Goal: Answer question/provide support: Share knowledge or assist other users

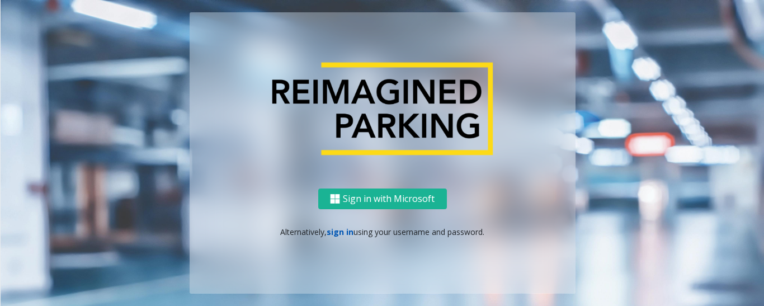
click at [335, 230] on link "sign in" at bounding box center [340, 232] width 27 height 11
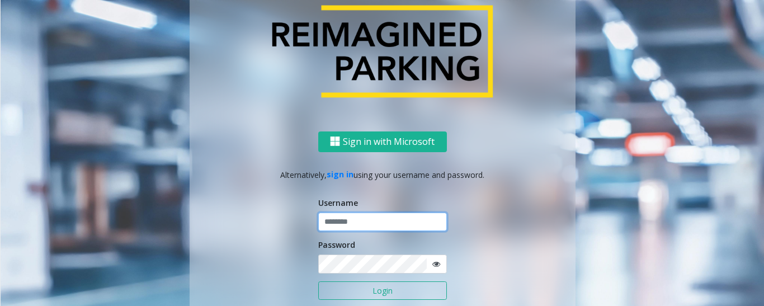
type input "*********"
click at [361, 289] on button "Login" at bounding box center [382, 290] width 129 height 19
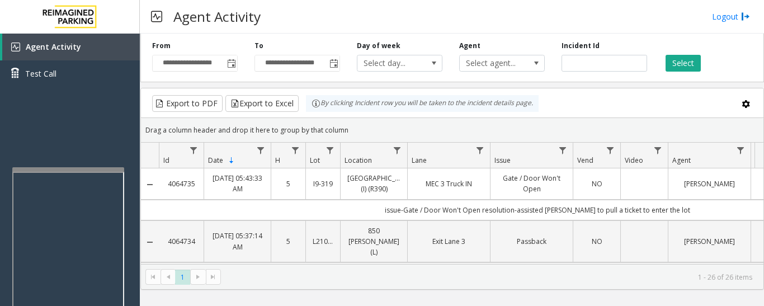
click at [102, 170] on div at bounding box center [68, 169] width 112 height 4
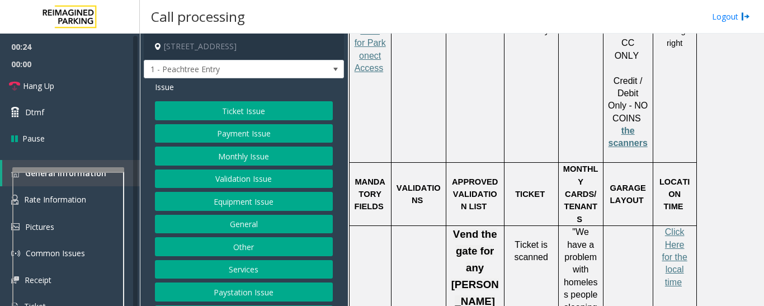
scroll to position [1533, 0]
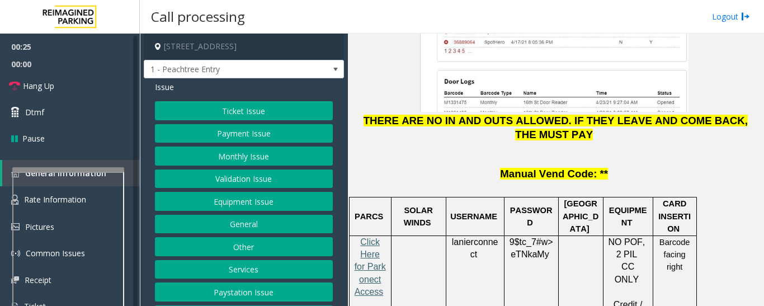
click at [373, 237] on span "Click Here for Parkonect Access" at bounding box center [370, 267] width 31 height 60
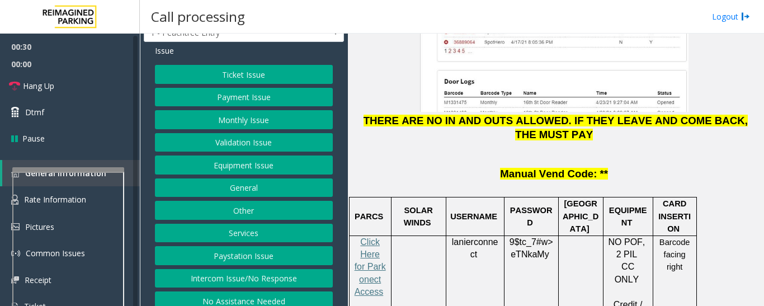
scroll to position [56, 0]
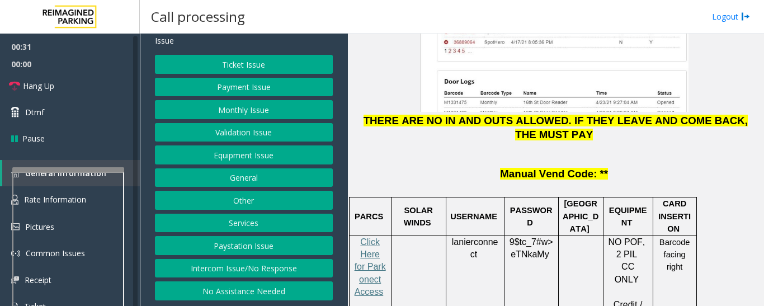
click at [290, 290] on button "No Assistance Needed" at bounding box center [244, 290] width 178 height 19
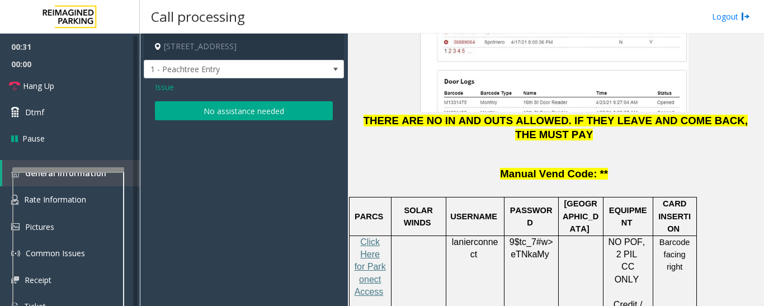
scroll to position [0, 0]
click at [228, 115] on button "No assistance needed" at bounding box center [244, 110] width 178 height 19
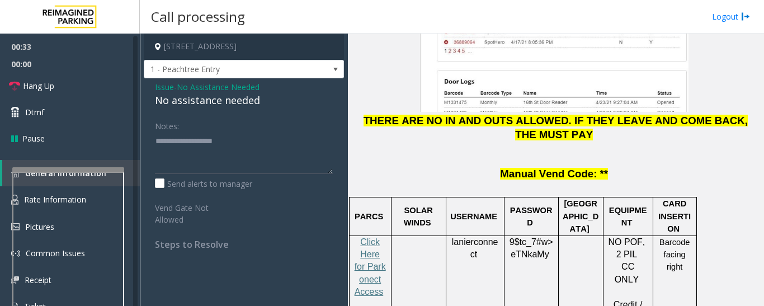
click at [216, 104] on div "No assistance needed" at bounding box center [244, 100] width 178 height 15
click at [256, 143] on textarea at bounding box center [244, 153] width 178 height 42
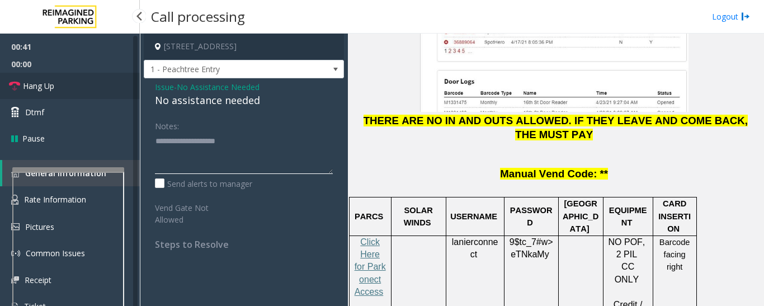
type textarea "**********"
click at [36, 88] on span "Hang Up" at bounding box center [38, 86] width 31 height 12
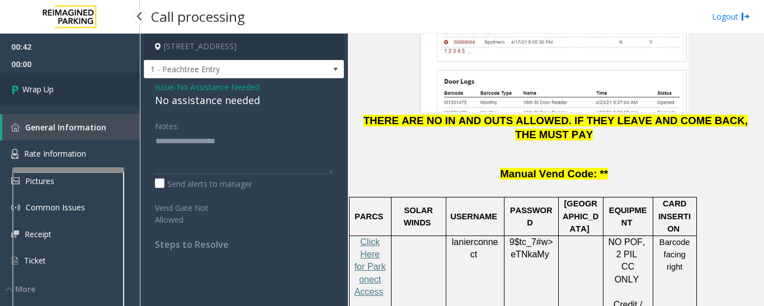
click at [72, 83] on link "Wrap Up" at bounding box center [70, 89] width 140 height 33
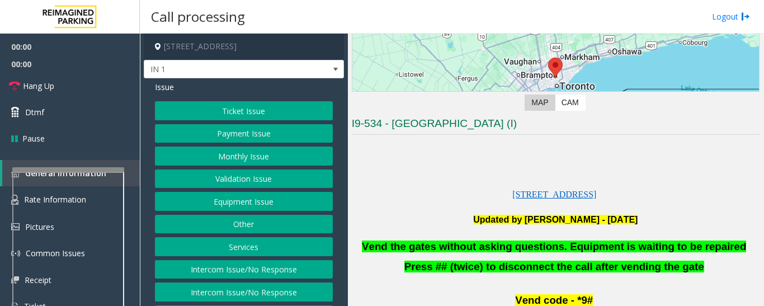
scroll to position [224, 0]
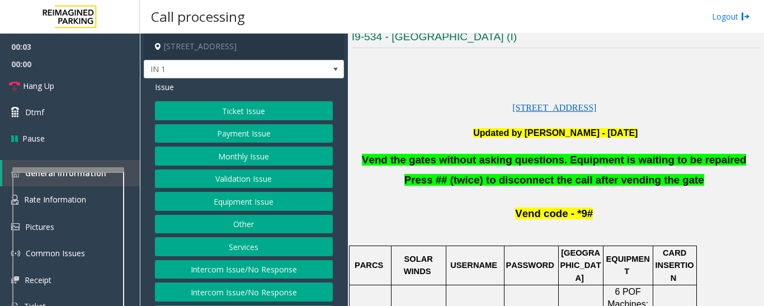
click at [248, 201] on button "Equipment Issue" at bounding box center [244, 201] width 178 height 19
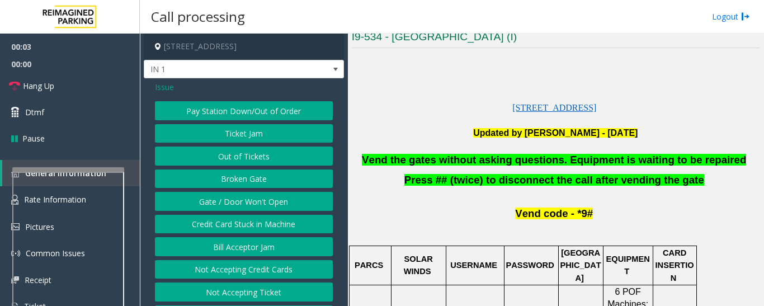
click at [268, 199] on button "Gate / Door Won't Open" at bounding box center [244, 201] width 178 height 19
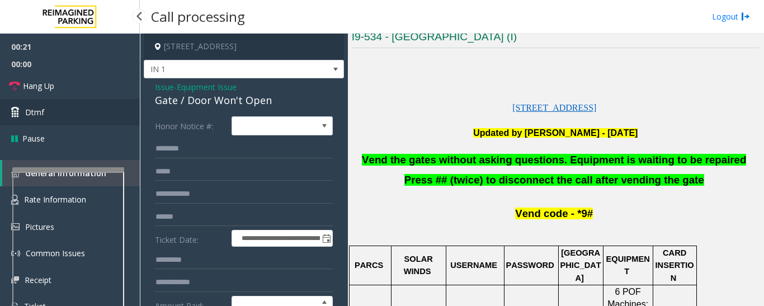
click at [76, 115] on link "Dtmf" at bounding box center [70, 112] width 140 height 26
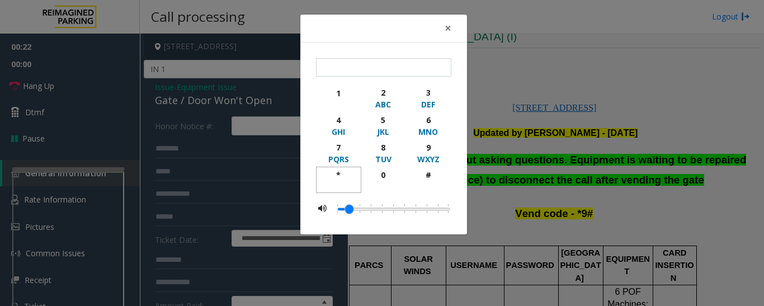
click at [336, 176] on div "*" at bounding box center [338, 175] width 31 height 12
click at [429, 144] on div "9" at bounding box center [428, 148] width 31 height 12
click at [422, 173] on div "#" at bounding box center [428, 175] width 31 height 12
type input "***"
click at [42, 81] on div "× *** 1 2 ABC 3 DEF 4 GHI 5 JKL 6 MNO 7 PQRS 8 TUV 9 WXYZ * 0 #" at bounding box center [382, 153] width 764 height 306
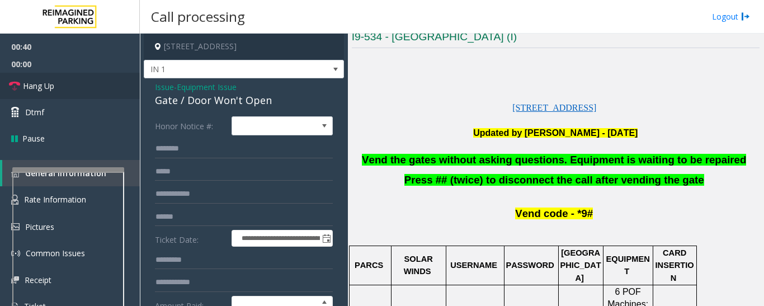
click at [76, 88] on link "Hang Up" at bounding box center [70, 86] width 140 height 26
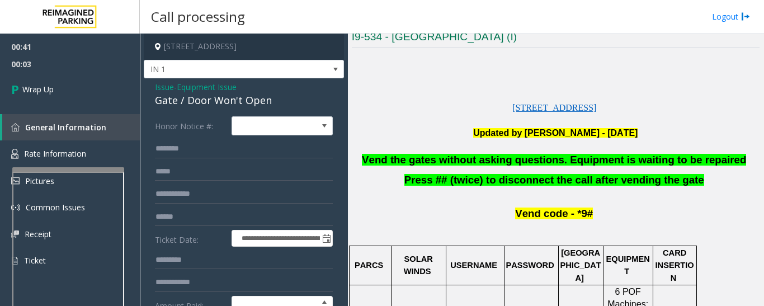
click at [244, 95] on div "Gate / Door Won't Open" at bounding box center [244, 100] width 178 height 15
copy div "Gate / Door Won't Open"
drag, startPoint x: 324, startPoint y: 119, endPoint x: 326, endPoint y: 140, distance: 21.3
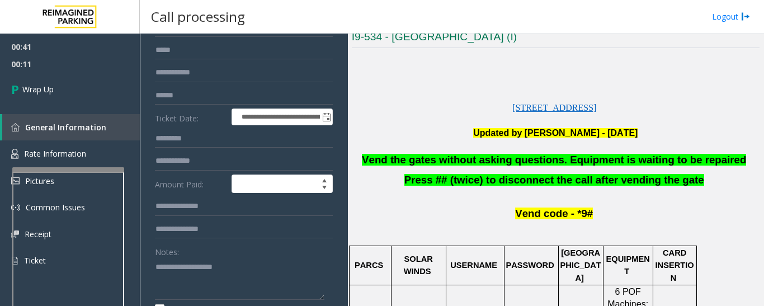
scroll to position [125, 0]
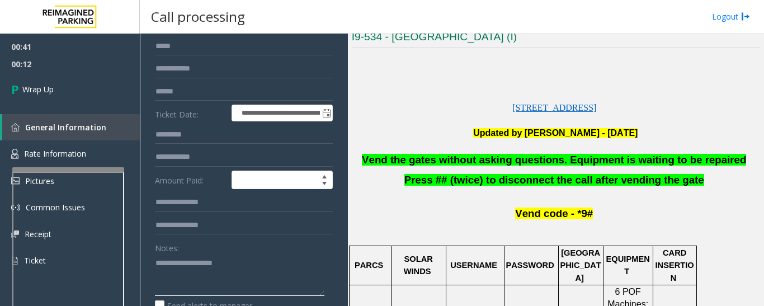
click at [217, 262] on textarea at bounding box center [240, 275] width 170 height 42
paste textarea "**********"
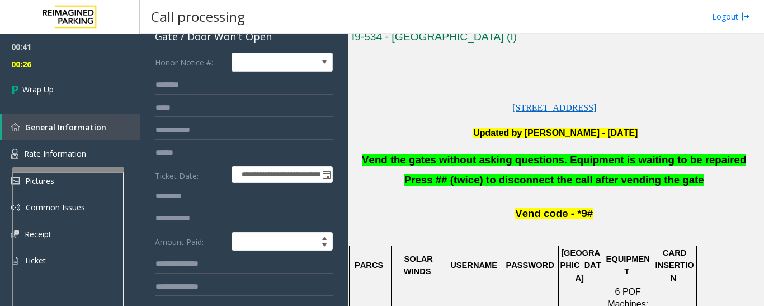
scroll to position [0, 0]
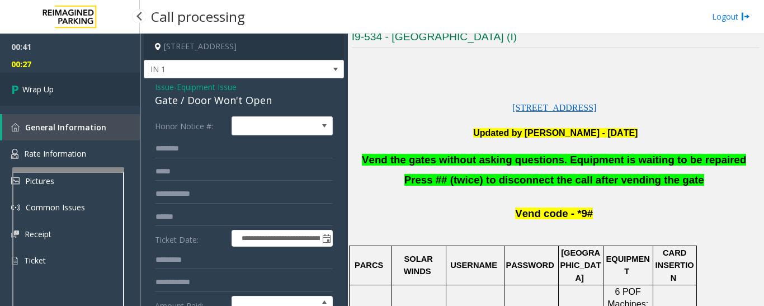
type textarea "**********"
click at [95, 91] on link "Wrap Up" at bounding box center [70, 89] width 140 height 33
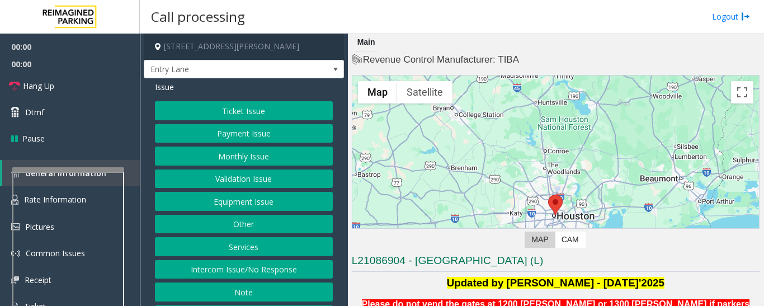
scroll to position [224, 0]
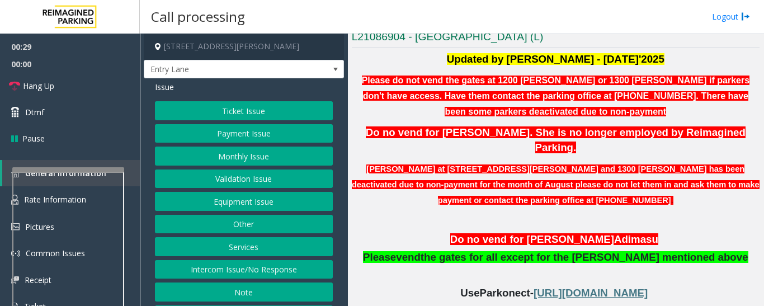
click at [268, 270] on button "Intercom Issue/No Response" at bounding box center [244, 269] width 178 height 19
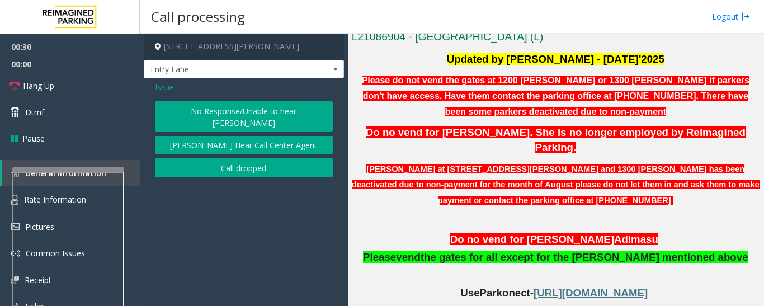
click at [172, 107] on button "No Response/Unable to hear [PERSON_NAME]" at bounding box center [244, 116] width 178 height 31
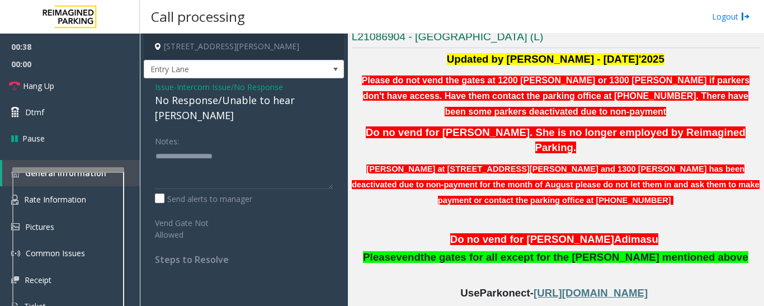
click at [159, 86] on span "Issue" at bounding box center [164, 87] width 19 height 12
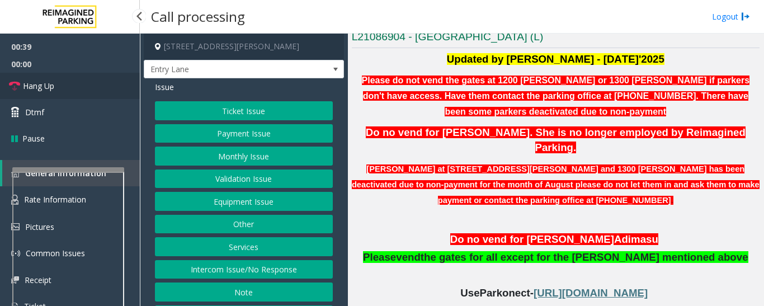
click at [90, 86] on link "Hang Up" at bounding box center [70, 86] width 140 height 26
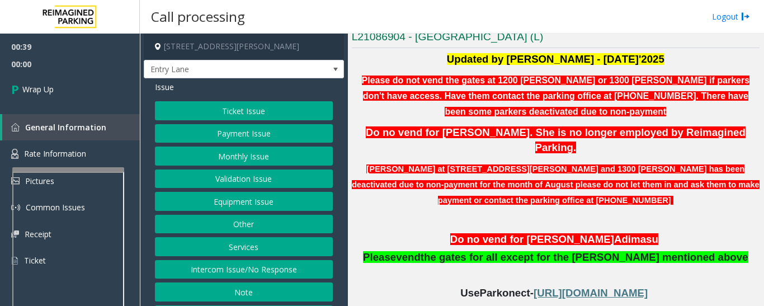
scroll to position [46, 0]
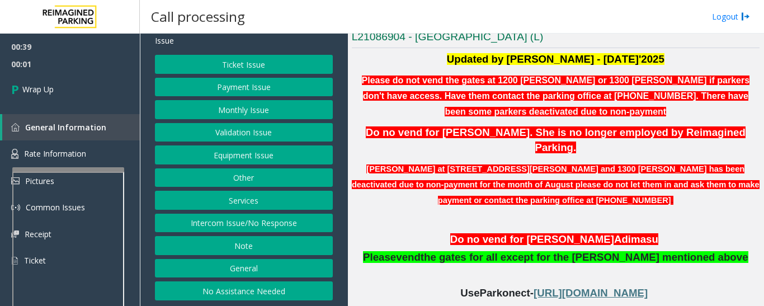
click at [247, 286] on button "No Assistance Needed" at bounding box center [244, 290] width 178 height 19
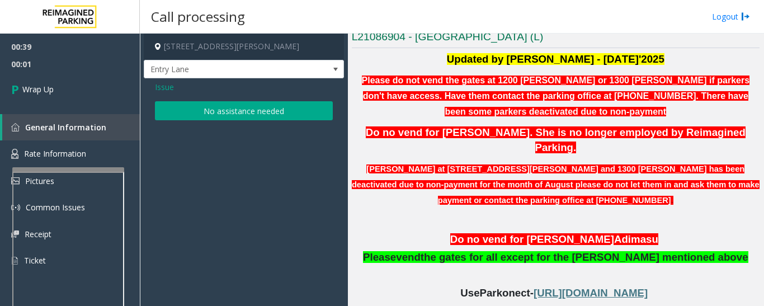
click at [251, 113] on button "No assistance needed" at bounding box center [244, 110] width 178 height 19
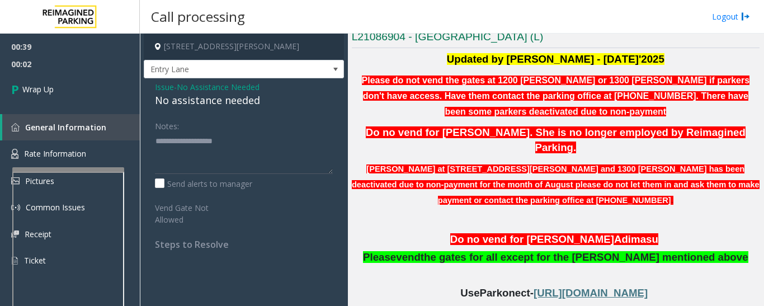
click at [206, 102] on div "No assistance needed" at bounding box center [244, 100] width 178 height 15
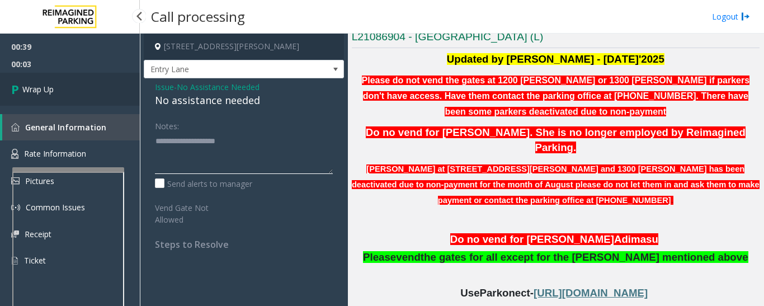
type textarea "**********"
click at [69, 83] on link "Wrap Up" at bounding box center [70, 89] width 140 height 33
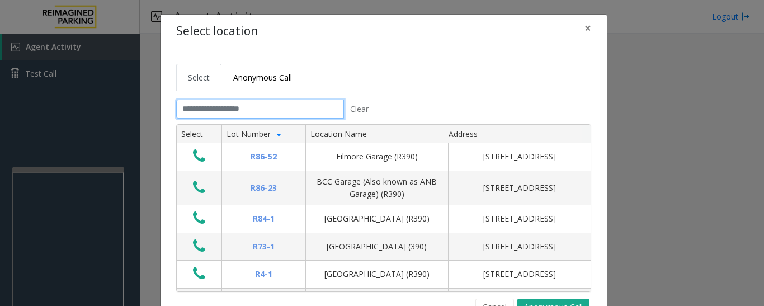
click at [261, 111] on input "text" at bounding box center [260, 109] width 168 height 19
click at [290, 108] on input "text" at bounding box center [260, 109] width 168 height 19
click at [290, 109] on input "text" at bounding box center [260, 109] width 168 height 19
click at [276, 105] on input "text" at bounding box center [260, 109] width 168 height 19
click at [495, 301] on button "Cancel" at bounding box center [495, 307] width 39 height 17
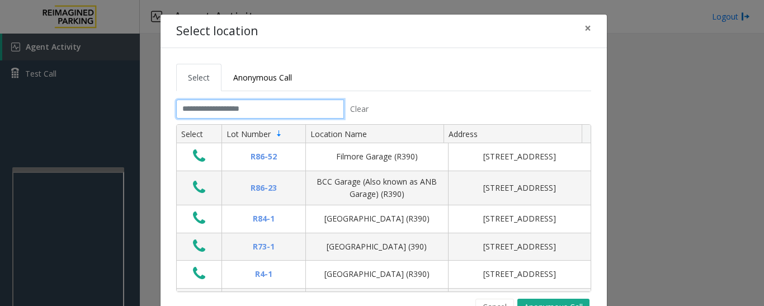
click at [296, 103] on input "text" at bounding box center [260, 109] width 168 height 19
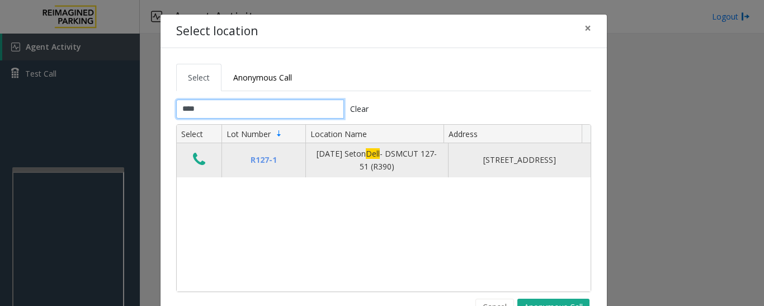
type input "****"
click at [205, 157] on td "Data table" at bounding box center [199, 160] width 45 height 34
click at [198, 157] on icon "Data table" at bounding box center [199, 160] width 12 height 16
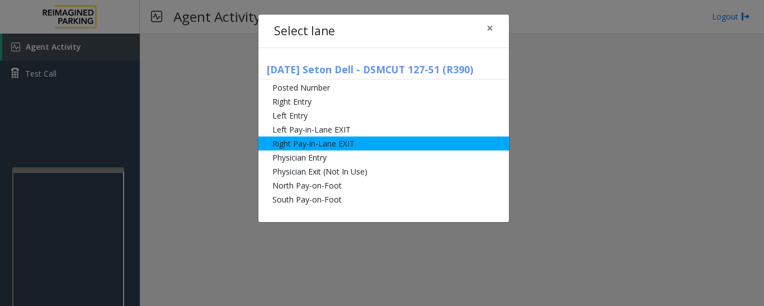
click at [300, 145] on li "Right Pay-in-Lane EXIT" at bounding box center [383, 144] width 251 height 14
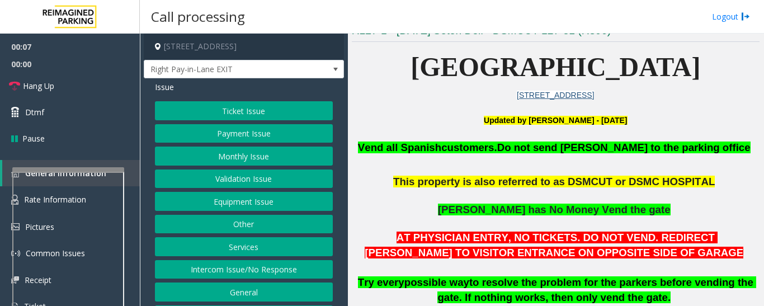
scroll to position [280, 0]
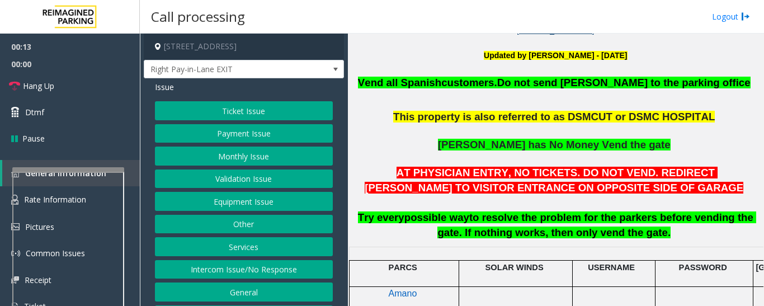
click at [197, 156] on button "Monthly Issue" at bounding box center [244, 156] width 178 height 19
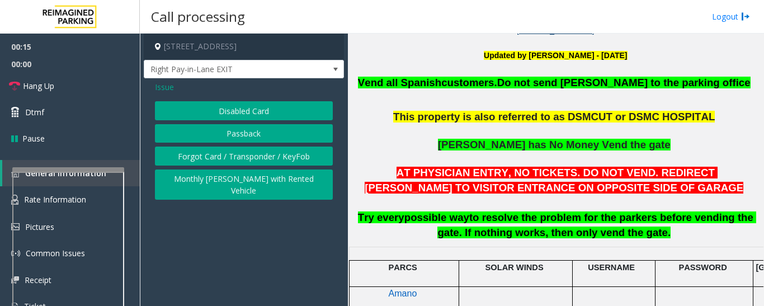
click at [215, 160] on button "Forgot Card / Transponder / KeyFob" at bounding box center [244, 156] width 178 height 19
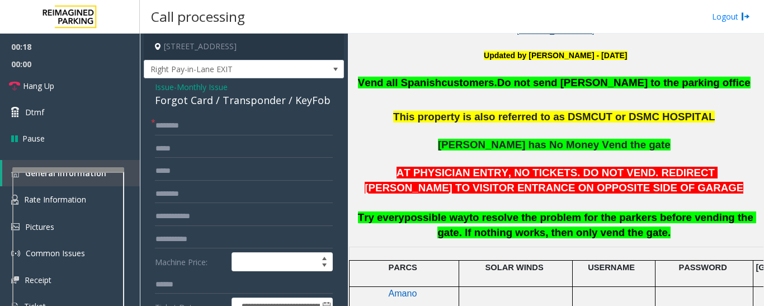
click at [226, 96] on div "Forgot Card / Transponder / KeyFob" at bounding box center [244, 100] width 178 height 15
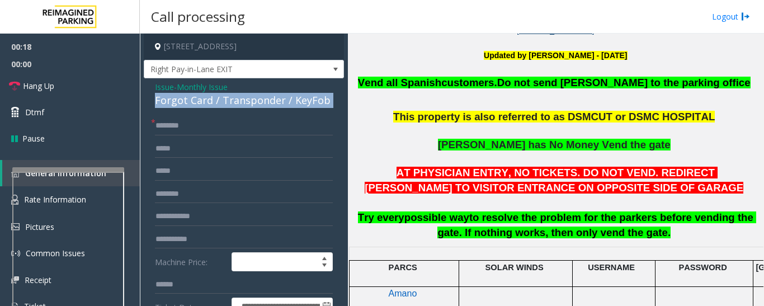
click at [226, 96] on div "Forgot Card / Transponder / KeyFob" at bounding box center [244, 100] width 178 height 15
copy div "Forgot Card / Transponder / KeyFob"
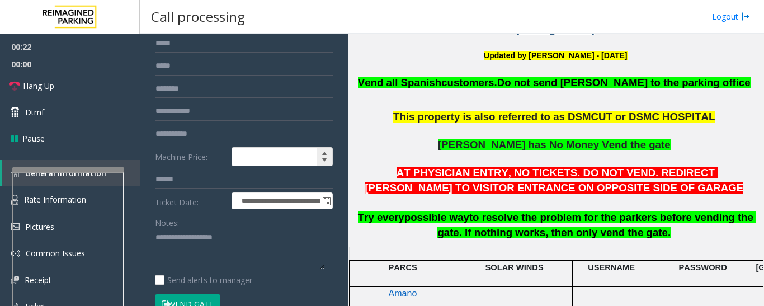
scroll to position [112, 0]
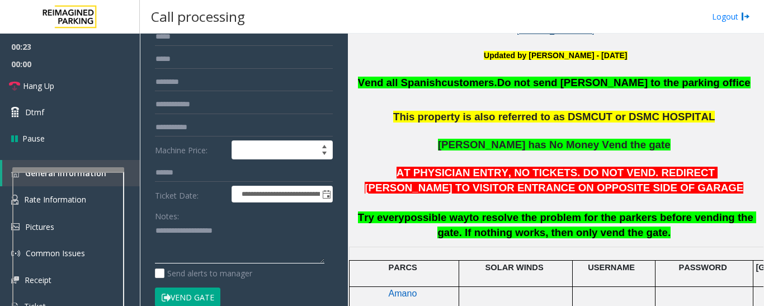
click at [221, 229] on textarea at bounding box center [240, 243] width 170 height 42
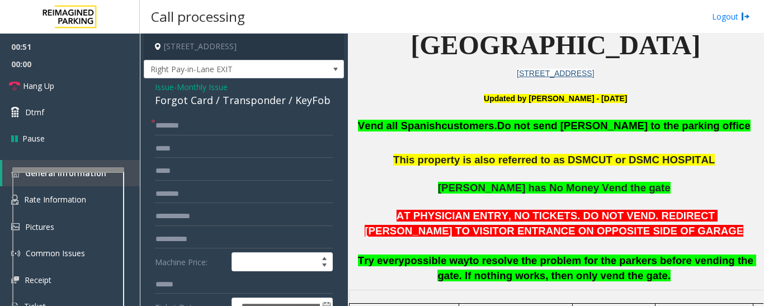
scroll to position [336, 0]
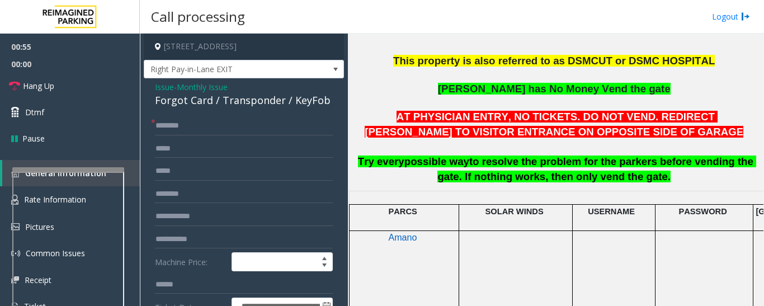
type textarea "******"
click at [242, 125] on input "text" at bounding box center [244, 125] width 178 height 19
click at [177, 128] on input "*********" at bounding box center [244, 125] width 178 height 19
type input "********"
click at [175, 280] on input "text" at bounding box center [244, 284] width 178 height 19
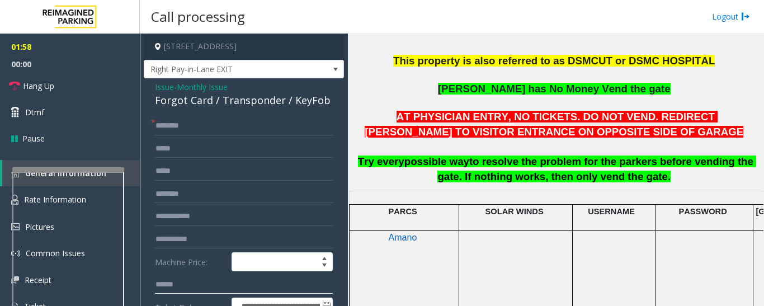
scroll to position [112, 0]
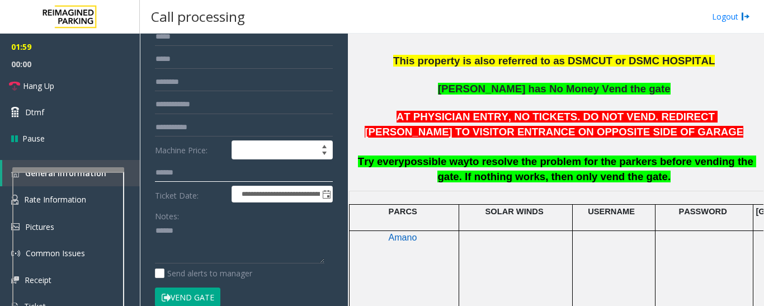
click at [185, 176] on input "text" at bounding box center [244, 172] width 178 height 19
click at [209, 177] on input "text" at bounding box center [244, 172] width 178 height 19
type input "******"
click at [229, 235] on textarea at bounding box center [240, 243] width 170 height 42
paste textarea "**********"
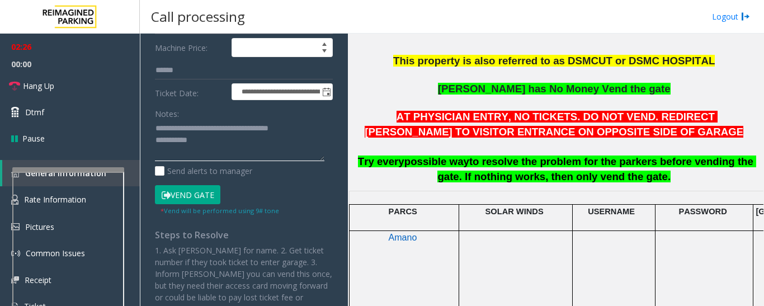
scroll to position [224, 0]
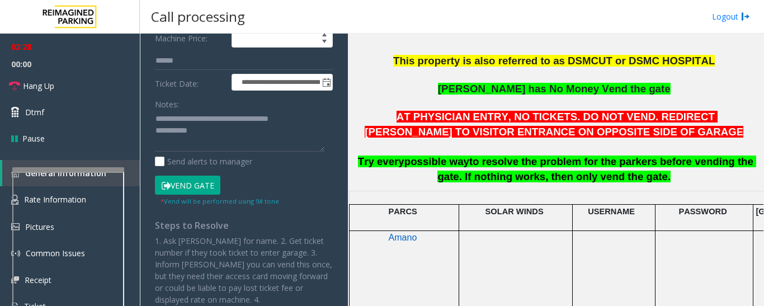
click at [206, 184] on button "Vend Gate" at bounding box center [187, 185] width 65 height 19
click at [232, 145] on textarea at bounding box center [240, 131] width 170 height 42
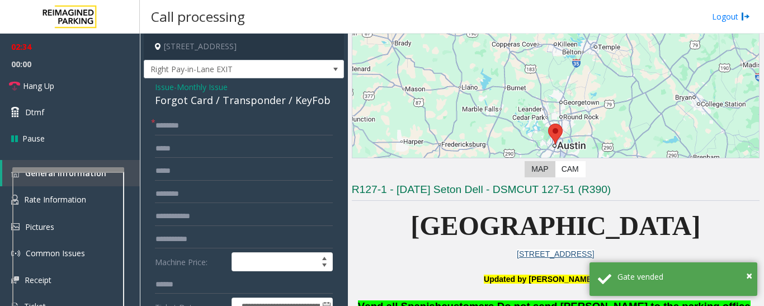
scroll to position [280, 0]
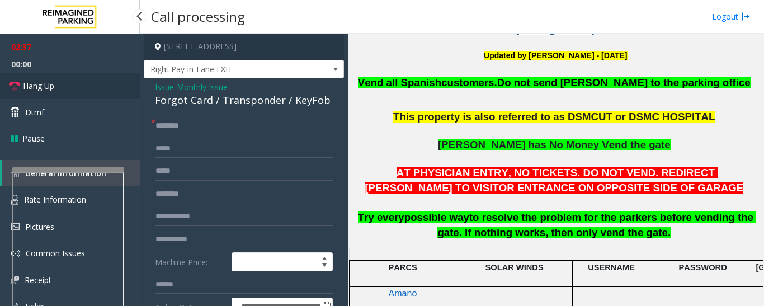
click at [48, 90] on span "Hang Up" at bounding box center [38, 86] width 31 height 12
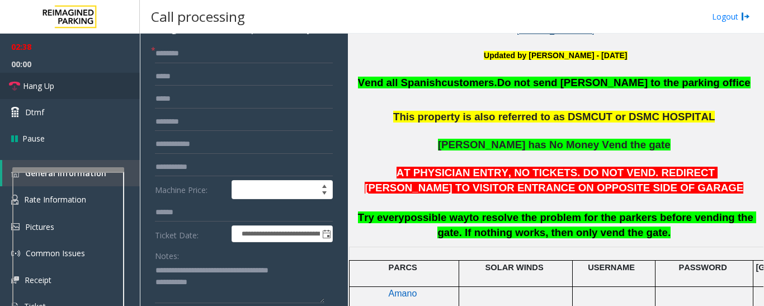
scroll to position [168, 0]
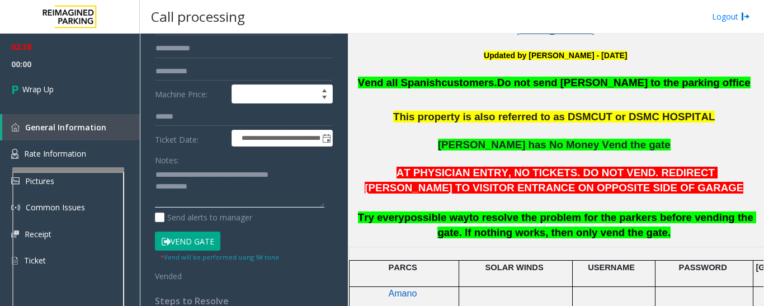
click at [231, 189] on textarea at bounding box center [240, 187] width 170 height 42
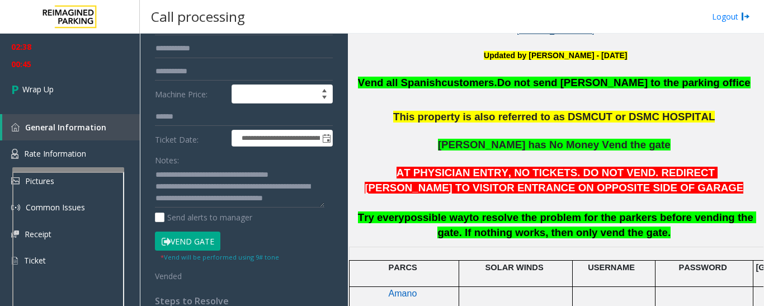
scroll to position [12, 0]
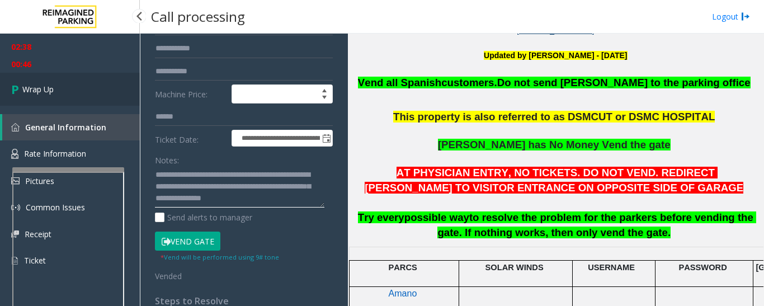
type textarea "**********"
click at [49, 101] on link "Wrap Up" at bounding box center [70, 89] width 140 height 33
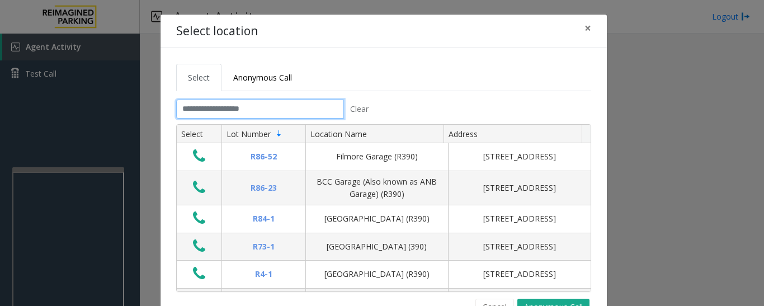
click at [211, 116] on input "text" at bounding box center [260, 109] width 168 height 19
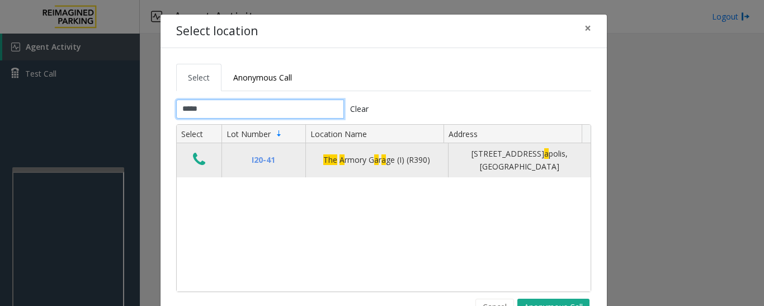
type input "*****"
click at [196, 164] on icon "Data table" at bounding box center [199, 160] width 12 height 16
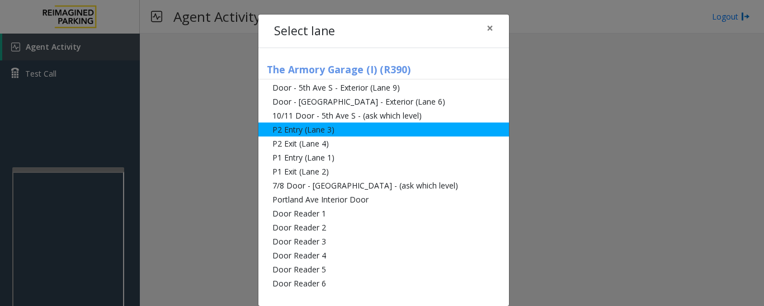
click at [339, 127] on li "P2 Entry (Lane 3)" at bounding box center [383, 130] width 251 height 14
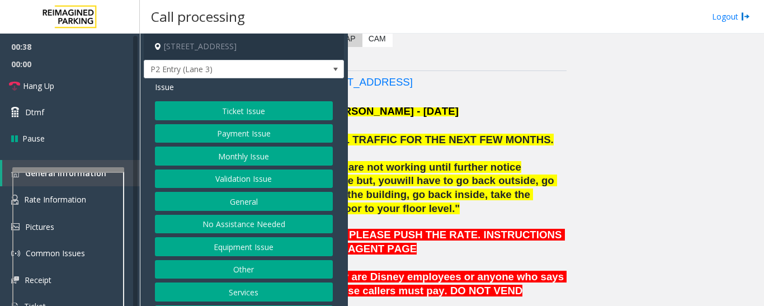
scroll to position [201, 0]
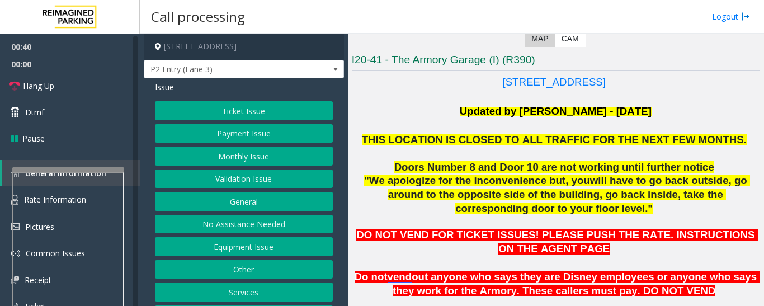
click at [248, 157] on button "Monthly Issue" at bounding box center [244, 156] width 178 height 19
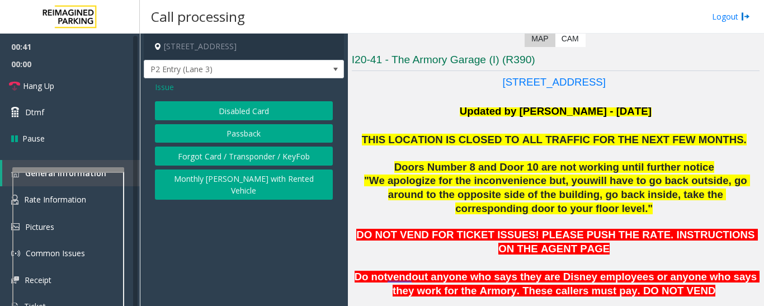
click at [272, 110] on button "Disabled Card" at bounding box center [244, 110] width 178 height 19
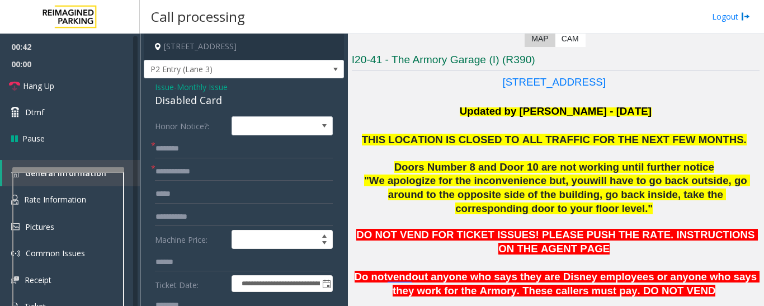
click at [168, 104] on div "Disabled Card" at bounding box center [244, 100] width 178 height 15
copy div "Disabled Card"
click at [192, 151] on input "text" at bounding box center [244, 148] width 178 height 19
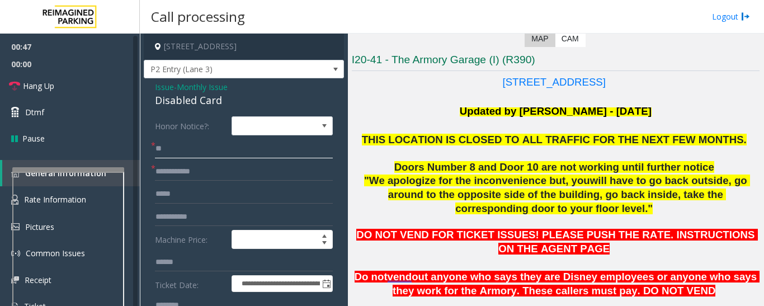
type input "**"
click at [211, 173] on input "text" at bounding box center [244, 171] width 178 height 19
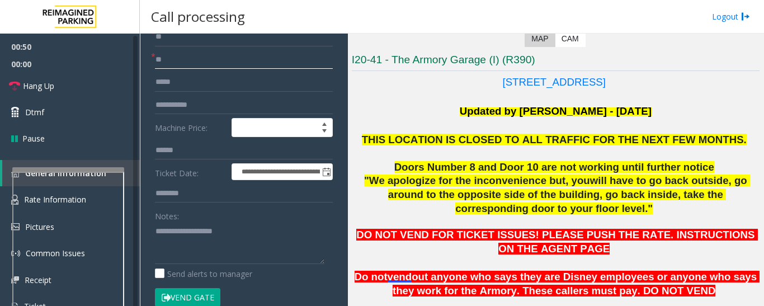
type input "**"
click at [202, 234] on textarea at bounding box center [240, 243] width 170 height 42
paste textarea "**********"
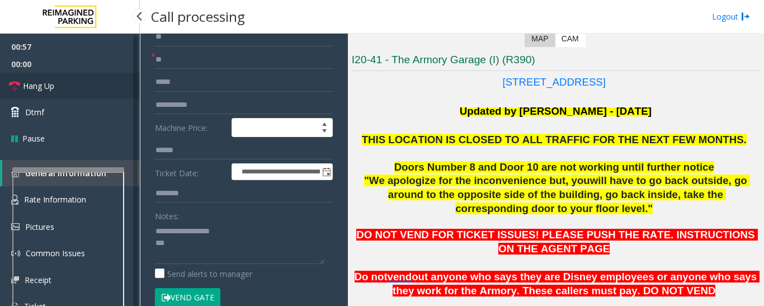
click at [15, 81] on icon at bounding box center [14, 86] width 11 height 11
click at [194, 246] on textarea at bounding box center [240, 243] width 170 height 42
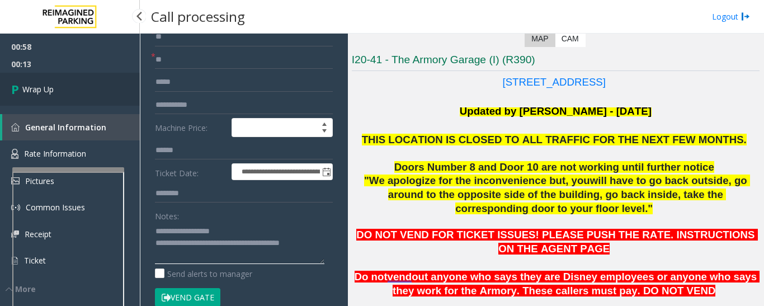
type textarea "**********"
click at [88, 98] on link "Wrap Up" at bounding box center [70, 89] width 140 height 33
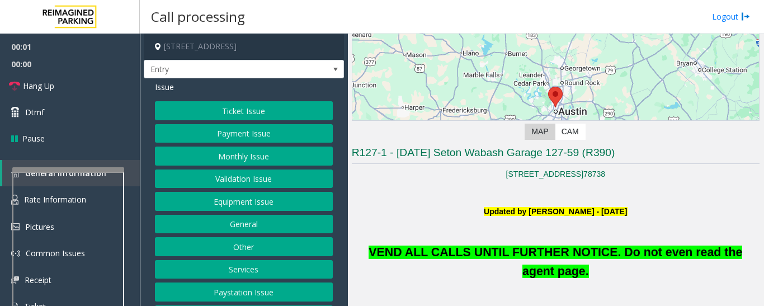
scroll to position [224, 0]
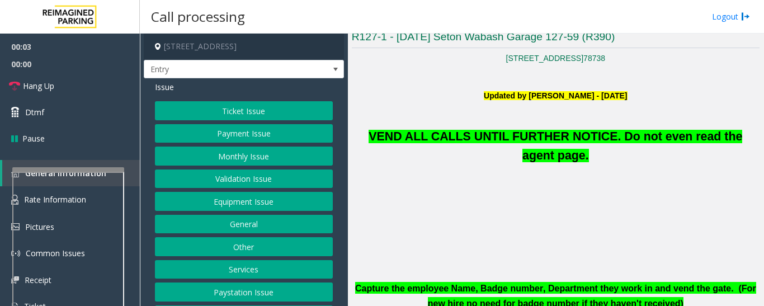
click at [269, 207] on button "Equipment Issue" at bounding box center [244, 201] width 178 height 19
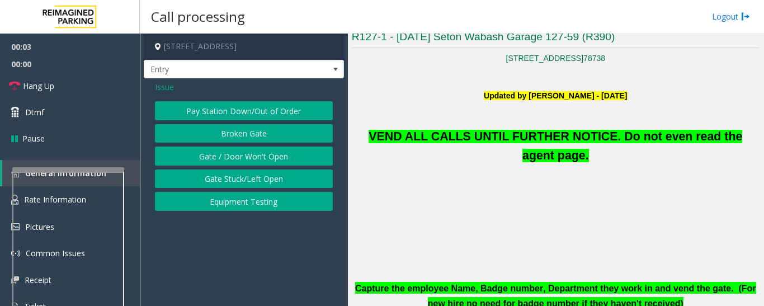
click at [266, 203] on button "Equipment Testing" at bounding box center [244, 201] width 178 height 19
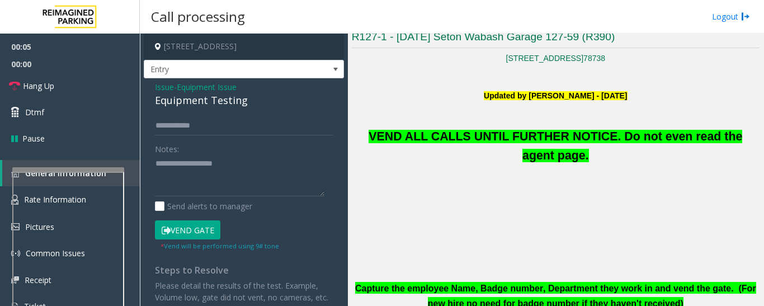
click at [198, 231] on button "Vend Gate" at bounding box center [187, 229] width 65 height 19
click at [168, 90] on span "Issue" at bounding box center [164, 87] width 19 height 12
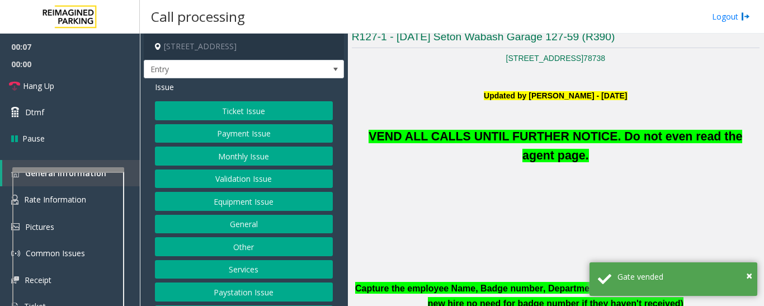
click at [234, 198] on button "Equipment Issue" at bounding box center [244, 201] width 178 height 19
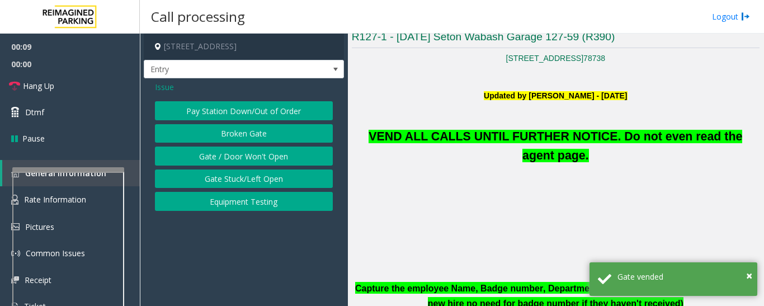
click at [257, 157] on button "Gate / Door Won't Open" at bounding box center [244, 156] width 178 height 19
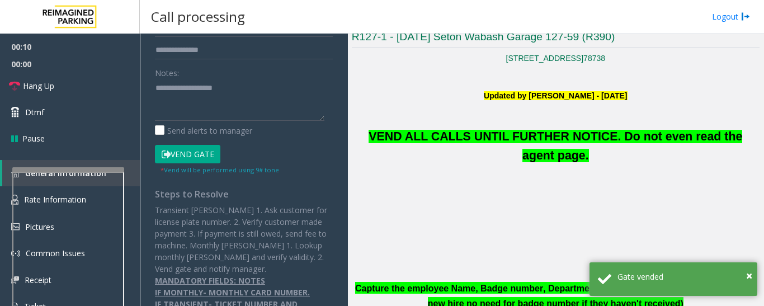
scroll to position [280, 0]
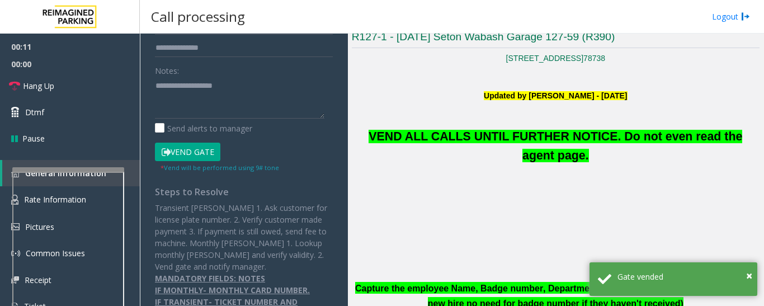
click at [380, 142] on span "VEND ALL CALLS UNTIL FURTHER NOTICE. Do not even read the agent page." at bounding box center [556, 146] width 374 height 32
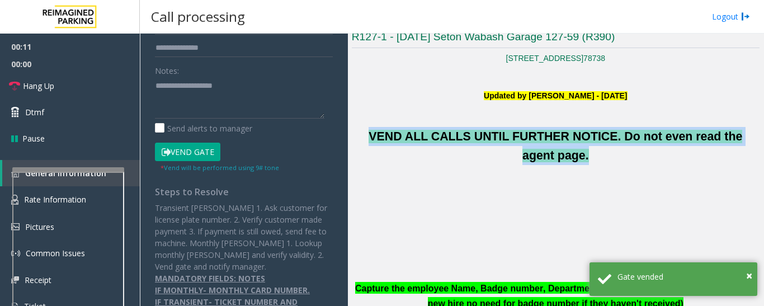
click at [380, 142] on span "VEND ALL CALLS UNTIL FURTHER NOTICE. Do not even read the agent page." at bounding box center [556, 146] width 374 height 32
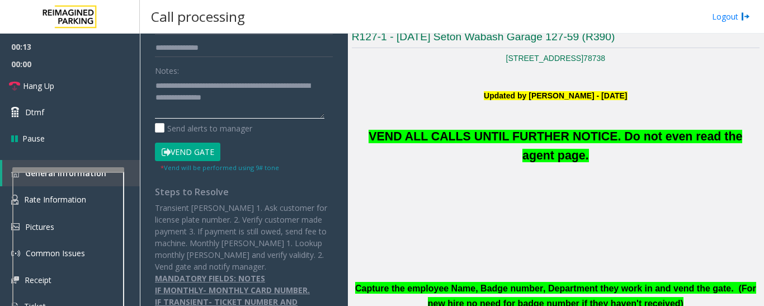
click at [195, 105] on textarea at bounding box center [240, 98] width 170 height 42
click at [278, 102] on textarea at bounding box center [240, 98] width 170 height 42
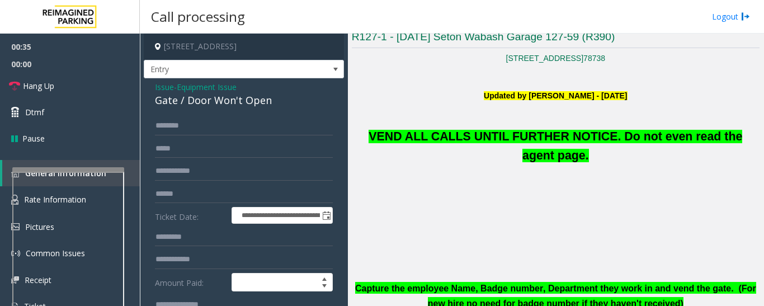
scroll to position [168, 0]
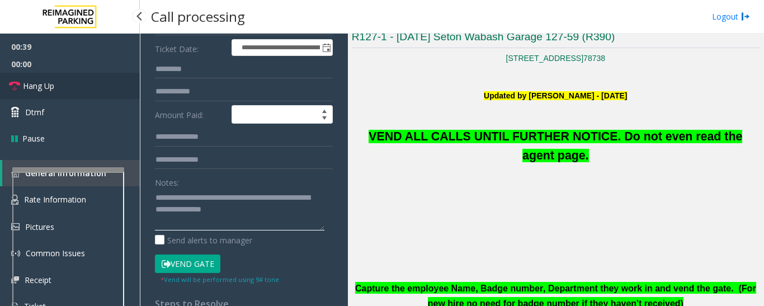
type textarea "**********"
click at [55, 90] on link "Hang Up" at bounding box center [70, 86] width 140 height 26
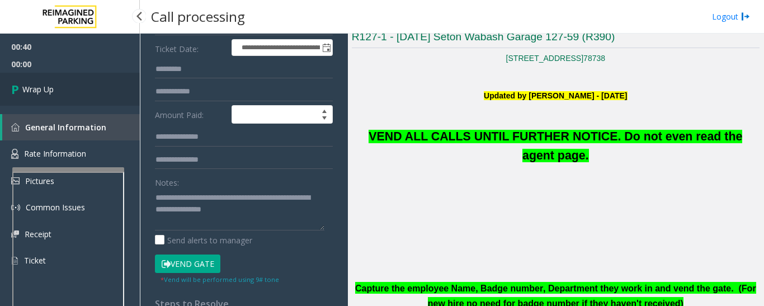
click at [34, 88] on span "Wrap Up" at bounding box center [37, 89] width 31 height 12
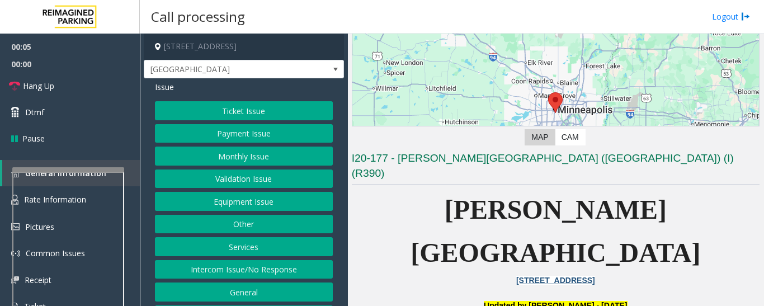
scroll to position [224, 0]
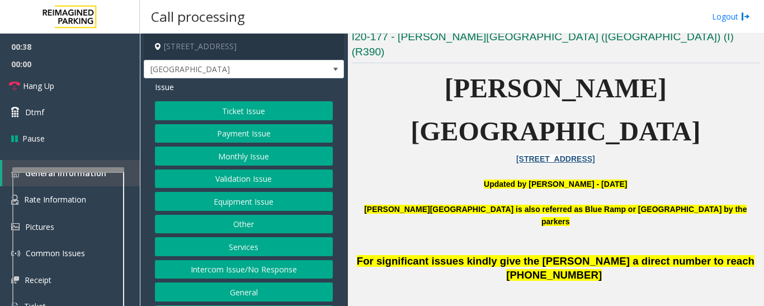
click at [223, 272] on button "Intercom Issue/No Response" at bounding box center [244, 269] width 178 height 19
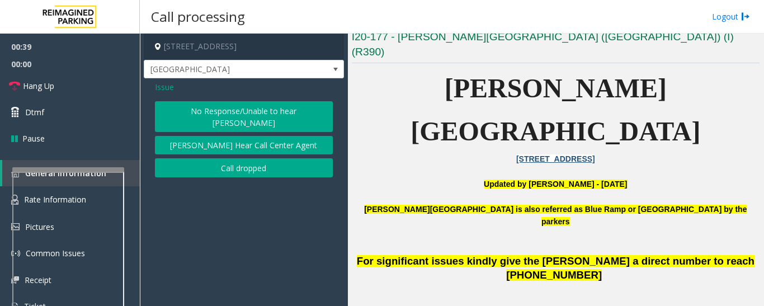
click at [262, 107] on button "No Response/Unable to hear [PERSON_NAME]" at bounding box center [244, 116] width 178 height 31
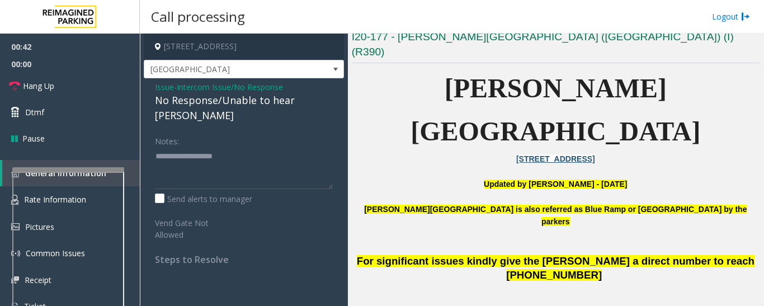
click at [247, 104] on div "No Response/Unable to hear [PERSON_NAME]" at bounding box center [244, 108] width 178 height 30
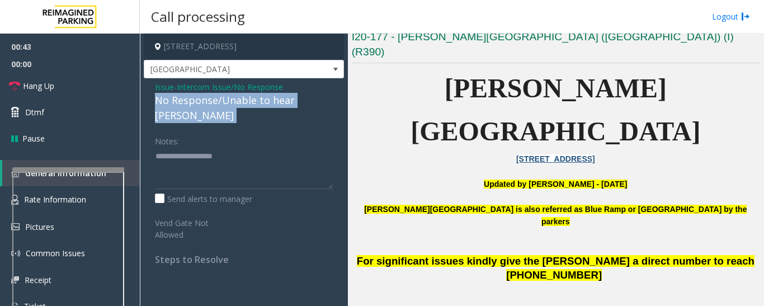
click at [247, 104] on div "No Response/Unable to hear [PERSON_NAME]" at bounding box center [244, 108] width 178 height 30
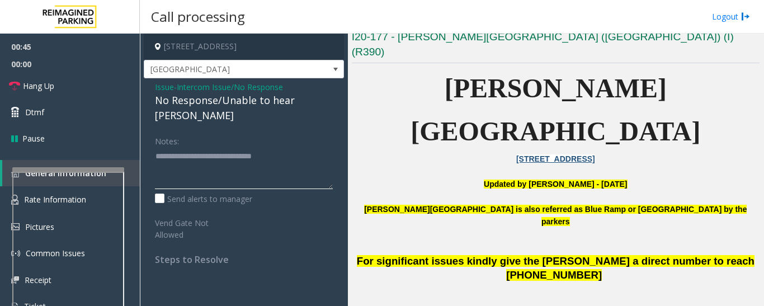
click at [292, 147] on textarea at bounding box center [244, 168] width 178 height 42
type textarea "**********"
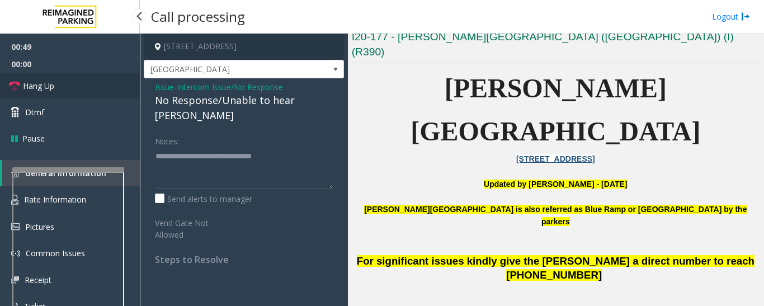
click at [41, 81] on span "Hang Up" at bounding box center [38, 86] width 31 height 12
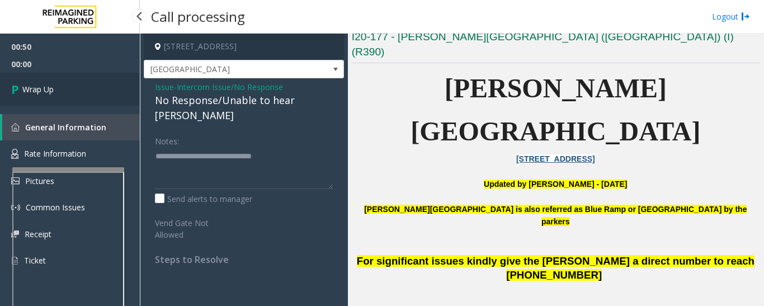
click at [50, 96] on link "Wrap Up" at bounding box center [70, 89] width 140 height 33
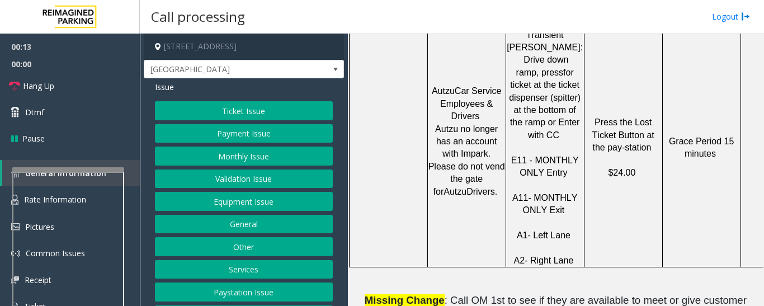
scroll to position [1007, 0]
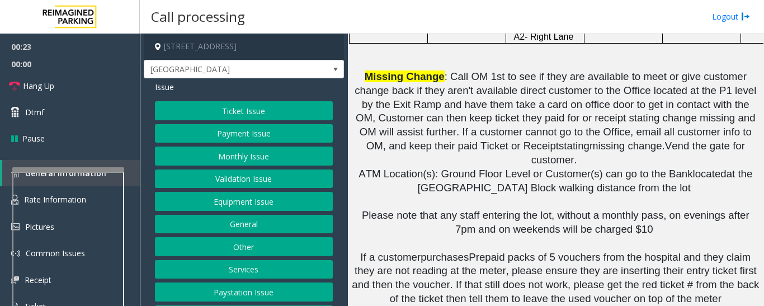
click at [209, 134] on button "Payment Issue" at bounding box center [244, 133] width 178 height 19
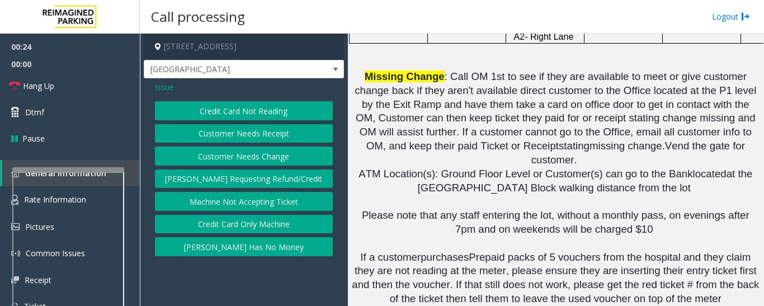
click at [288, 114] on button "Credit Card Not Reading" at bounding box center [244, 110] width 178 height 19
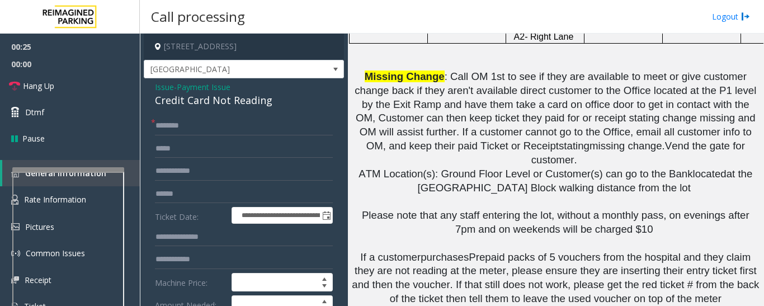
click at [244, 99] on div "Credit Card Not Reading" at bounding box center [244, 100] width 178 height 15
copy div "Credit Card Not Reading"
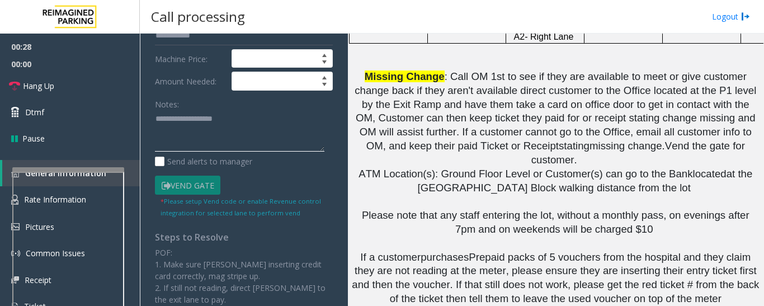
click at [241, 116] on textarea at bounding box center [240, 131] width 170 height 42
paste textarea "**********"
type textarea "**********"
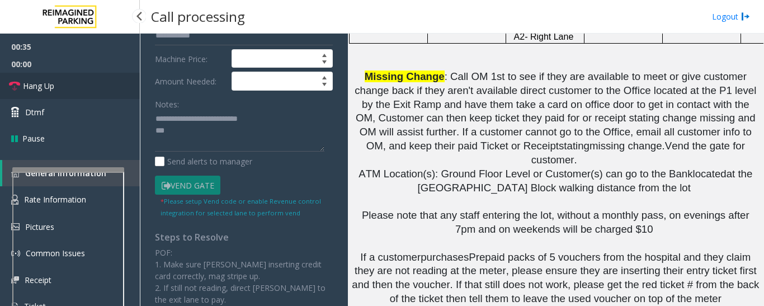
click at [73, 90] on link "Hang Up" at bounding box center [70, 86] width 140 height 26
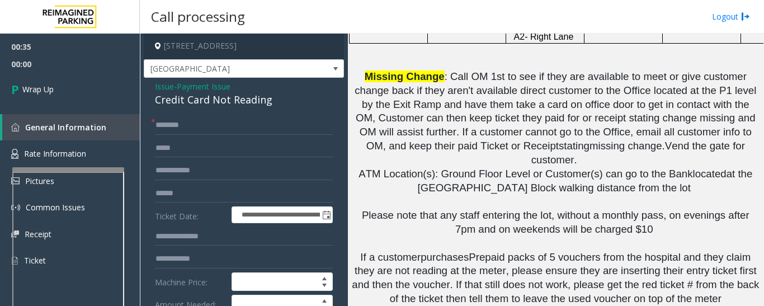
scroll to position [0, 0]
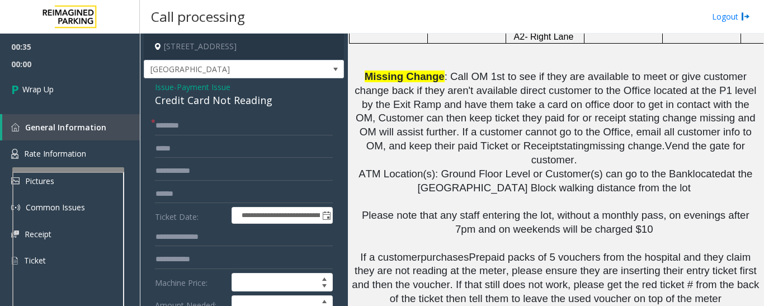
click at [218, 135] on form "**********" at bounding box center [244, 279] width 178 height 326
click at [219, 127] on input "text" at bounding box center [244, 125] width 178 height 19
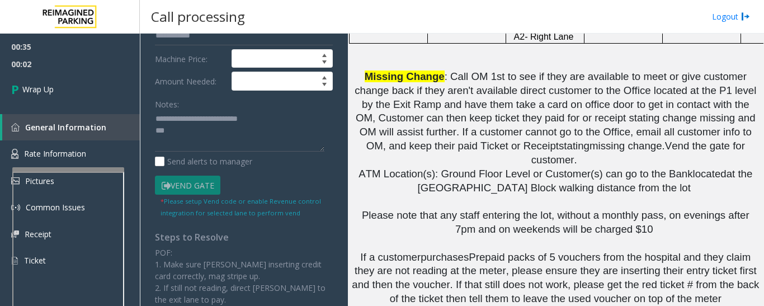
type input "**"
click at [211, 140] on textarea at bounding box center [240, 131] width 170 height 42
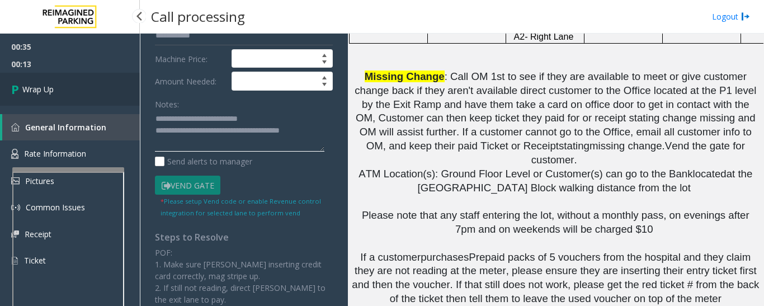
type textarea "**********"
click at [45, 81] on link "Wrap Up" at bounding box center [70, 89] width 140 height 33
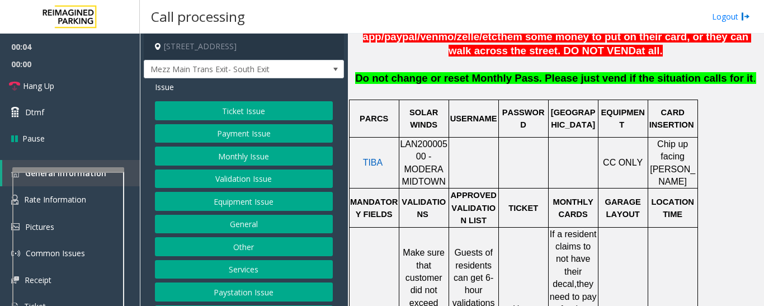
scroll to position [448, 0]
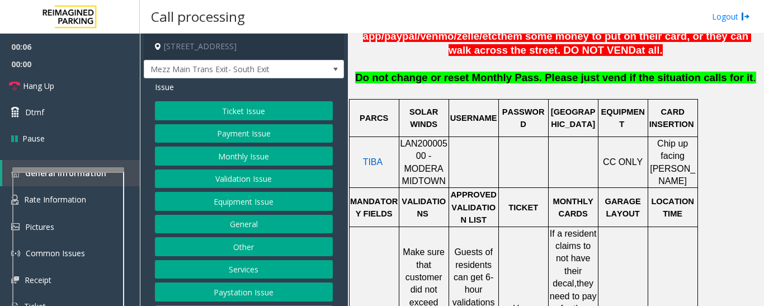
click at [418, 139] on span "LAN20000500 - MODERA MIDTOWN" at bounding box center [424, 162] width 48 height 47
copy span "LAN20000500"
click at [177, 155] on button "Monthly Issue" at bounding box center [244, 156] width 178 height 19
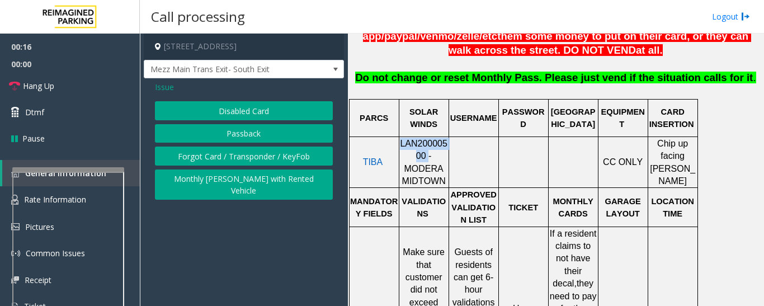
click at [287, 102] on button "Disabled Card" at bounding box center [244, 110] width 178 height 19
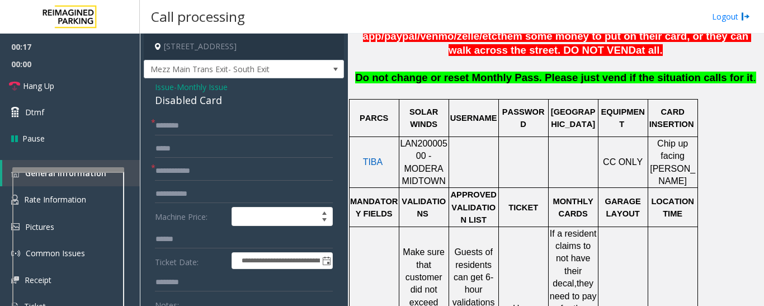
click at [201, 96] on div "Disabled Card" at bounding box center [244, 100] width 178 height 15
copy div "Disabled Card"
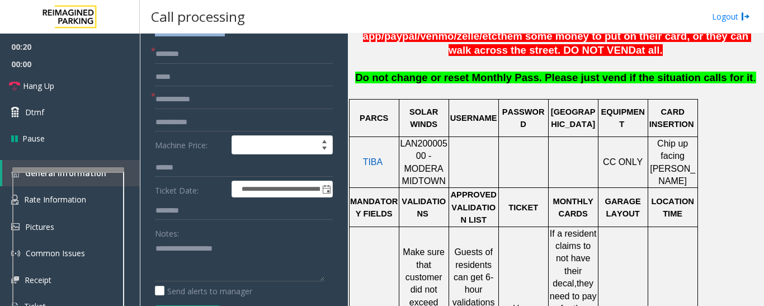
scroll to position [224, 0]
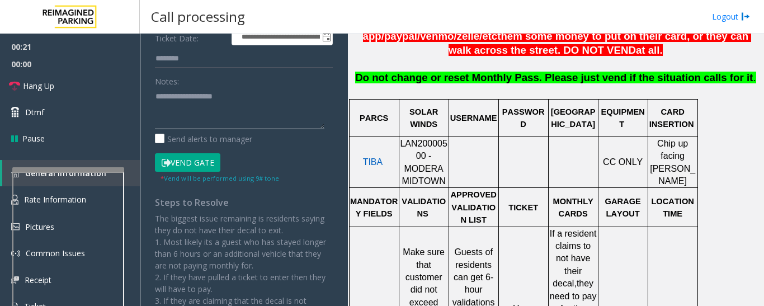
click at [258, 108] on textarea at bounding box center [240, 108] width 170 height 42
paste textarea "**********"
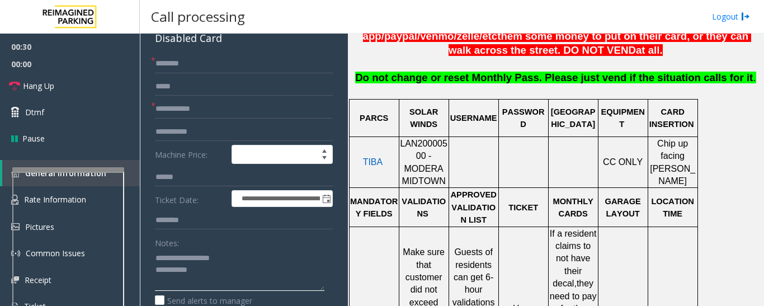
scroll to position [0, 0]
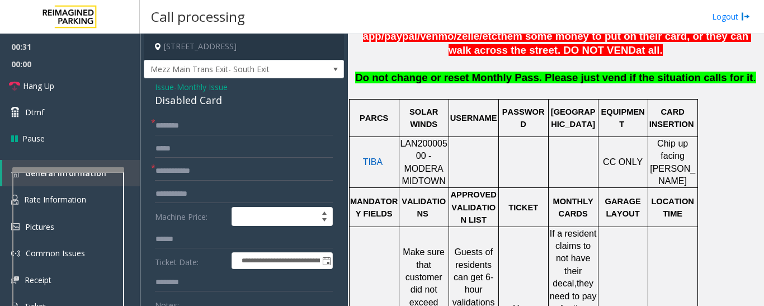
type textarea "**********"
click at [214, 129] on input "text" at bounding box center [244, 125] width 178 height 19
type input "******"
click at [214, 173] on input "text" at bounding box center [244, 171] width 178 height 19
type input "**********"
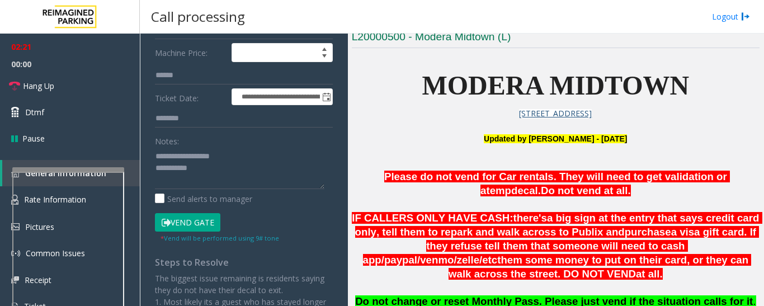
scroll to position [168, 0]
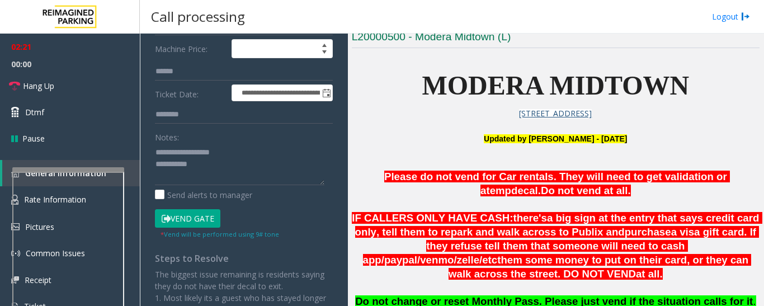
click at [195, 213] on button "Vend Gate" at bounding box center [187, 218] width 65 height 19
click at [260, 174] on textarea at bounding box center [240, 164] width 170 height 42
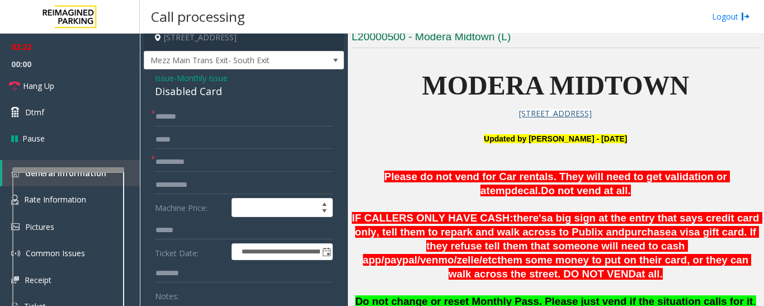
scroll to position [0, 0]
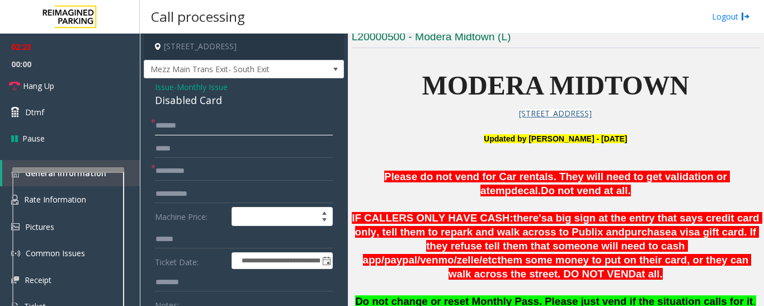
click at [211, 126] on input "******" at bounding box center [244, 125] width 178 height 19
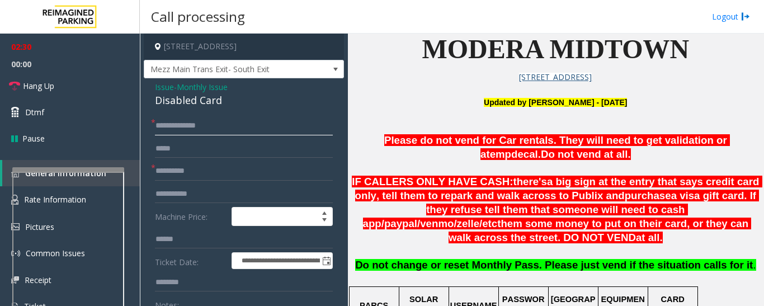
scroll to position [280, 0]
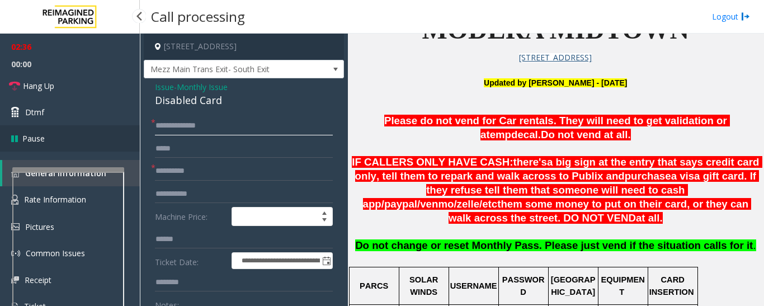
drag, startPoint x: 181, startPoint y: 124, endPoint x: 135, endPoint y: 126, distance: 45.4
click at [135, 126] on app-root "**********" at bounding box center [382, 153] width 764 height 306
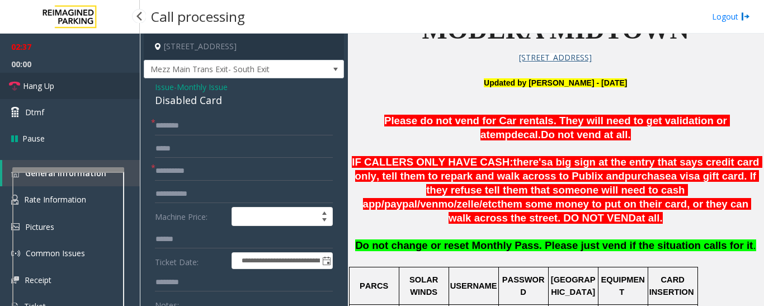
click at [78, 92] on link "Hang Up" at bounding box center [70, 86] width 140 height 26
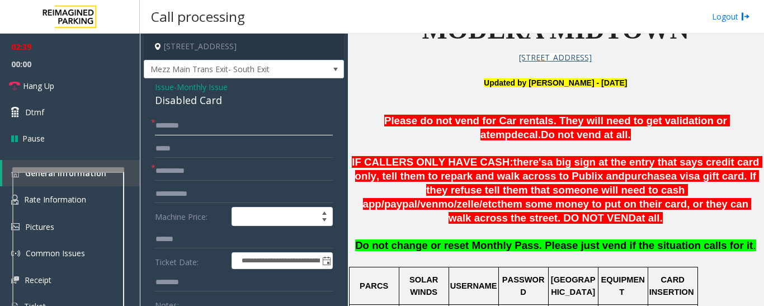
click at [157, 121] on input "*******" at bounding box center [244, 125] width 178 height 19
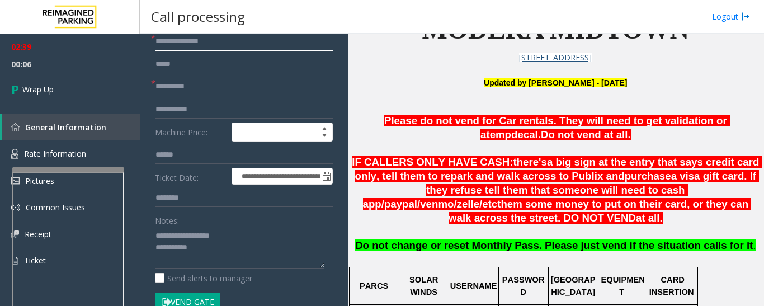
scroll to position [112, 0]
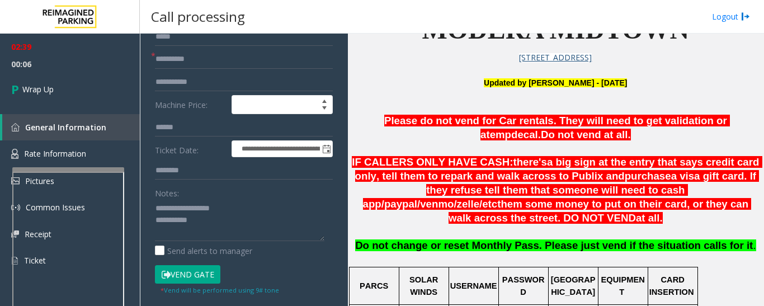
type input "**********"
click at [208, 227] on textarea at bounding box center [240, 220] width 170 height 42
click at [194, 221] on textarea at bounding box center [240, 220] width 170 height 42
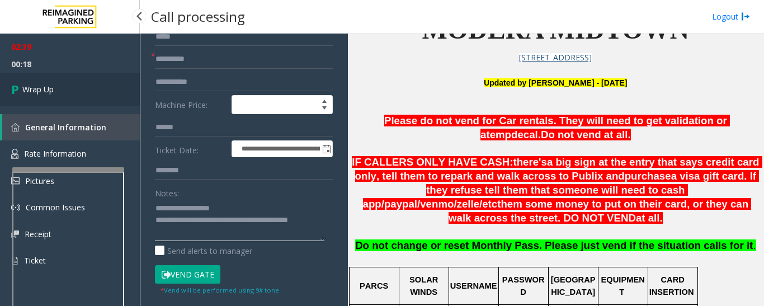
type textarea "**********"
click at [0, 92] on link "Wrap Up" at bounding box center [70, 89] width 140 height 33
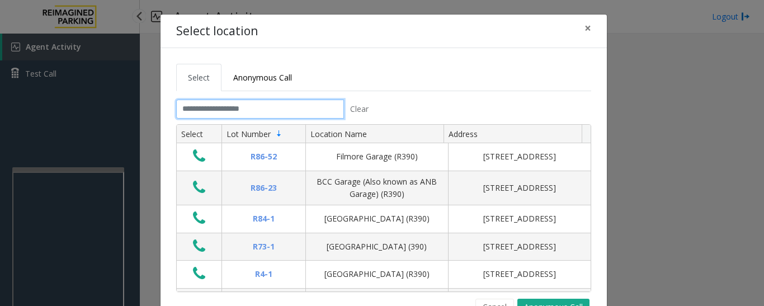
click at [188, 106] on input "text" at bounding box center [260, 109] width 168 height 19
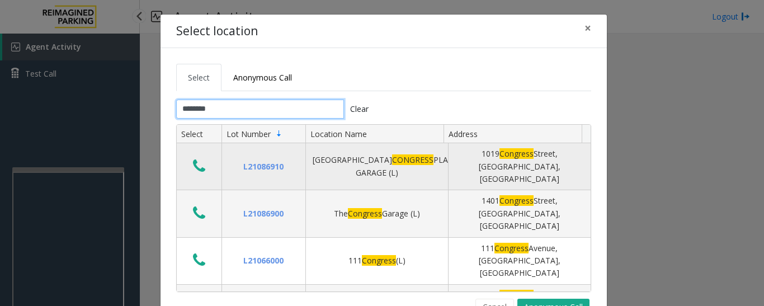
type input "********"
click at [194, 165] on icon "Data table" at bounding box center [199, 166] width 12 height 16
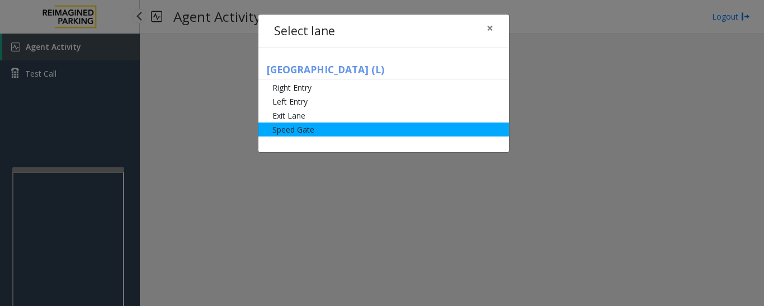
click at [285, 134] on li "Speed Gate" at bounding box center [383, 130] width 251 height 14
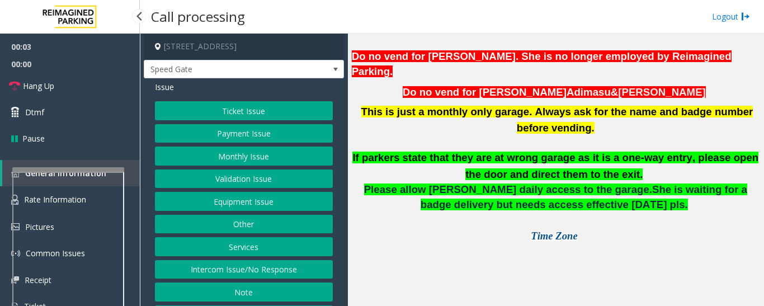
scroll to position [951, 0]
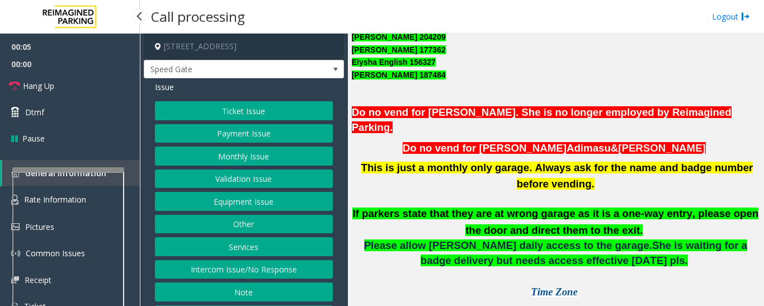
click at [217, 156] on button "Monthly Issue" at bounding box center [244, 156] width 178 height 19
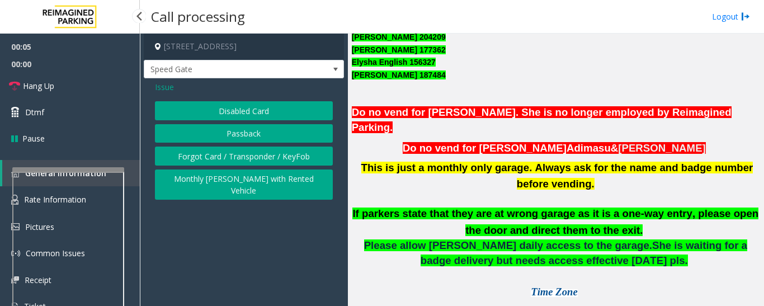
click at [268, 105] on button "Disabled Card" at bounding box center [244, 110] width 178 height 19
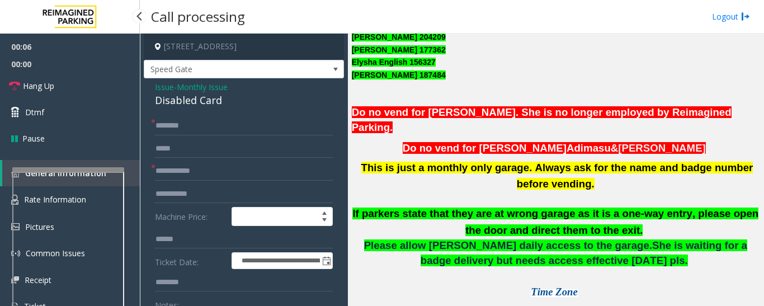
click at [170, 102] on div "Disabled Card" at bounding box center [244, 100] width 178 height 15
copy div "Disabled Card"
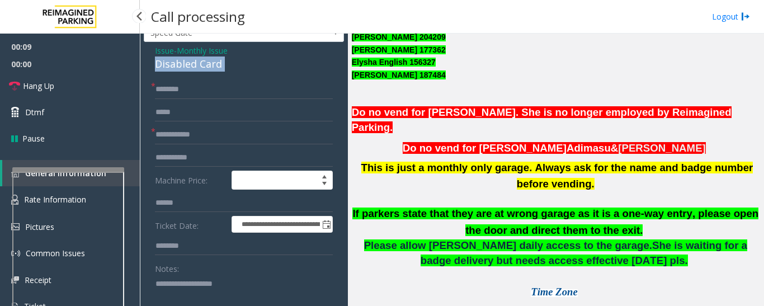
scroll to position [56, 0]
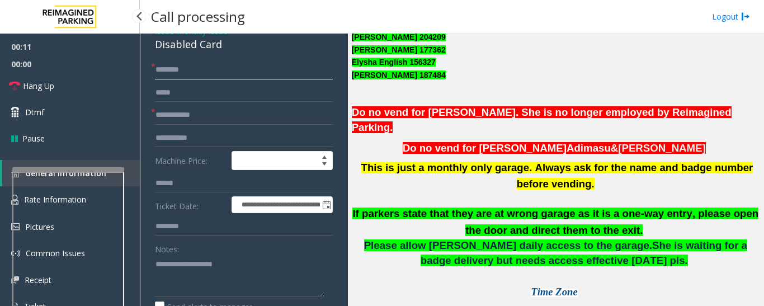
click at [211, 73] on input "text" at bounding box center [244, 69] width 178 height 19
type input "******"
click at [194, 112] on input "text" at bounding box center [244, 115] width 178 height 19
type input "******"
click at [209, 71] on input "******" at bounding box center [244, 69] width 178 height 19
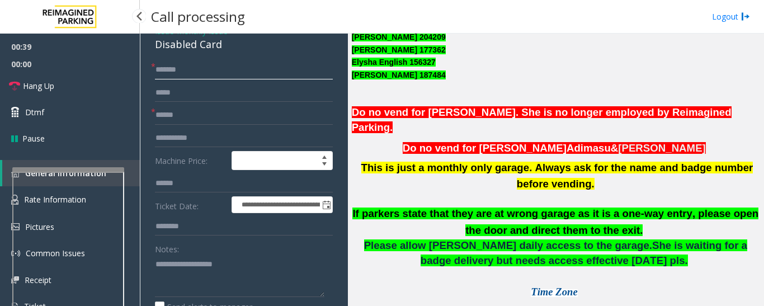
drag, startPoint x: 174, startPoint y: 73, endPoint x: 319, endPoint y: 70, distance: 145.5
click at [319, 70] on input "******" at bounding box center [244, 69] width 178 height 19
drag, startPoint x: 212, startPoint y: 73, endPoint x: 81, endPoint y: 90, distance: 132.5
click at [81, 90] on app-root "**********" at bounding box center [382, 153] width 764 height 306
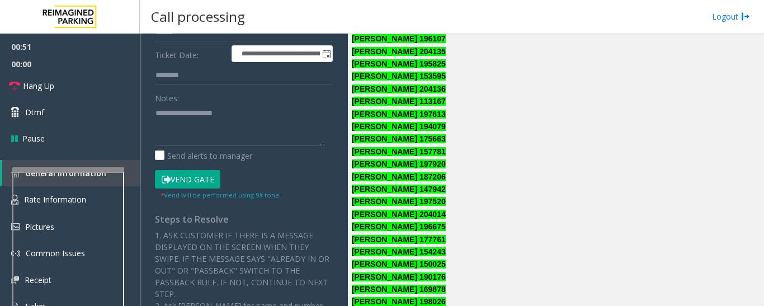
scroll to position [224, 0]
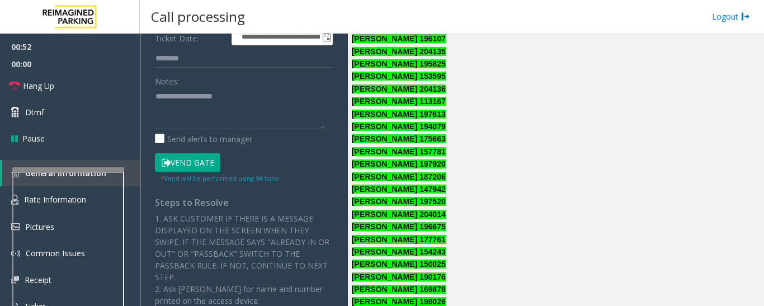
click at [209, 159] on button "Vend Gate" at bounding box center [187, 162] width 65 height 19
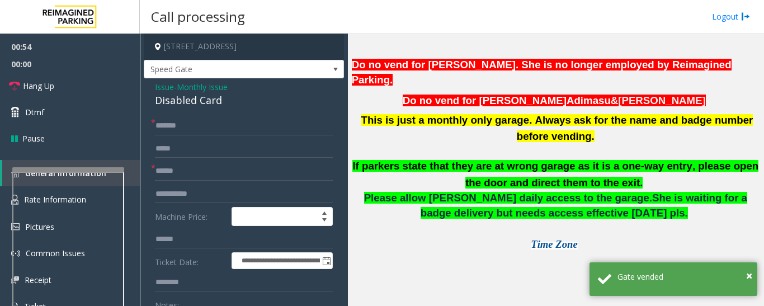
scroll to position [1007, 0]
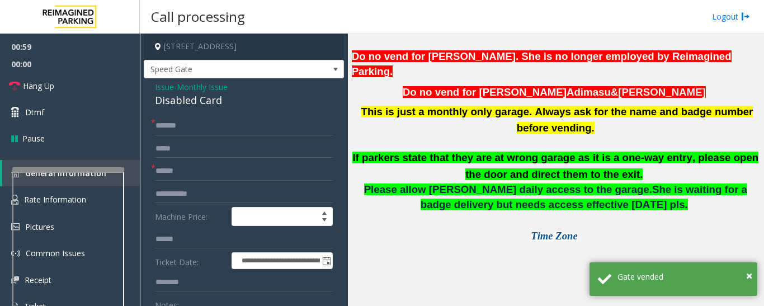
click at [194, 99] on div "Disabled Card" at bounding box center [244, 100] width 178 height 15
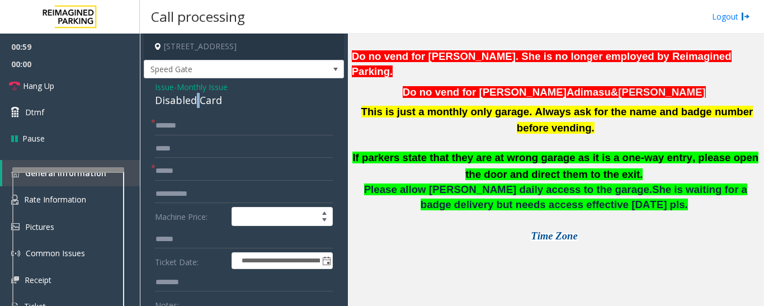
click at [194, 99] on div "Disabled Card" at bounding box center [244, 100] width 178 height 15
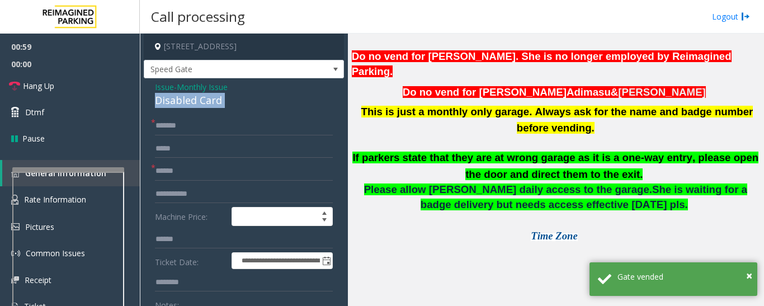
click at [194, 99] on div "Disabled Card" at bounding box center [244, 100] width 178 height 15
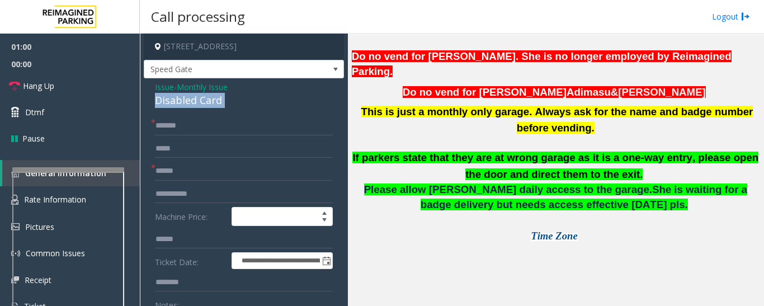
copy div "Disabled Card"
click at [76, 90] on link "Hang Up" at bounding box center [70, 86] width 140 height 26
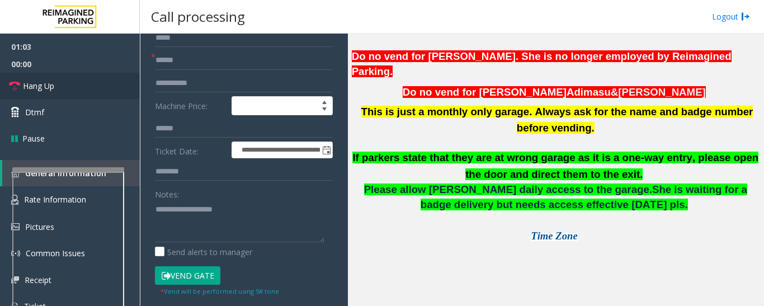
scroll to position [112, 0]
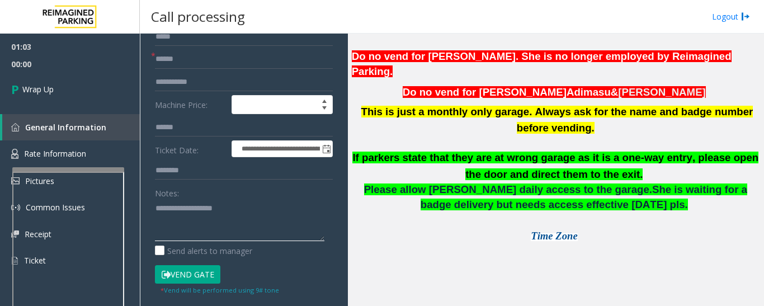
click at [190, 215] on textarea at bounding box center [240, 220] width 170 height 42
paste textarea "**********"
type textarea "**********"
click at [51, 106] on div "01:03 00:11 Wrap Up General Information Rate Information Pictures Common Issues…" at bounding box center [70, 159] width 140 height 250
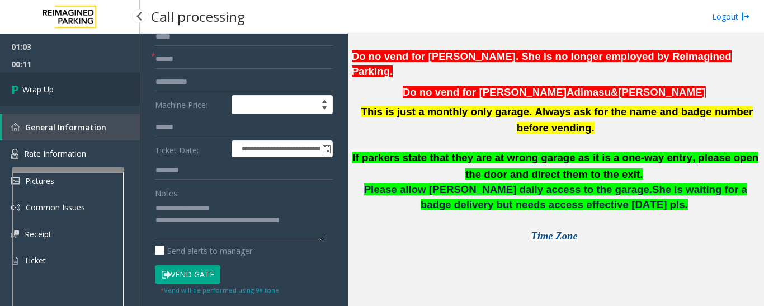
click at [56, 95] on link "Wrap Up" at bounding box center [70, 89] width 140 height 33
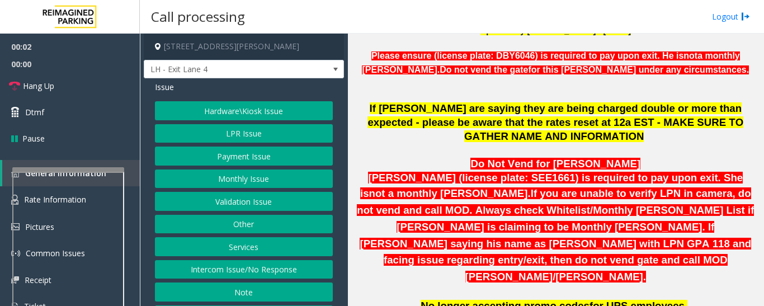
scroll to position [559, 0]
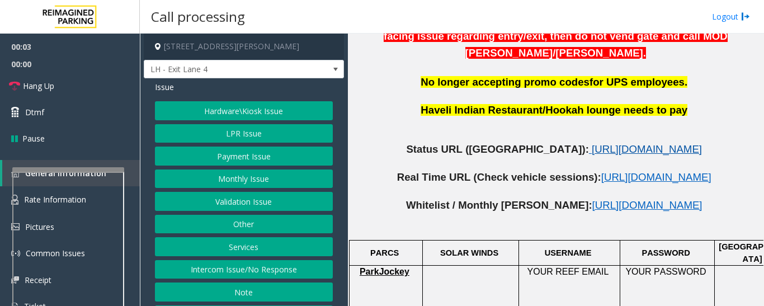
click at [592, 143] on span "[URL][DOMAIN_NAME]" at bounding box center [647, 149] width 110 height 12
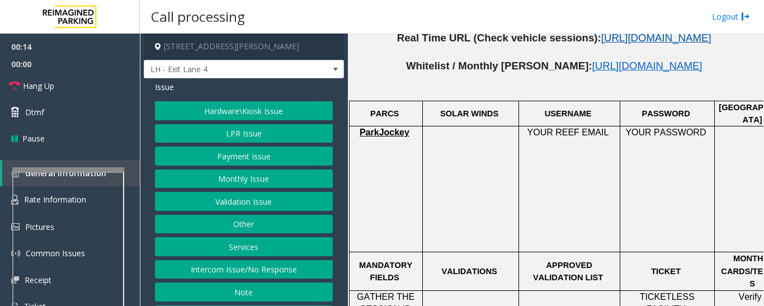
scroll to position [727, 0]
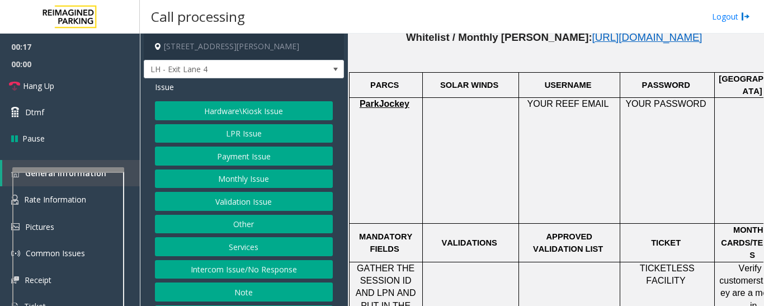
click at [243, 246] on button "Services" at bounding box center [244, 246] width 178 height 19
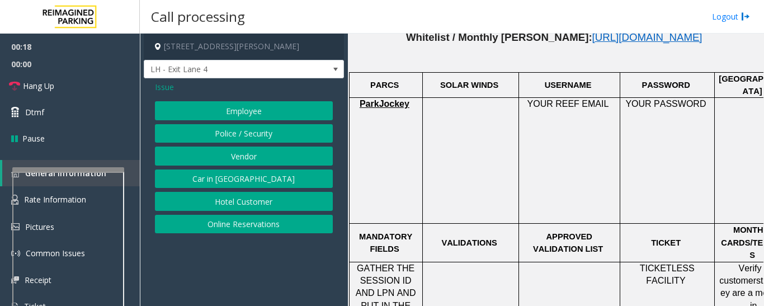
click at [273, 136] on button "Police / Security" at bounding box center [244, 133] width 178 height 19
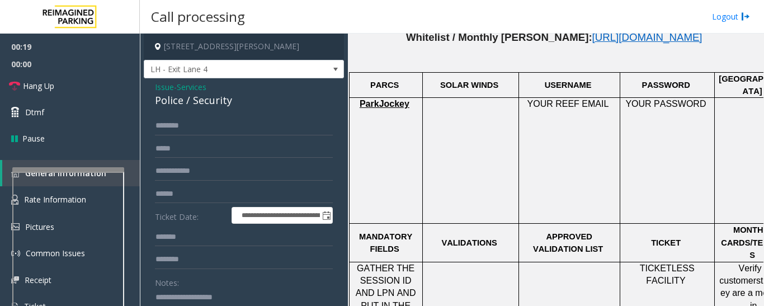
click at [168, 103] on div "Police / Security" at bounding box center [244, 100] width 178 height 15
copy div "Police"
click at [206, 289] on textarea at bounding box center [240, 310] width 170 height 42
paste textarea "******"
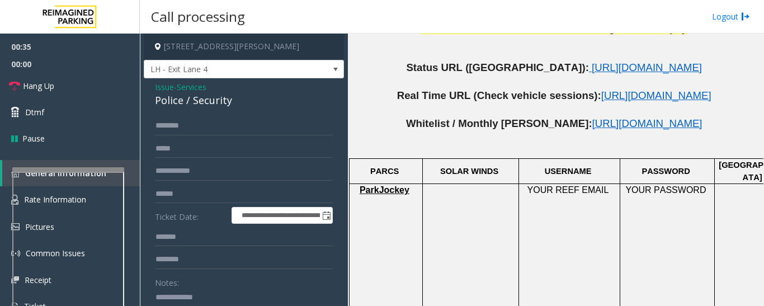
scroll to position [559, 0]
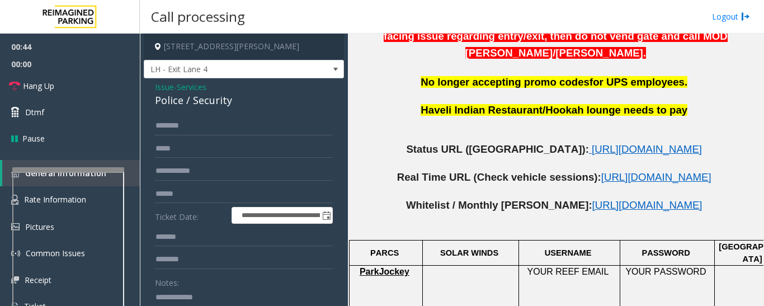
type textarea "**********"
click at [213, 128] on input "text" at bounding box center [244, 125] width 178 height 19
type input "*****"
click at [214, 172] on input "text" at bounding box center [244, 171] width 178 height 19
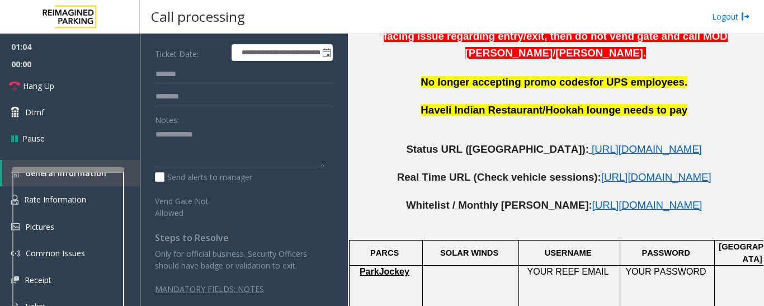
scroll to position [51, 0]
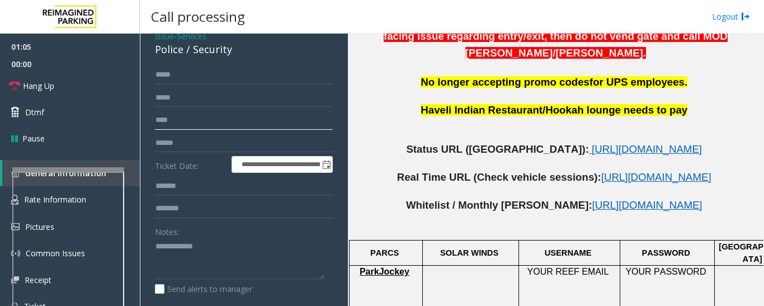
drag, startPoint x: 168, startPoint y: 116, endPoint x: 218, endPoint y: 116, distance: 50.4
click at [168, 116] on input "****" at bounding box center [244, 120] width 178 height 19
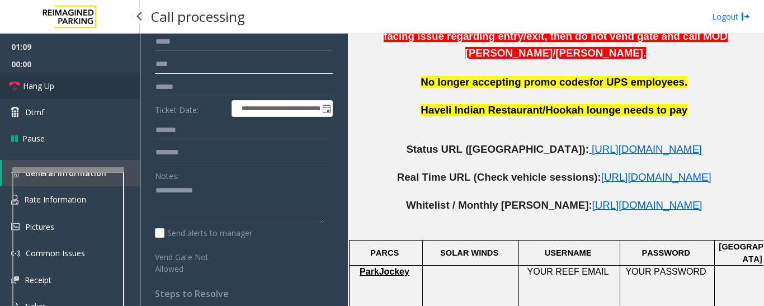
type input "****"
click at [59, 84] on link "Hang Up" at bounding box center [70, 86] width 140 height 26
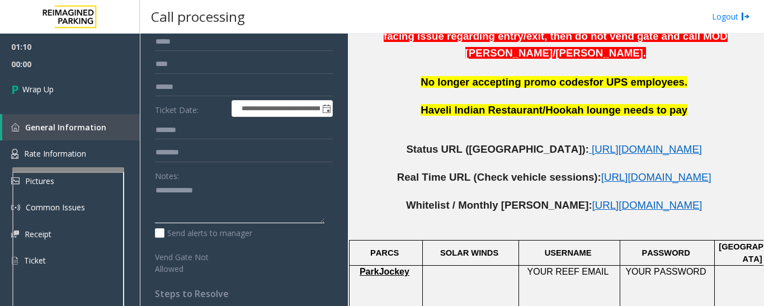
click at [227, 220] on textarea at bounding box center [240, 203] width 170 height 42
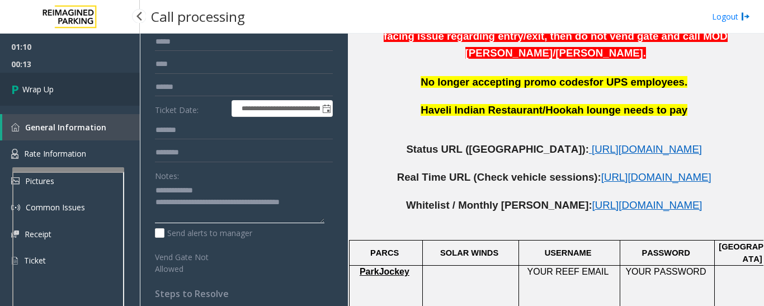
type textarea "**********"
click at [105, 100] on link "Wrap Up" at bounding box center [70, 89] width 140 height 33
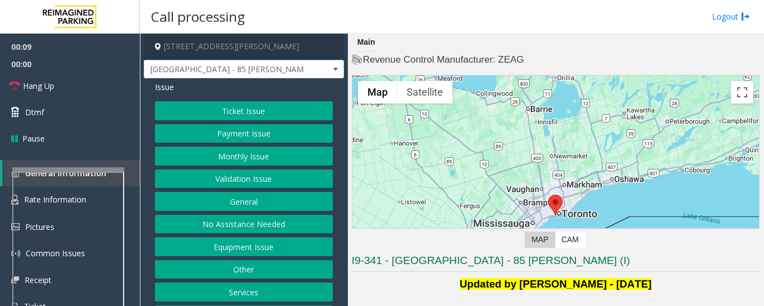
click at [277, 181] on button "Validation Issue" at bounding box center [244, 179] width 178 height 19
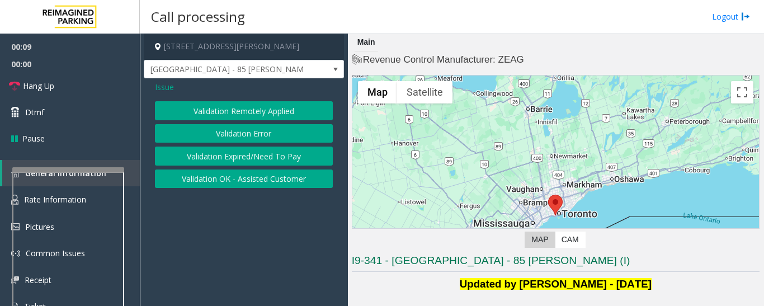
click at [284, 141] on button "Validation Error" at bounding box center [244, 133] width 178 height 19
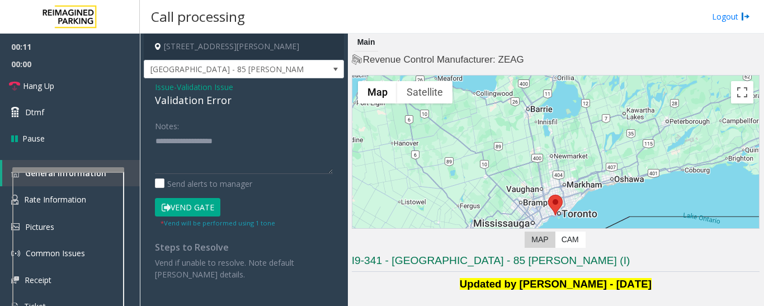
click at [213, 102] on div "Validation Error" at bounding box center [244, 100] width 178 height 15
copy div "Validation Error"
click at [177, 139] on textarea at bounding box center [244, 153] width 178 height 42
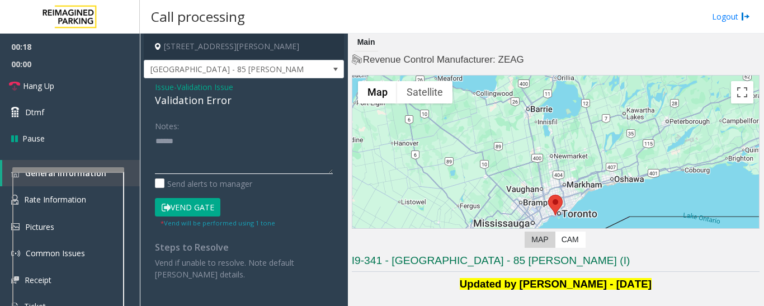
paste textarea "**********"
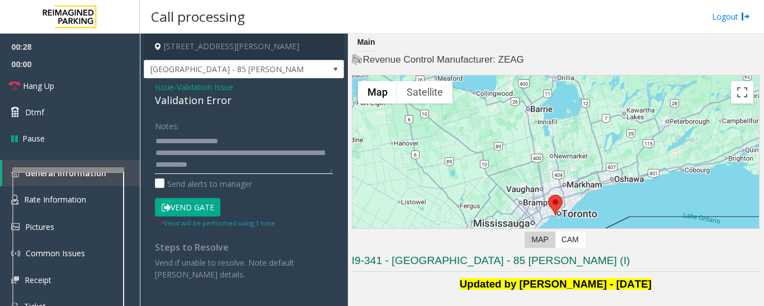
click at [267, 163] on textarea at bounding box center [244, 153] width 178 height 42
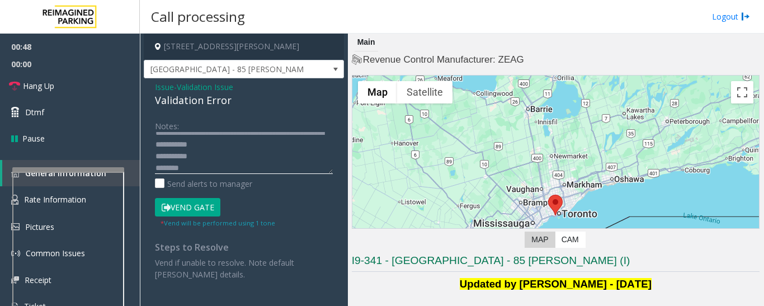
click at [155, 166] on textarea at bounding box center [244, 153] width 178 height 42
click at [263, 148] on textarea at bounding box center [244, 153] width 178 height 42
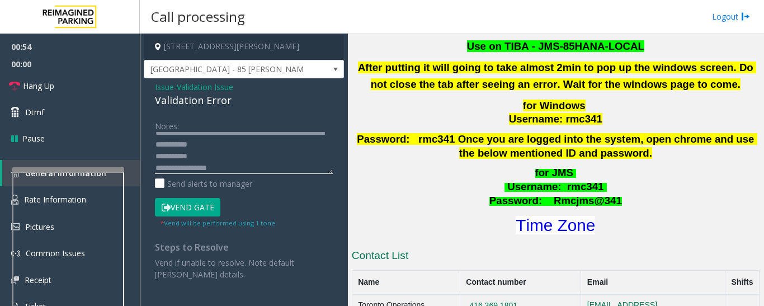
scroll to position [504, 0]
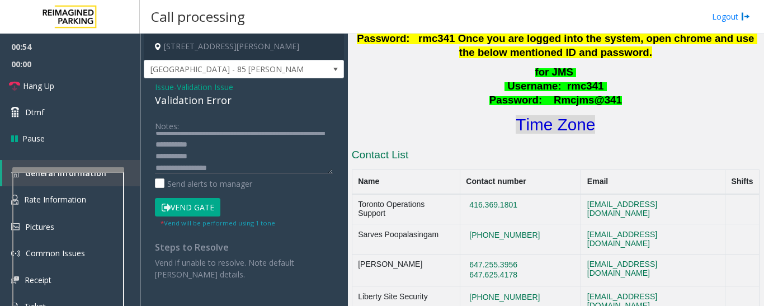
click at [570, 115] on font "Time Zone" at bounding box center [555, 124] width 79 height 18
click at [183, 203] on button "Vend Gate" at bounding box center [187, 207] width 65 height 19
click at [285, 149] on textarea at bounding box center [244, 153] width 178 height 42
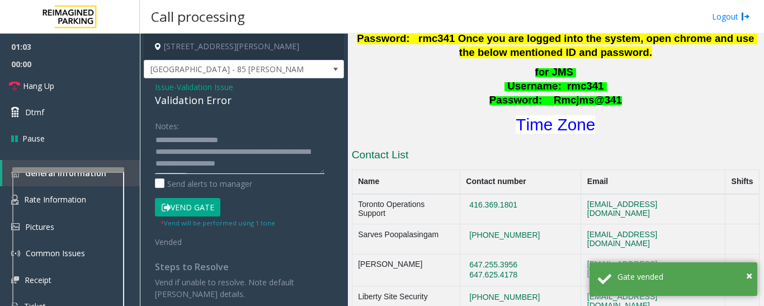
scroll to position [0, 0]
click at [260, 131] on div "Notes:" at bounding box center [244, 145] width 178 height 58
click at [254, 142] on textarea at bounding box center [240, 153] width 170 height 42
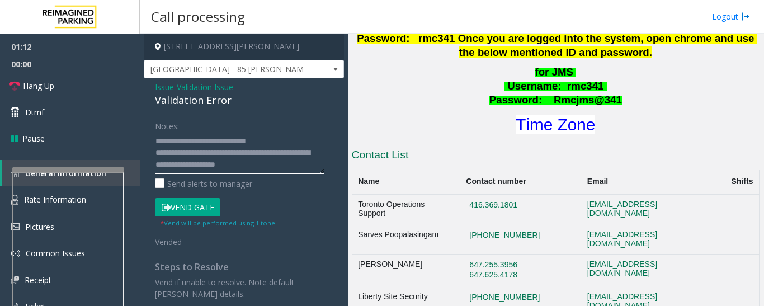
click at [288, 143] on textarea at bounding box center [240, 153] width 170 height 42
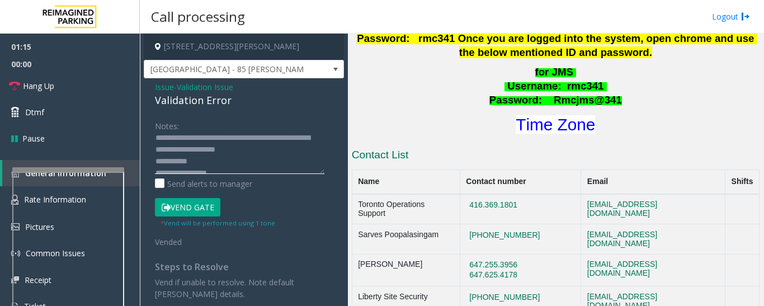
scroll to position [23, 0]
click at [283, 168] on textarea at bounding box center [240, 153] width 170 height 42
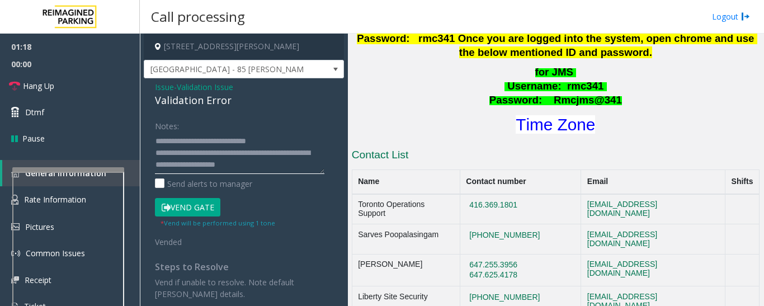
type textarea "**********"
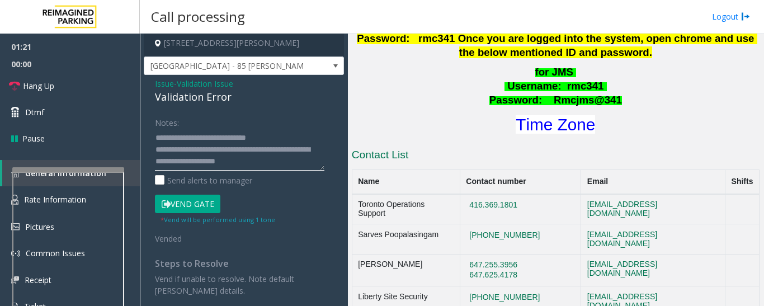
scroll to position [5, 0]
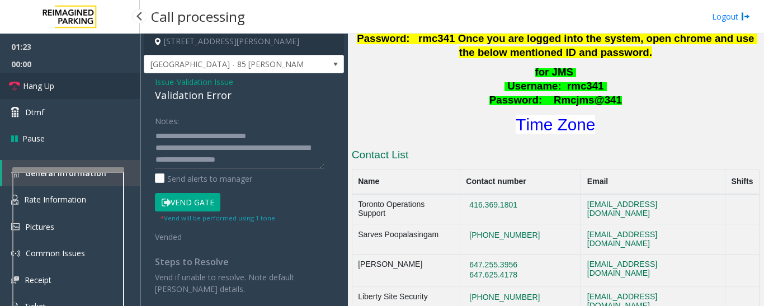
click at [72, 96] on link "Hang Up" at bounding box center [70, 86] width 140 height 26
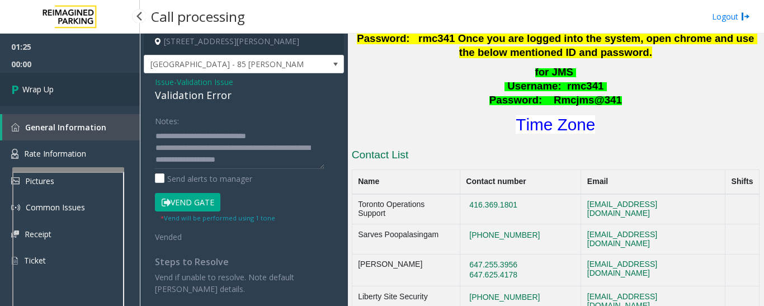
click at [21, 78] on link "Wrap Up" at bounding box center [70, 89] width 140 height 33
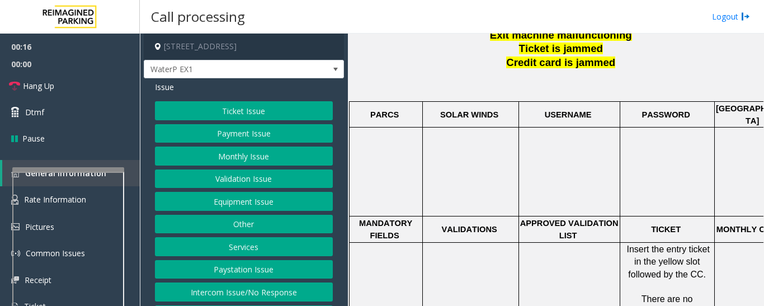
scroll to position [224, 0]
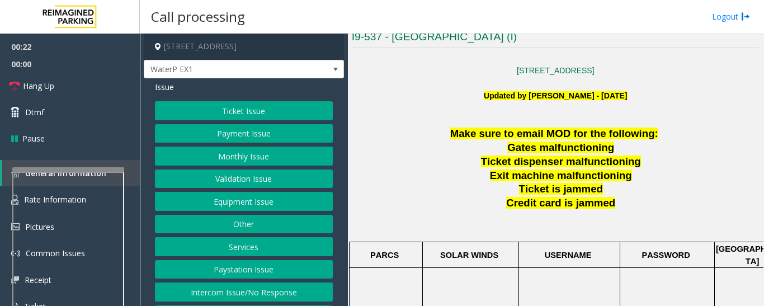
click at [256, 180] on button "Validation Issue" at bounding box center [244, 179] width 178 height 19
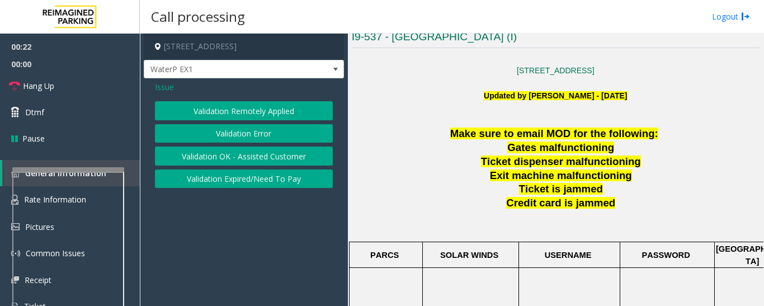
click at [267, 141] on button "Validation Error" at bounding box center [244, 133] width 178 height 19
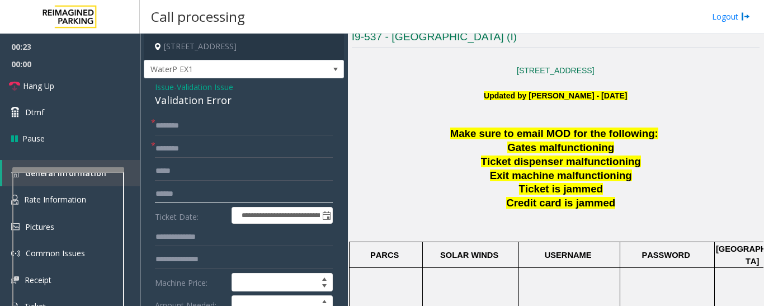
click at [233, 192] on input "text" at bounding box center [244, 194] width 178 height 19
type input "**"
click at [164, 84] on span "Issue" at bounding box center [164, 87] width 19 height 12
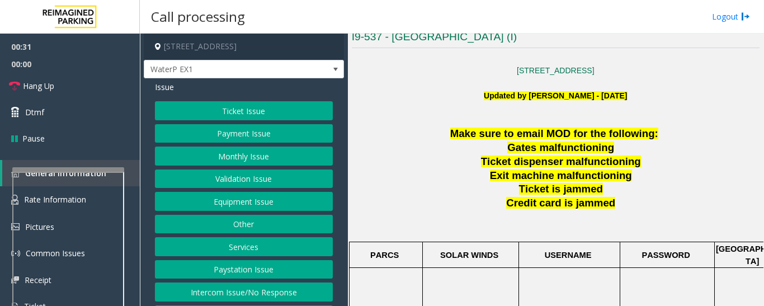
click at [265, 242] on button "Services" at bounding box center [244, 246] width 178 height 19
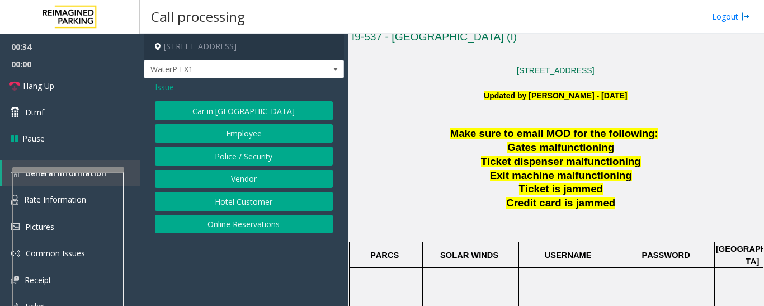
click at [220, 221] on button "Online Reservations" at bounding box center [244, 224] width 178 height 19
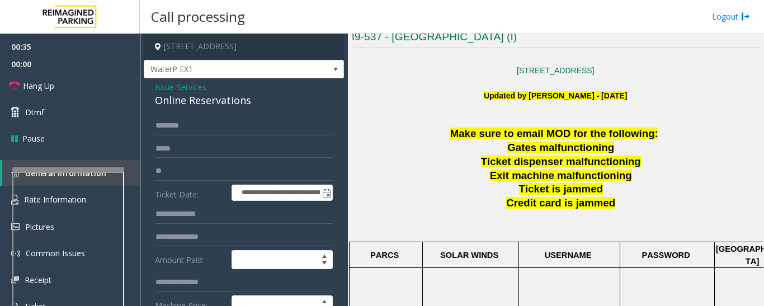
click at [222, 102] on div "Online Reservations" at bounding box center [244, 100] width 178 height 15
click at [168, 90] on span "Issue" at bounding box center [164, 87] width 19 height 12
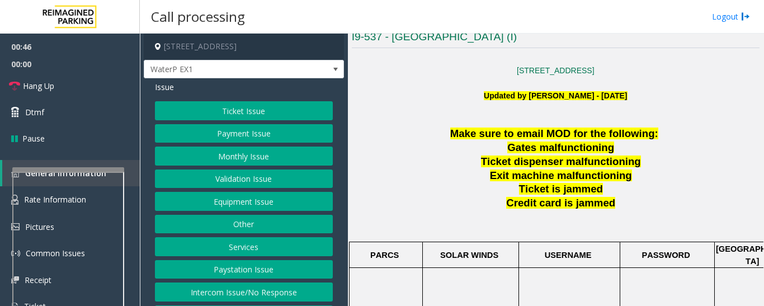
click at [281, 201] on button "Equipment Issue" at bounding box center [244, 201] width 178 height 19
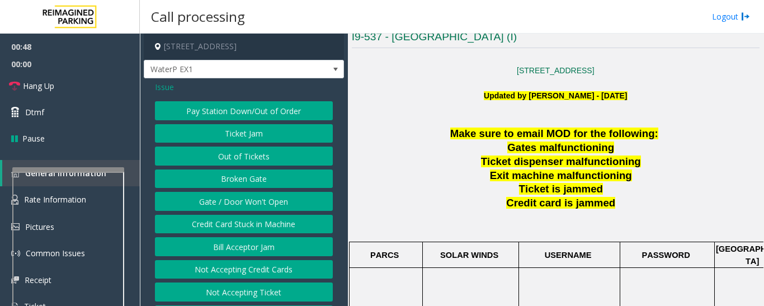
click at [283, 206] on button "Gate / Door Won't Open" at bounding box center [244, 201] width 178 height 19
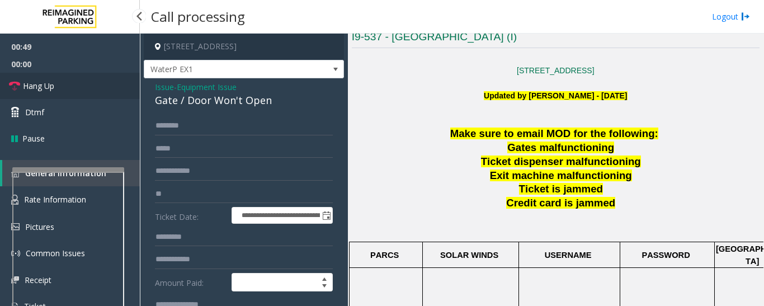
click at [3, 80] on link "Hang Up" at bounding box center [70, 86] width 140 height 26
click at [191, 96] on div "Gate / Door Won't Open" at bounding box center [244, 100] width 178 height 15
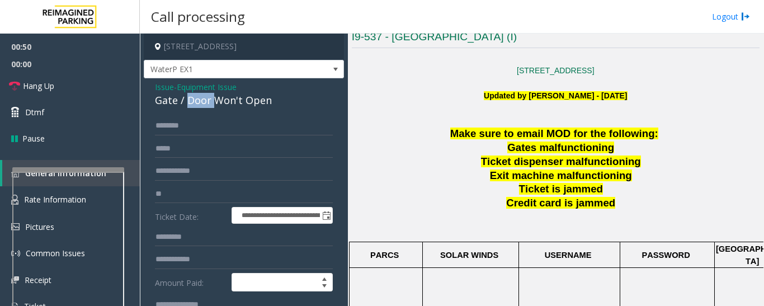
click at [191, 96] on div "Gate / Door Won't Open" at bounding box center [244, 100] width 178 height 15
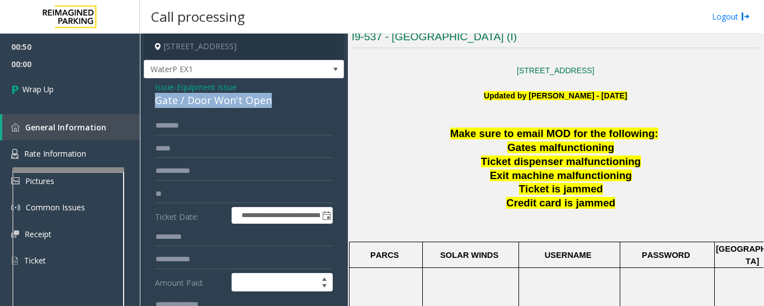
click at [191, 96] on div "Gate / Door Won't Open" at bounding box center [244, 100] width 178 height 15
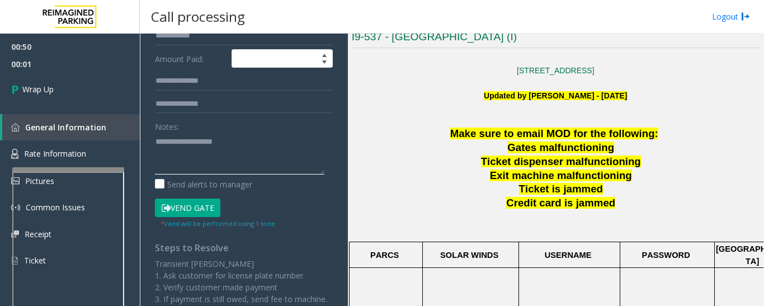
click at [203, 167] on textarea at bounding box center [240, 154] width 170 height 42
paste textarea "**********"
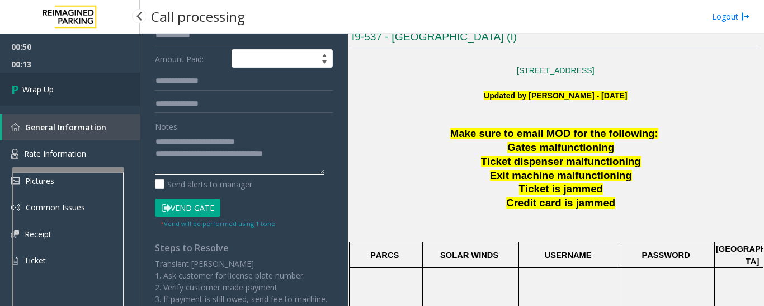
type textarea "**********"
click at [67, 87] on link "Wrap Up" at bounding box center [70, 89] width 140 height 33
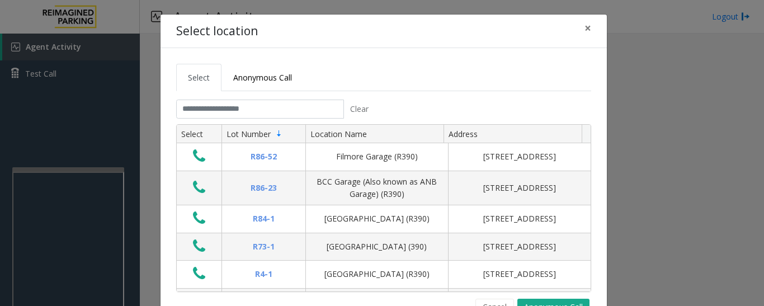
click at [200, 93] on tabset "Select Anonymous Call Clear Select Lot Number Location Name Address R86-52 Film…" at bounding box center [383, 190] width 415 height 252
click at [200, 101] on input "text" at bounding box center [260, 109] width 168 height 19
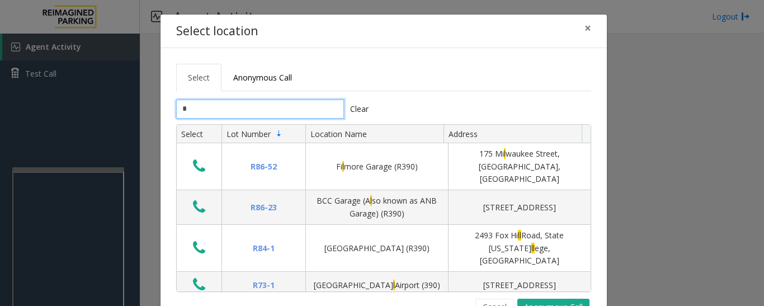
type input "*"
click at [492, 301] on button "Cancel" at bounding box center [495, 307] width 39 height 17
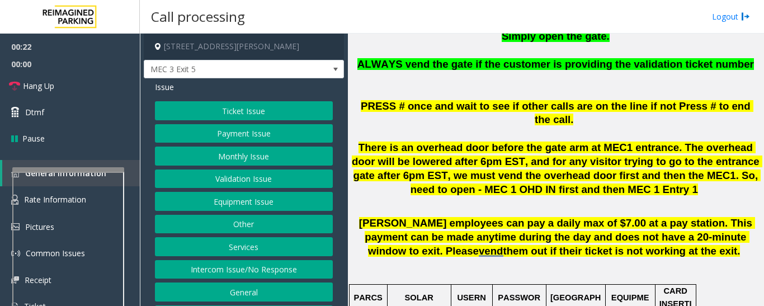
scroll to position [224, 0]
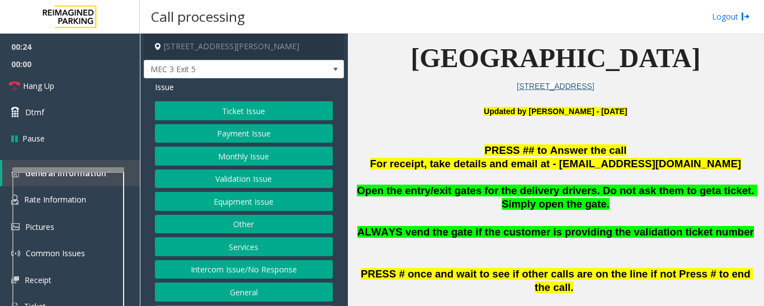
click at [258, 204] on button "Equipment Issue" at bounding box center [244, 201] width 178 height 19
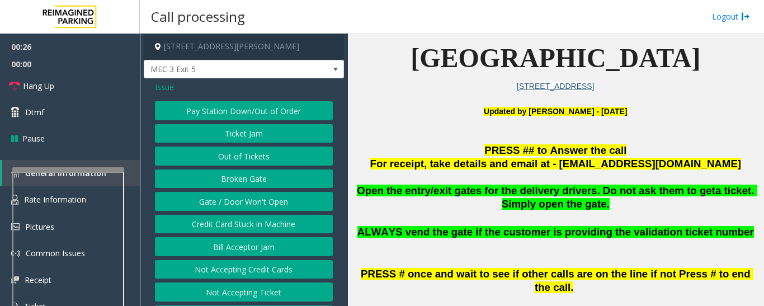
click at [162, 88] on span "Issue" at bounding box center [164, 87] width 19 height 12
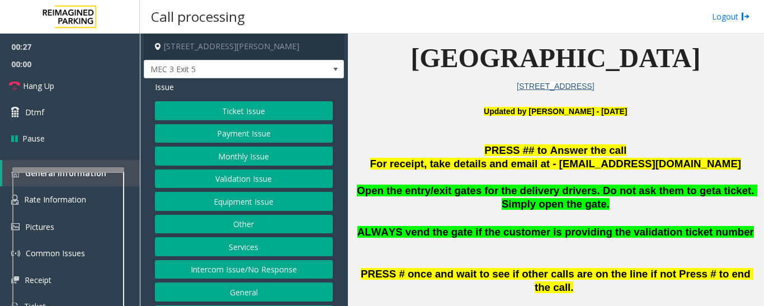
click at [253, 246] on button "Services" at bounding box center [244, 246] width 178 height 19
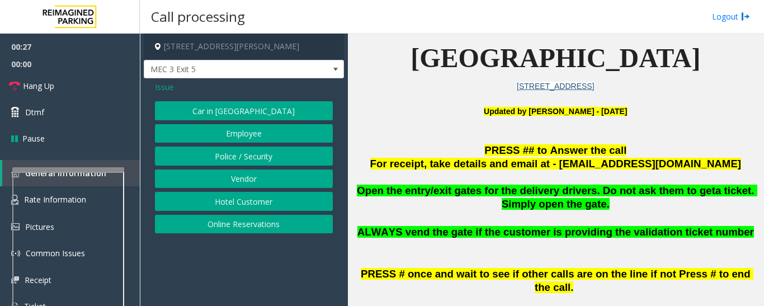
click at [268, 177] on button "Vendor" at bounding box center [244, 179] width 178 height 19
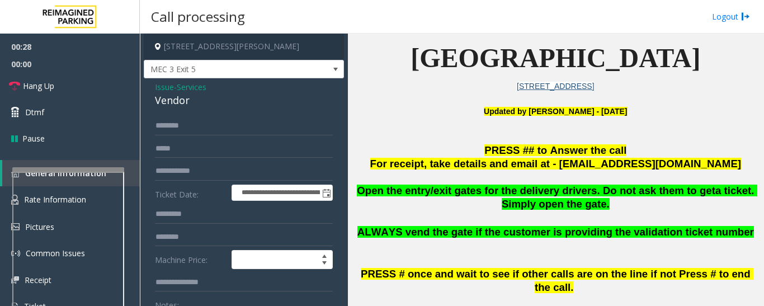
click at [180, 96] on div "Vendor" at bounding box center [244, 100] width 178 height 15
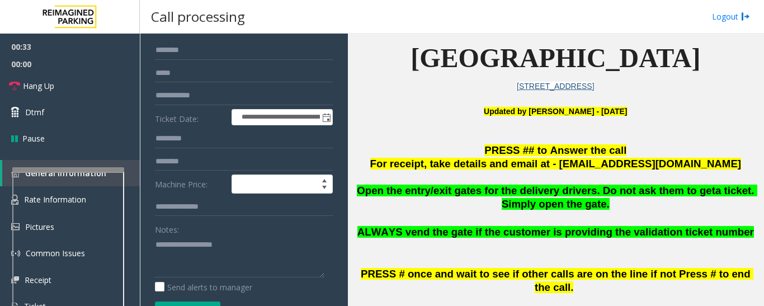
scroll to position [56, 0]
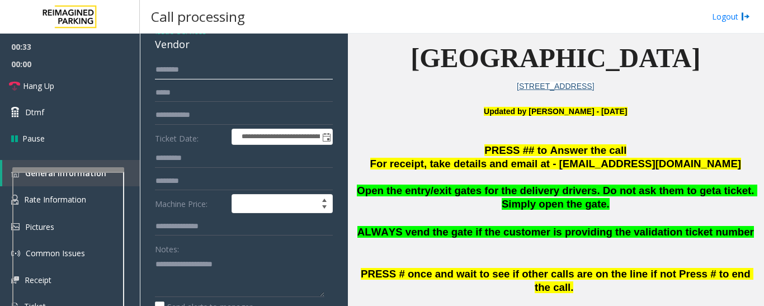
click at [205, 76] on input "text" at bounding box center [244, 69] width 178 height 19
click at [234, 283] on textarea at bounding box center [240, 276] width 170 height 42
paste textarea "******"
type textarea "**********"
click at [211, 68] on input "text" at bounding box center [244, 69] width 178 height 19
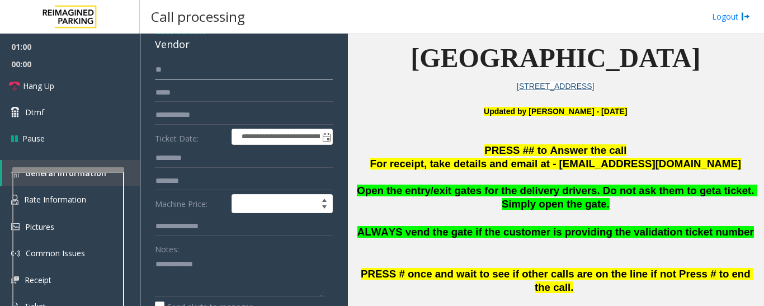
type input "**"
click at [168, 286] on textarea at bounding box center [240, 276] width 170 height 42
click at [214, 267] on textarea at bounding box center [240, 276] width 170 height 42
click at [235, 291] on textarea at bounding box center [240, 276] width 170 height 42
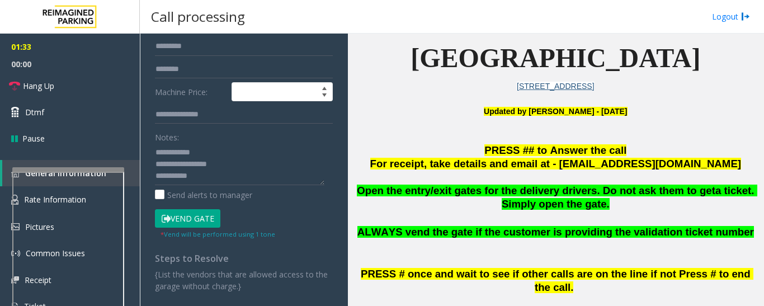
click at [213, 213] on button "Vend Gate" at bounding box center [187, 218] width 65 height 19
click at [223, 178] on textarea at bounding box center [240, 164] width 170 height 42
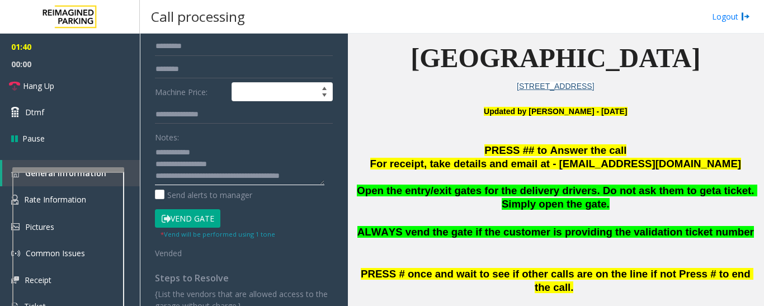
click at [322, 176] on textarea at bounding box center [240, 164] width 170 height 42
type textarea "**********"
click at [38, 86] on span "Hang Up" at bounding box center [38, 86] width 31 height 12
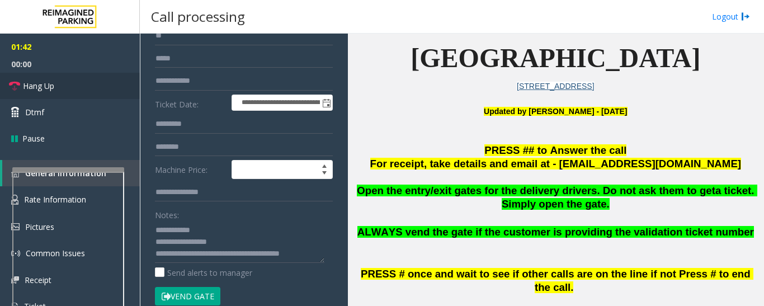
scroll to position [0, 0]
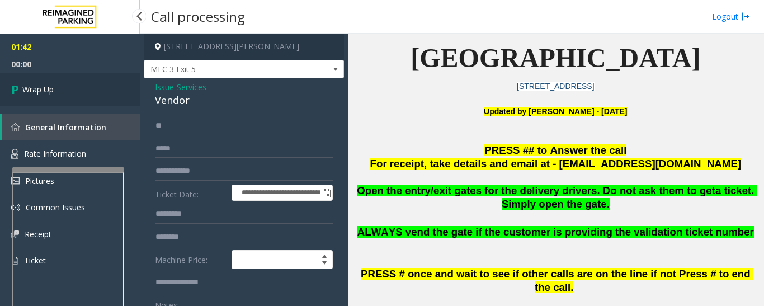
click at [74, 91] on link "Wrap Up" at bounding box center [70, 89] width 140 height 33
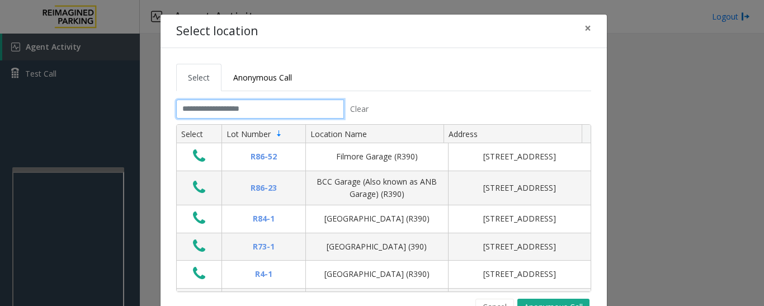
click at [236, 111] on input "text" at bounding box center [260, 109] width 168 height 19
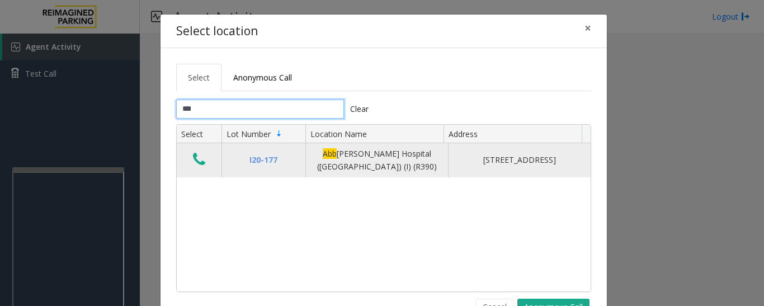
type input "***"
click at [193, 163] on icon "Data table" at bounding box center [199, 160] width 12 height 16
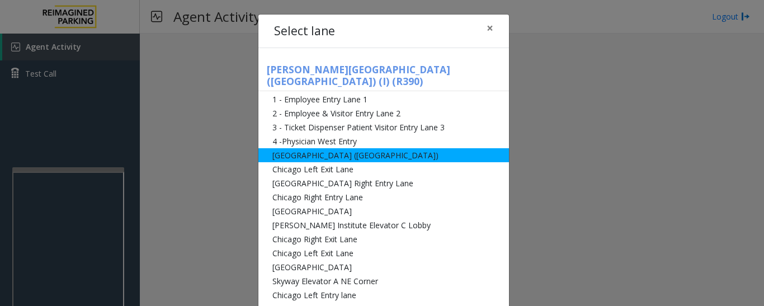
click at [402, 148] on li "[GEOGRAPHIC_DATA] ([GEOGRAPHIC_DATA])" at bounding box center [383, 155] width 251 height 14
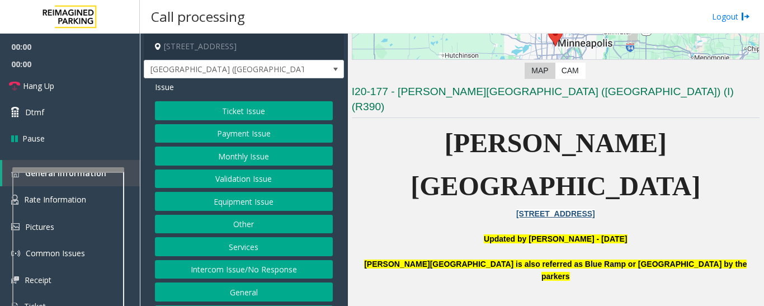
scroll to position [280, 0]
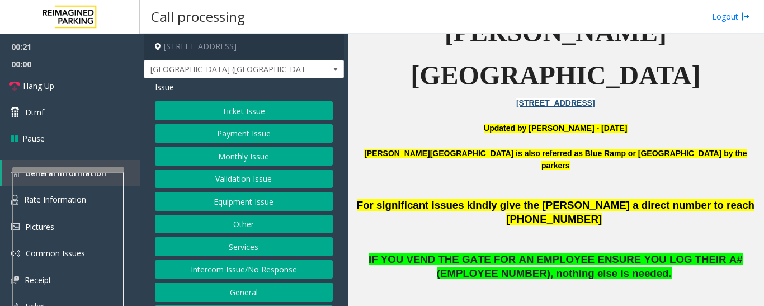
click at [204, 114] on button "Ticket Issue" at bounding box center [244, 110] width 178 height 19
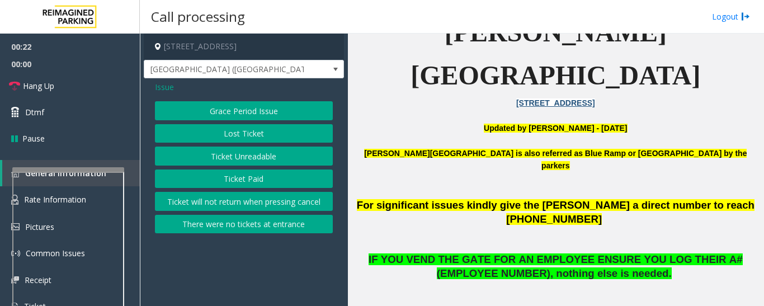
click at [222, 157] on button "Ticket Unreadable" at bounding box center [244, 156] width 178 height 19
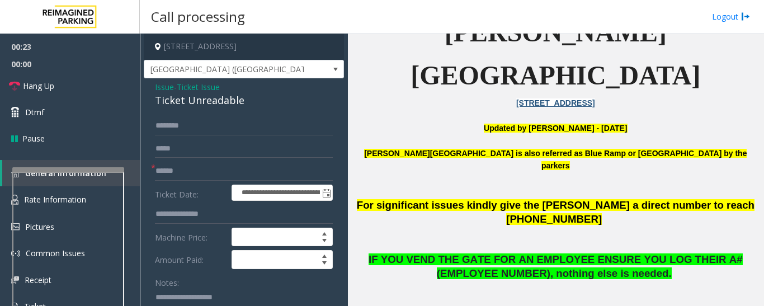
click at [211, 102] on div "Ticket Unreadable" at bounding box center [244, 100] width 178 height 15
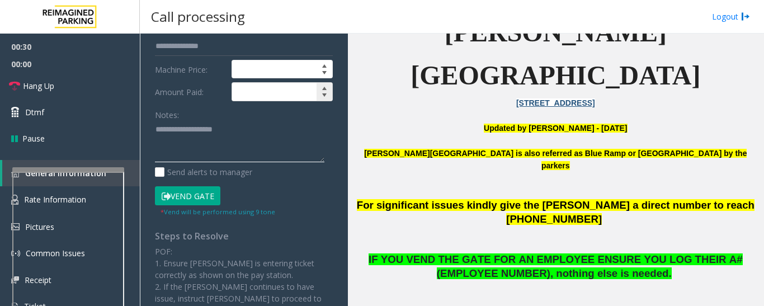
click at [286, 148] on textarea at bounding box center [240, 142] width 170 height 42
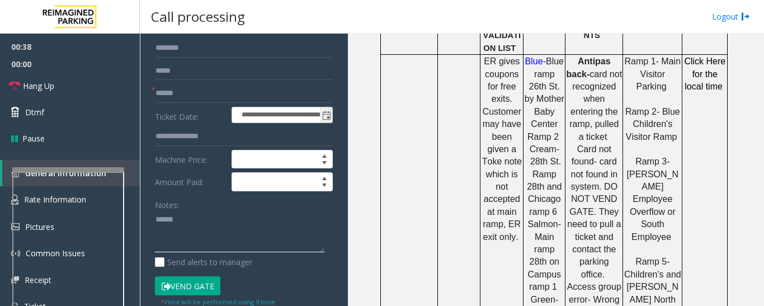
scroll to position [0, 0]
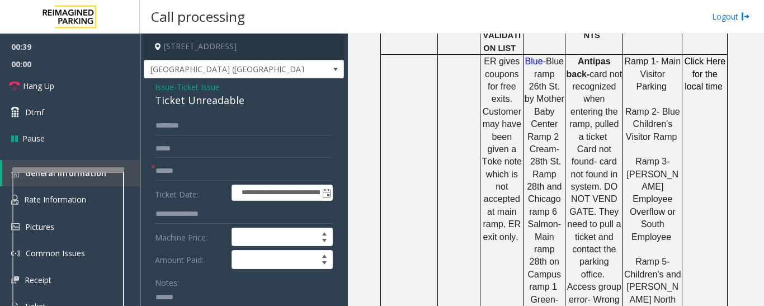
type textarea "******"
click at [169, 86] on span "Issue" at bounding box center [164, 87] width 19 height 12
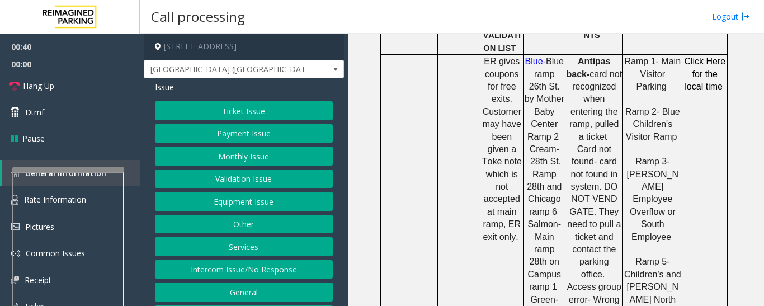
click at [294, 200] on button "Equipment Issue" at bounding box center [244, 201] width 178 height 19
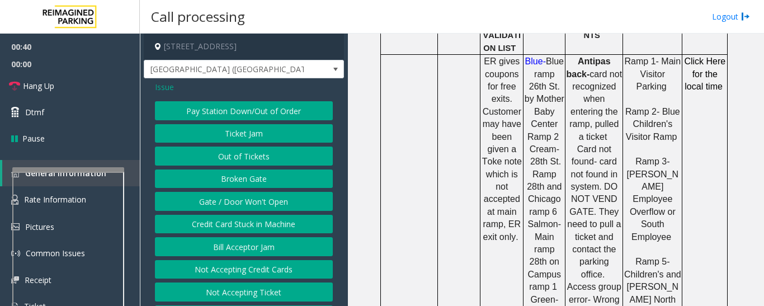
click at [273, 207] on button "Gate / Door Won't Open" at bounding box center [244, 201] width 178 height 19
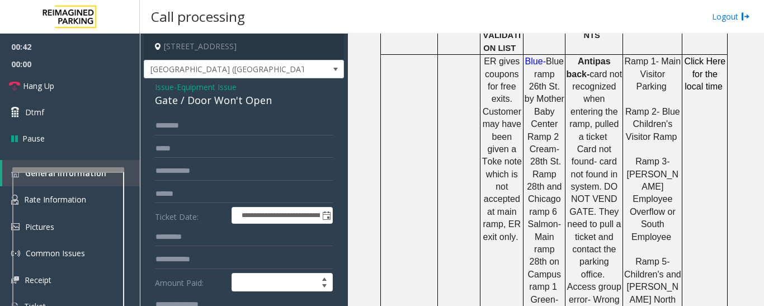
click at [247, 99] on div "Gate / Door Won't Open" at bounding box center [244, 100] width 178 height 15
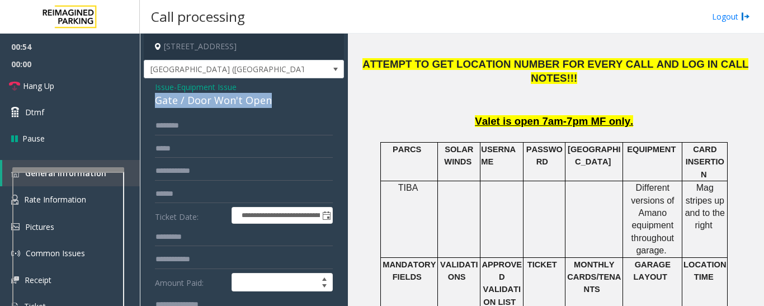
scroll to position [392, 0]
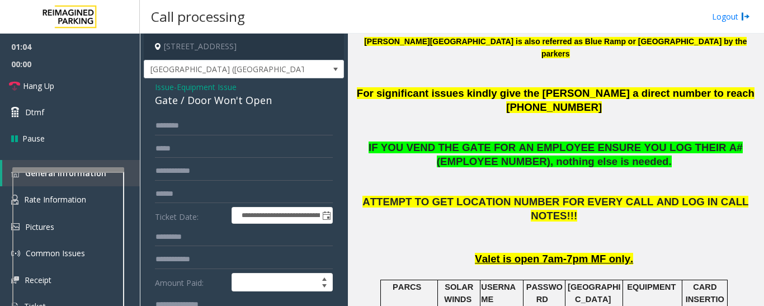
click at [159, 88] on span "Issue" at bounding box center [164, 87] width 19 height 12
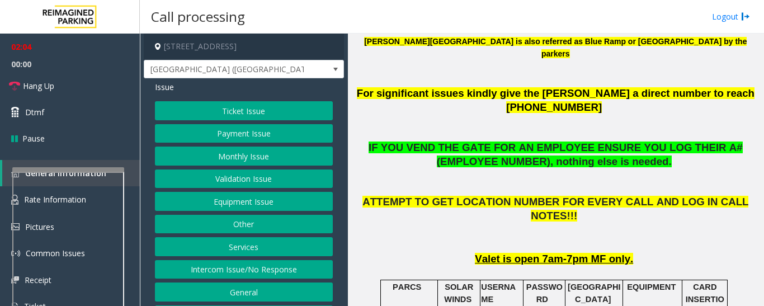
click at [279, 115] on button "Ticket Issue" at bounding box center [244, 110] width 178 height 19
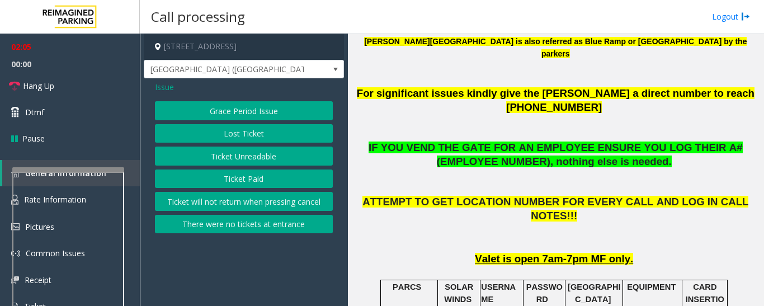
click at [250, 229] on button "There were no tickets at entrance" at bounding box center [244, 224] width 178 height 19
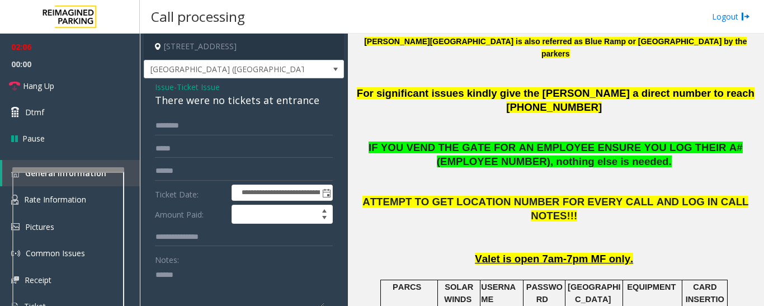
click at [238, 102] on div "There were no tickets at entrance" at bounding box center [244, 100] width 178 height 15
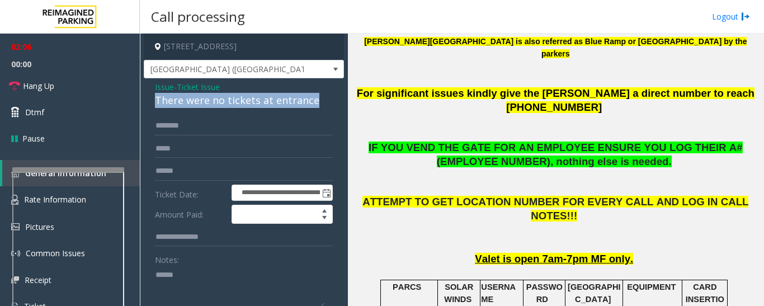
click at [238, 102] on div "There were no tickets at entrance" at bounding box center [244, 100] width 178 height 15
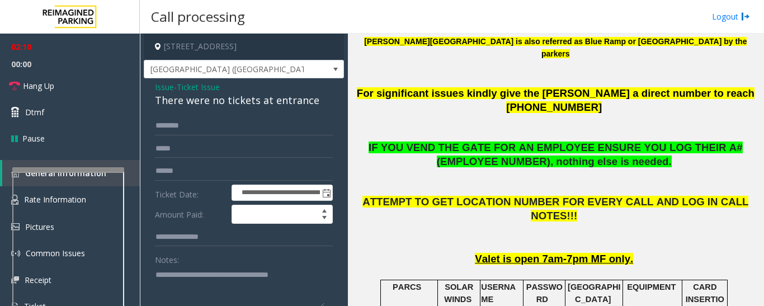
click at [318, 276] on textarea at bounding box center [240, 287] width 170 height 42
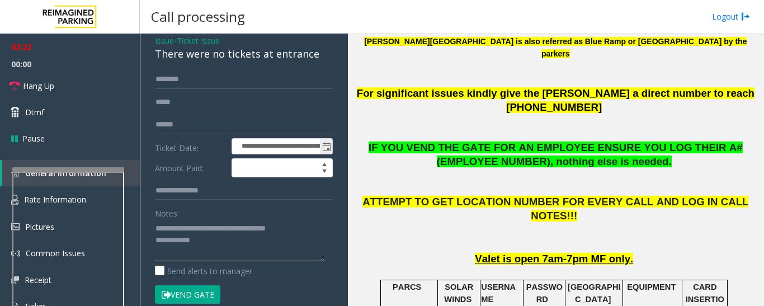
scroll to position [0, 0]
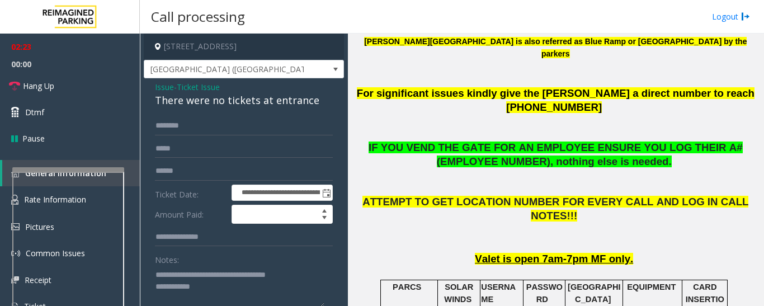
type textarea "**********"
click at [249, 133] on input "text" at bounding box center [244, 125] width 178 height 19
type input "*"
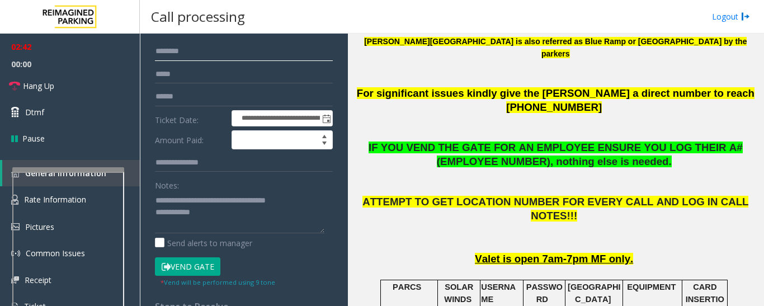
scroll to position [168, 0]
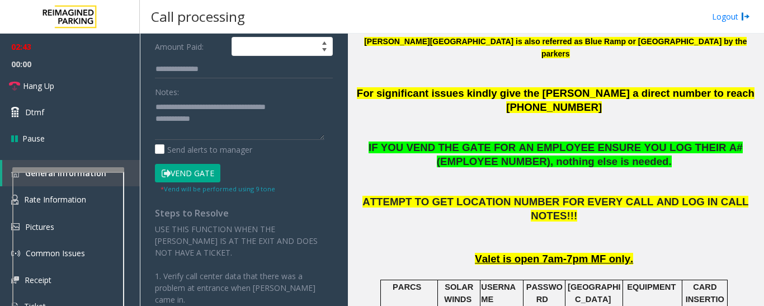
click at [206, 173] on button "Vend Gate" at bounding box center [187, 173] width 65 height 19
click at [225, 136] on textarea at bounding box center [240, 119] width 170 height 42
click at [230, 125] on textarea at bounding box center [240, 119] width 170 height 42
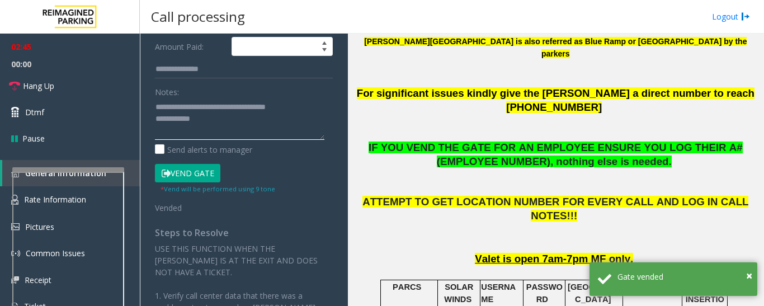
click at [238, 115] on textarea at bounding box center [240, 119] width 170 height 42
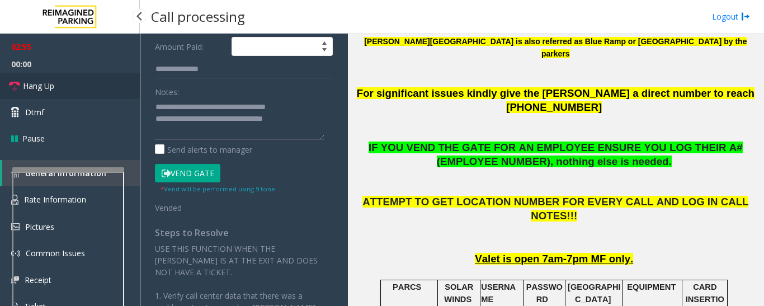
click at [63, 86] on link "Hang Up" at bounding box center [70, 86] width 140 height 26
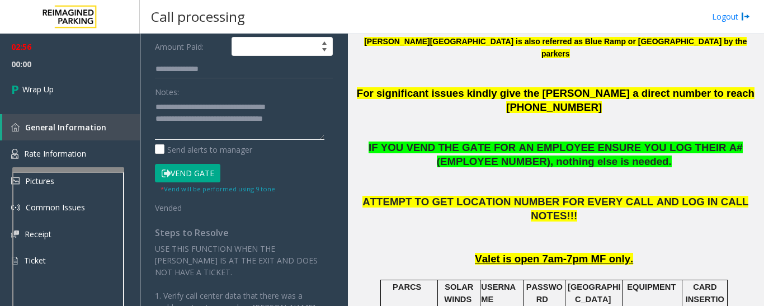
click at [298, 121] on textarea at bounding box center [240, 119] width 170 height 42
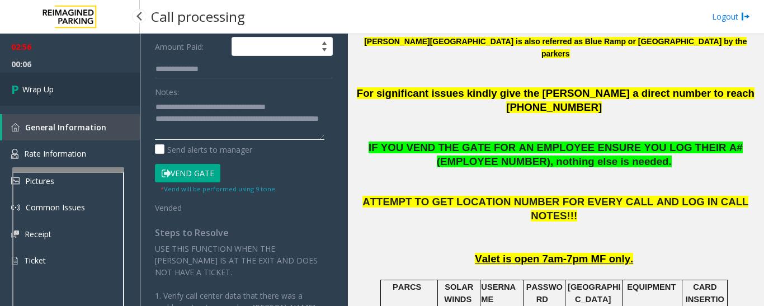
type textarea "**********"
click at [97, 83] on link "Wrap Up" at bounding box center [70, 89] width 140 height 33
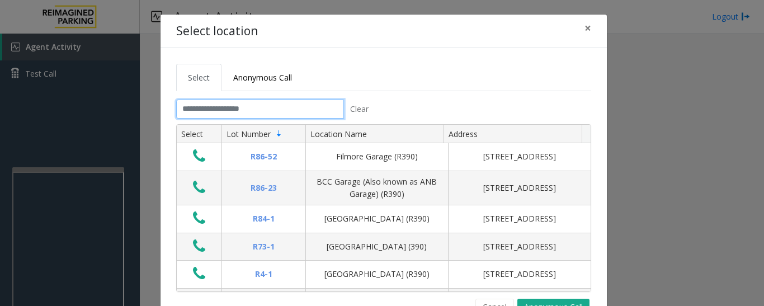
click at [204, 104] on input "text" at bounding box center [260, 109] width 168 height 19
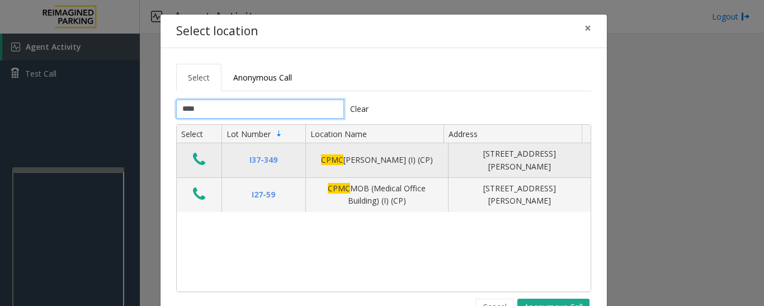
type input "****"
click at [193, 162] on icon "Data table" at bounding box center [199, 160] width 12 height 16
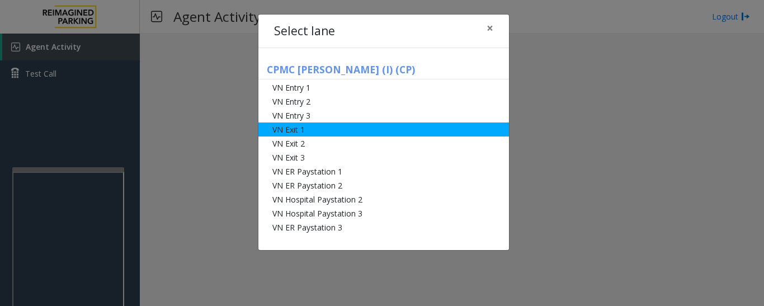
click at [317, 129] on li "VN Exit 1" at bounding box center [383, 130] width 251 height 14
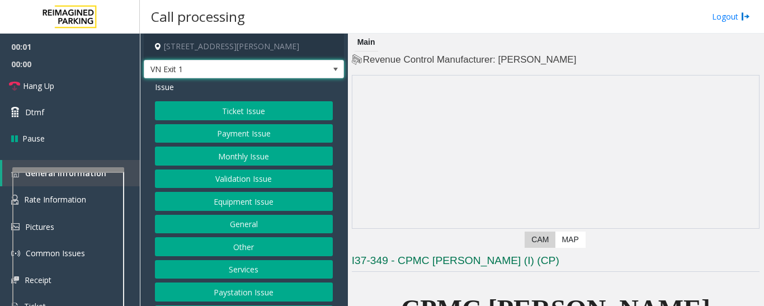
click at [304, 73] on span "VN Exit 1" at bounding box center [244, 69] width 200 height 19
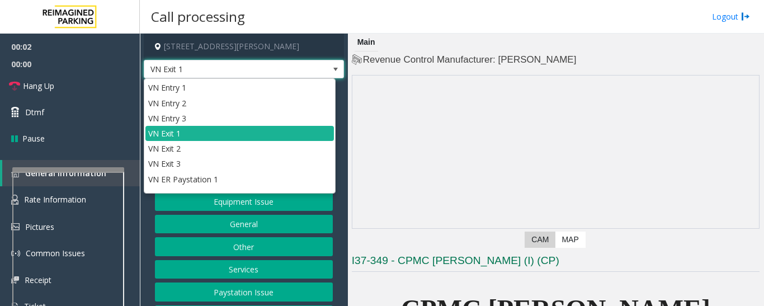
click at [304, 73] on span "VN Exit 1" at bounding box center [244, 69] width 200 height 19
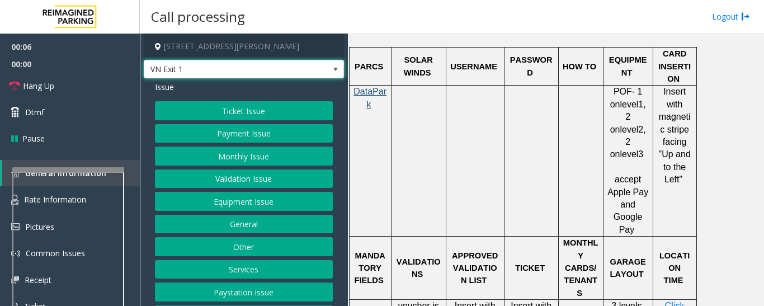
scroll to position [783, 0]
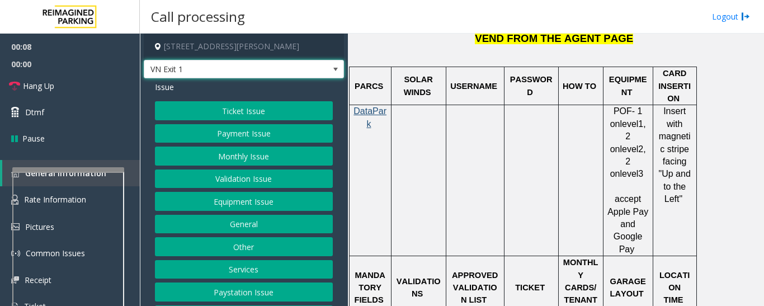
click at [227, 135] on button "Payment Issue" at bounding box center [244, 133] width 178 height 19
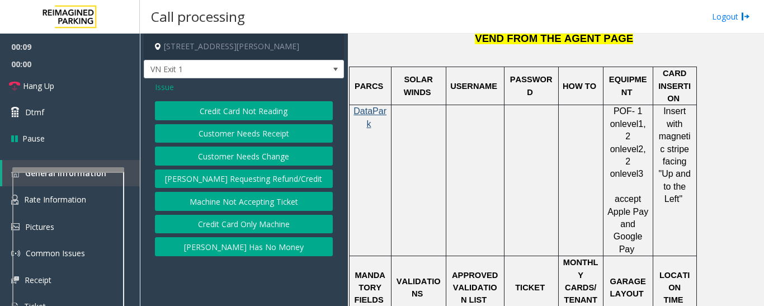
click at [262, 115] on button "Credit Card Not Reading" at bounding box center [244, 110] width 178 height 19
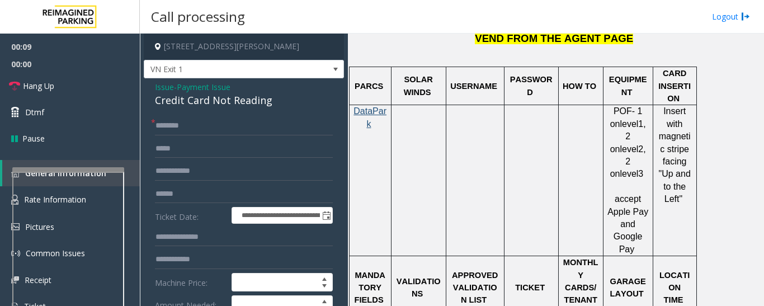
click at [222, 103] on div "Credit Card Not Reading" at bounding box center [244, 100] width 178 height 15
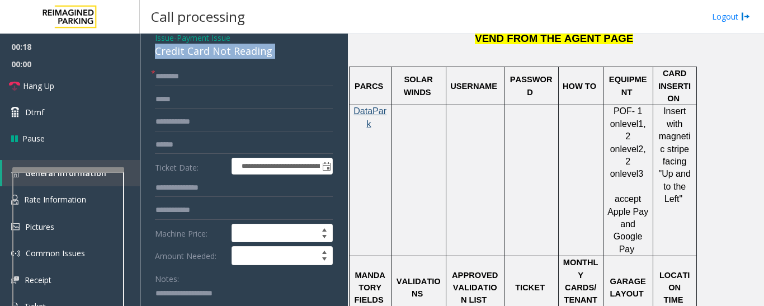
scroll to position [112, 0]
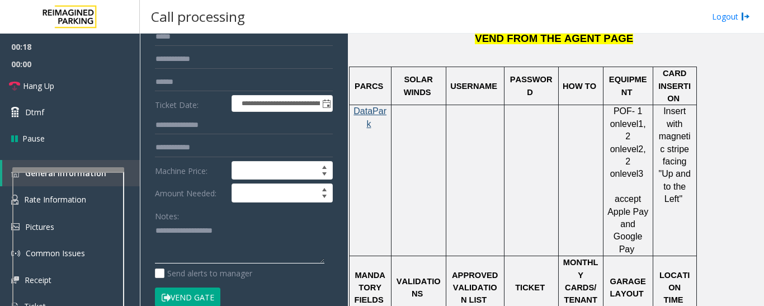
click at [245, 243] on textarea at bounding box center [240, 243] width 170 height 42
paste textarea "**********"
click at [280, 251] on textarea at bounding box center [240, 243] width 170 height 42
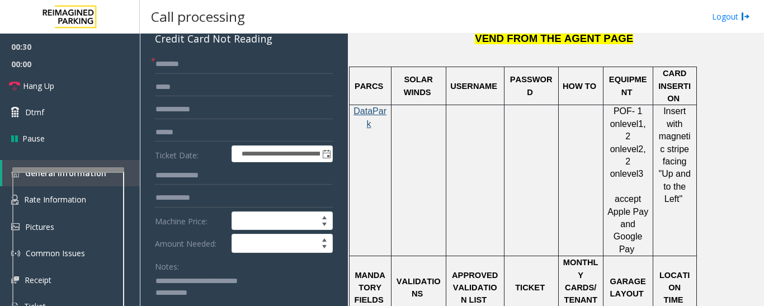
scroll to position [0, 0]
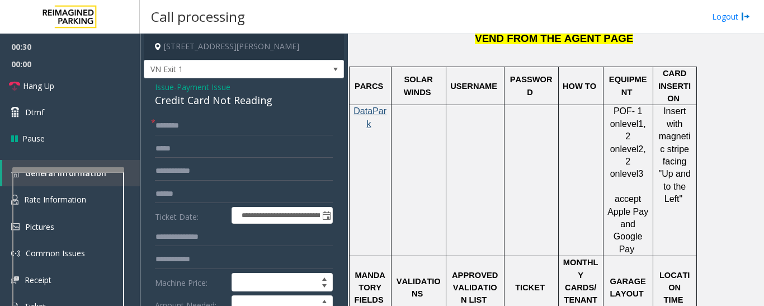
type textarea "**********"
click at [223, 131] on input "text" at bounding box center [244, 125] width 178 height 19
type input "**"
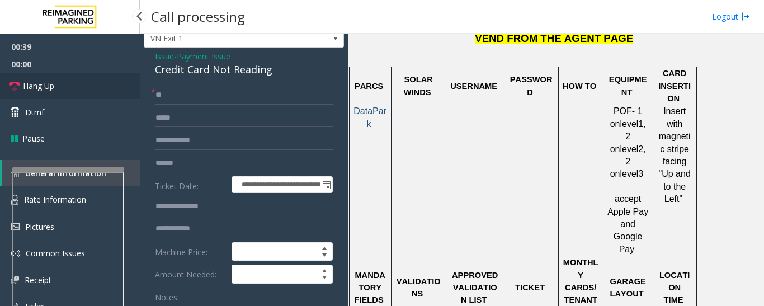
click at [76, 78] on link "Hang Up" at bounding box center [70, 86] width 140 height 26
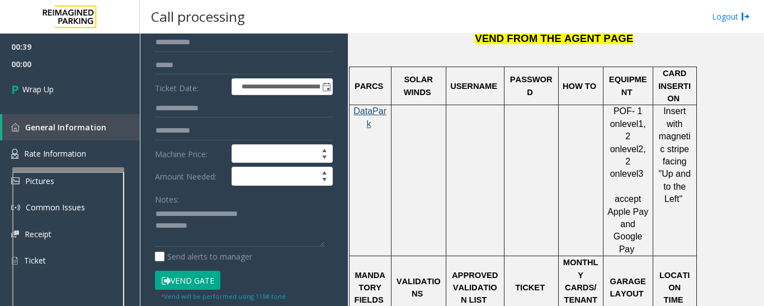
scroll to position [143, 0]
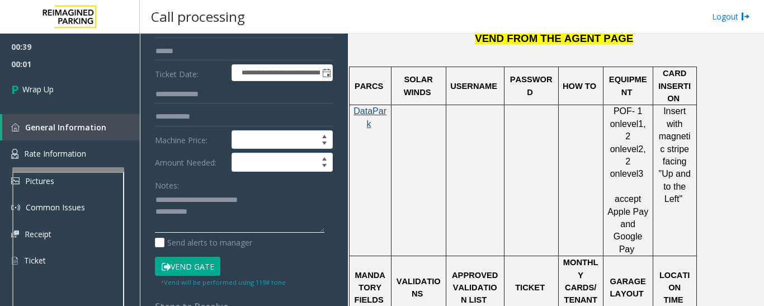
click at [271, 223] on textarea at bounding box center [240, 212] width 170 height 42
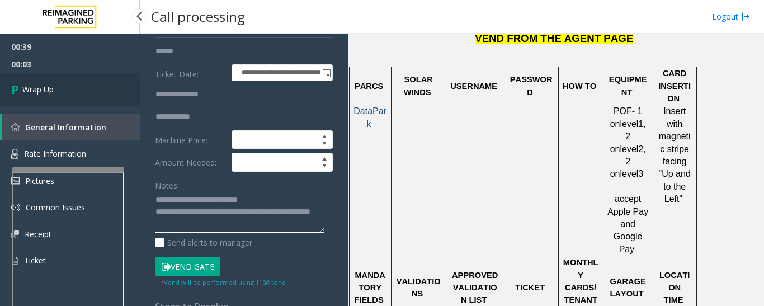
type textarea "**********"
click at [59, 91] on link "Wrap Up" at bounding box center [70, 89] width 140 height 33
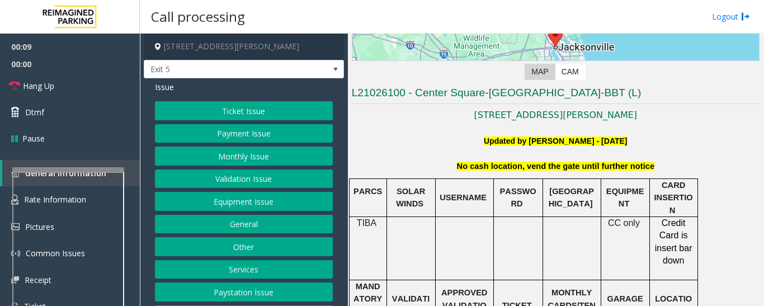
scroll to position [46, 0]
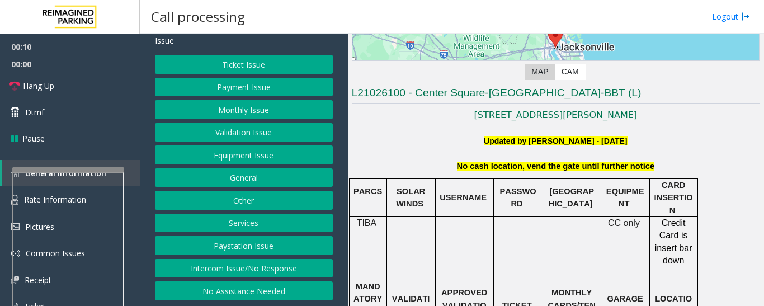
click at [287, 270] on button "Intercom Issue/No Response" at bounding box center [244, 268] width 178 height 19
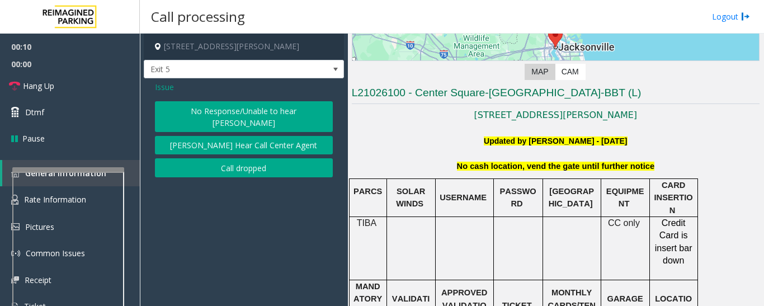
scroll to position [0, 0]
click at [220, 101] on button "No Response/Unable to hear [PERSON_NAME]" at bounding box center [244, 116] width 178 height 31
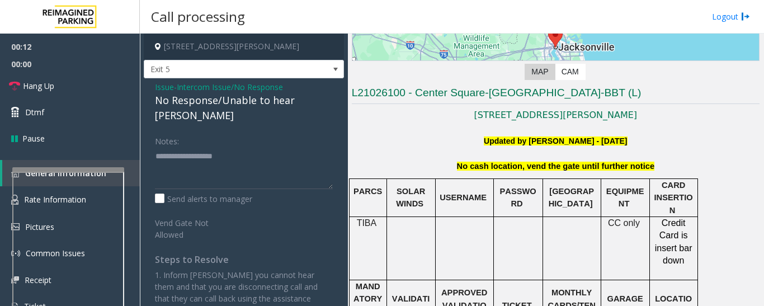
click at [258, 102] on div "No Response/Unable to hear [PERSON_NAME]" at bounding box center [244, 108] width 178 height 30
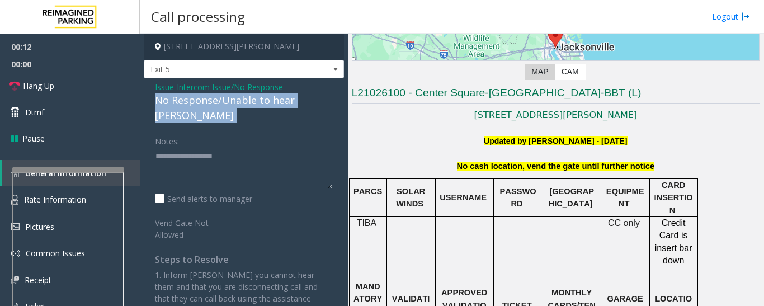
click at [258, 102] on div "No Response/Unable to hear [PERSON_NAME]" at bounding box center [244, 108] width 178 height 30
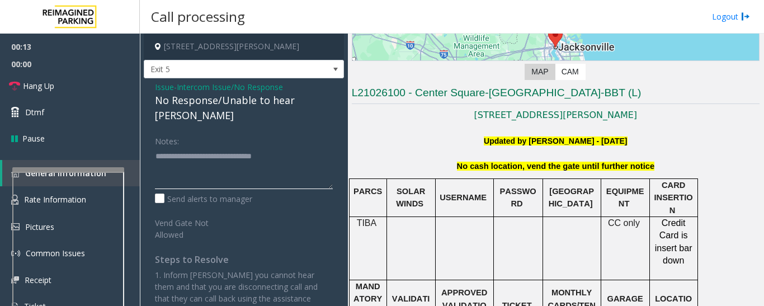
click at [298, 147] on textarea at bounding box center [244, 168] width 178 height 42
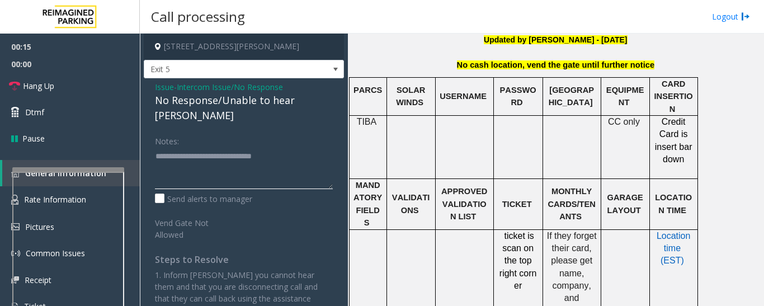
scroll to position [392, 0]
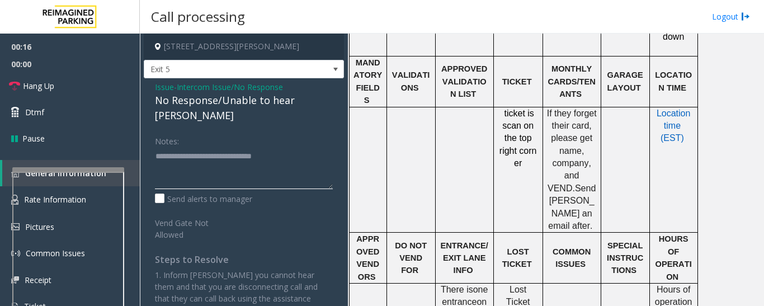
click at [295, 147] on textarea at bounding box center [244, 168] width 178 height 42
type textarea "**********"
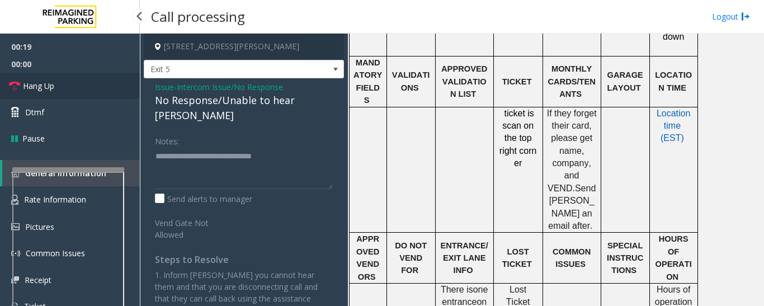
click at [15, 77] on link "Hang Up" at bounding box center [70, 86] width 140 height 26
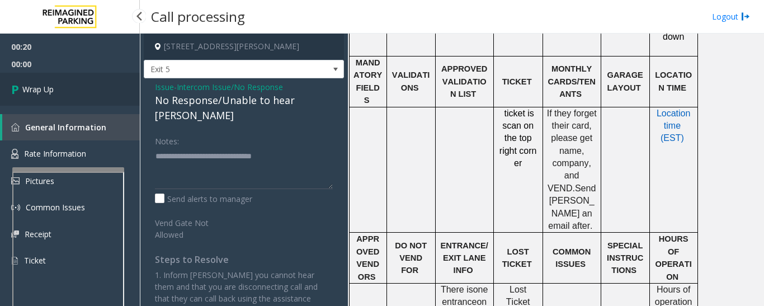
click at [43, 101] on link "Wrap Up" at bounding box center [70, 89] width 140 height 33
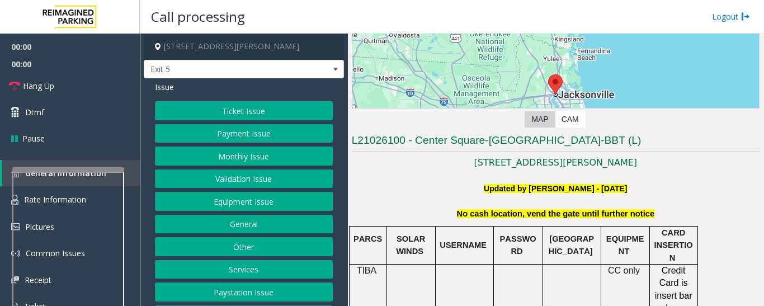
scroll to position [224, 0]
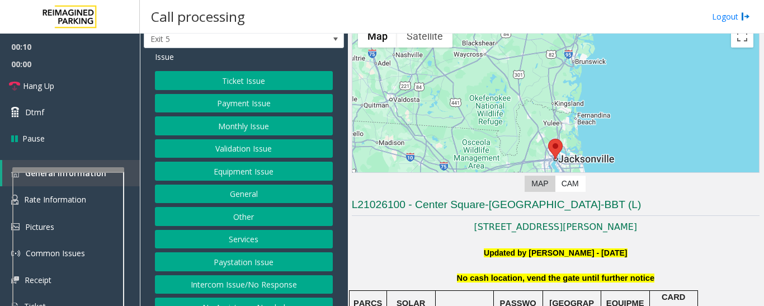
scroll to position [46, 0]
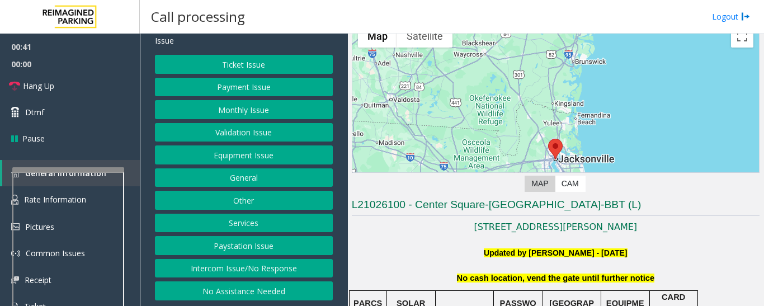
click at [218, 264] on button "Intercom Issue/No Response" at bounding box center [244, 268] width 178 height 19
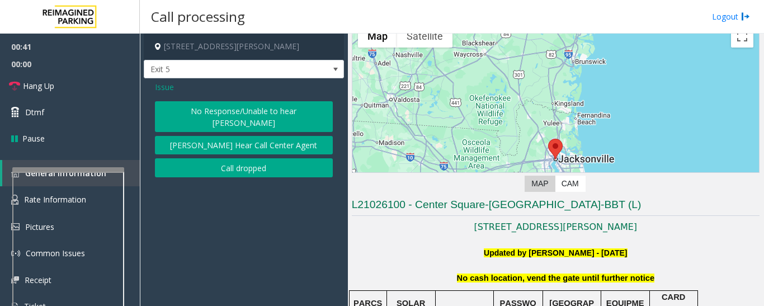
scroll to position [0, 0]
click at [221, 102] on button "No Response/Unable to hear [PERSON_NAME]" at bounding box center [244, 116] width 178 height 31
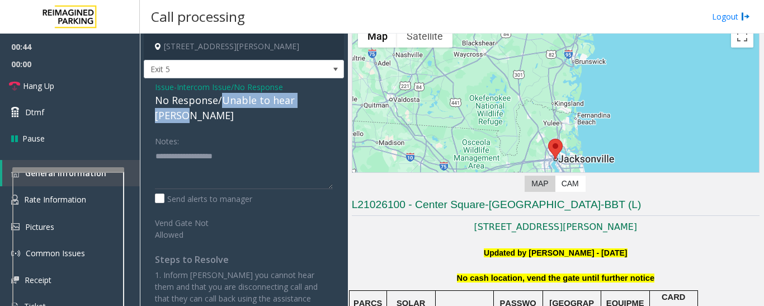
drag, startPoint x: 222, startPoint y: 100, endPoint x: 344, endPoint y: 102, distance: 122.0
click at [344, 102] on div "Issue - Intercom Issue/No Response No Response/Unable to hear parker Notes: Sen…" at bounding box center [244, 202] width 200 height 249
click at [305, 100] on div "No Response/Unable to hear [PERSON_NAME]" at bounding box center [244, 108] width 178 height 30
click at [303, 104] on div "No Response/Unable to hear [PERSON_NAME]" at bounding box center [244, 108] width 178 height 30
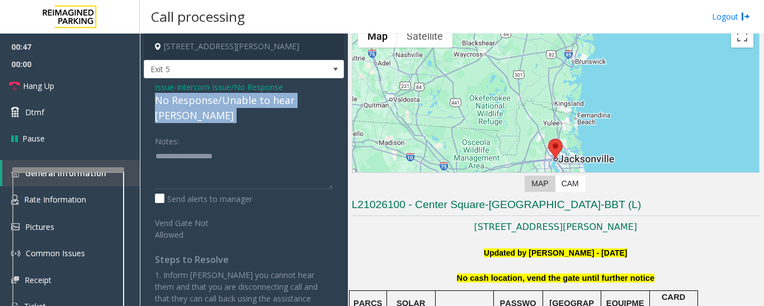
click at [303, 104] on div "No Response/Unable to hear [PERSON_NAME]" at bounding box center [244, 108] width 178 height 30
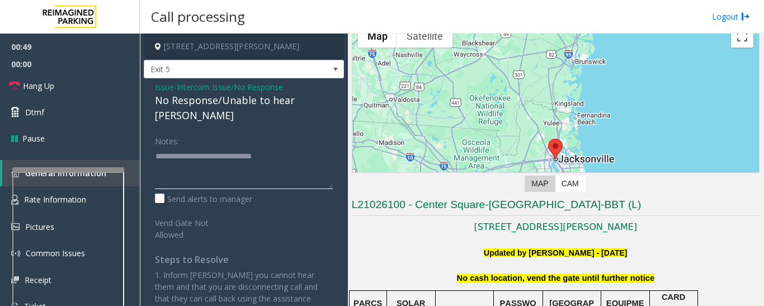
click at [298, 147] on textarea at bounding box center [244, 168] width 178 height 42
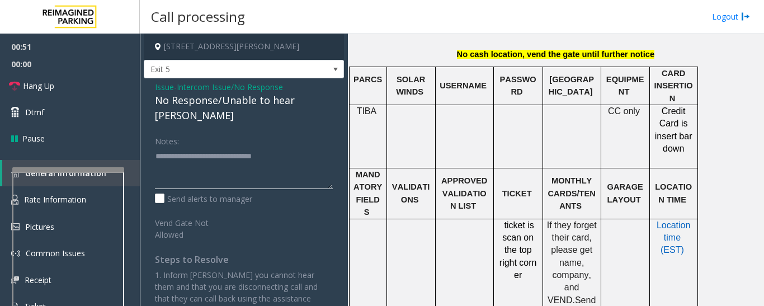
scroll to position [112, 0]
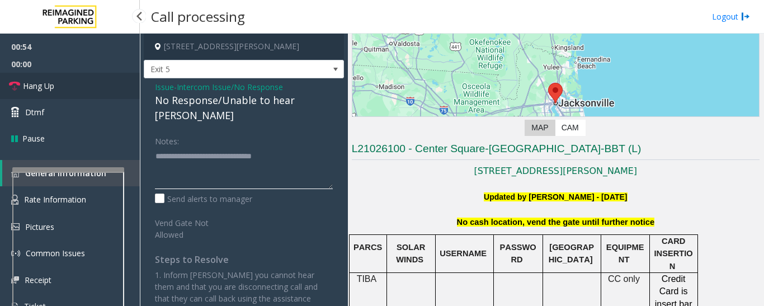
type textarea "**********"
click at [46, 90] on span "Hang Up" at bounding box center [38, 86] width 31 height 12
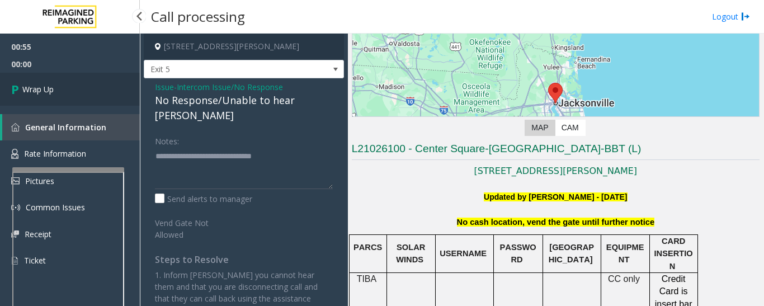
click at [70, 92] on link "Wrap Up" at bounding box center [70, 89] width 140 height 33
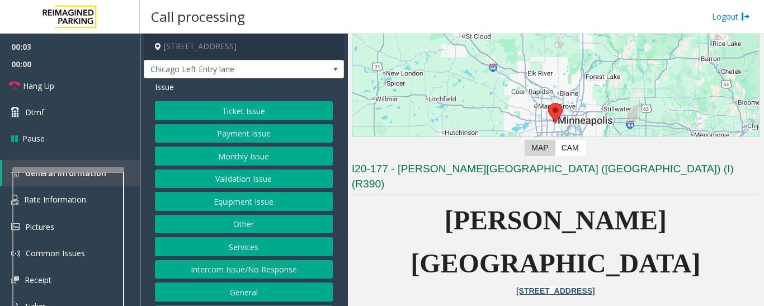
scroll to position [168, 0]
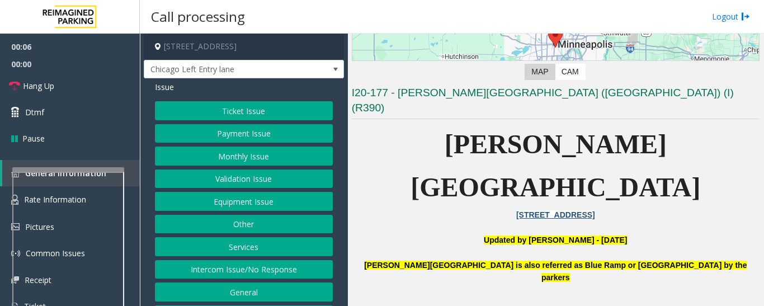
click at [213, 157] on button "Monthly Issue" at bounding box center [244, 156] width 178 height 19
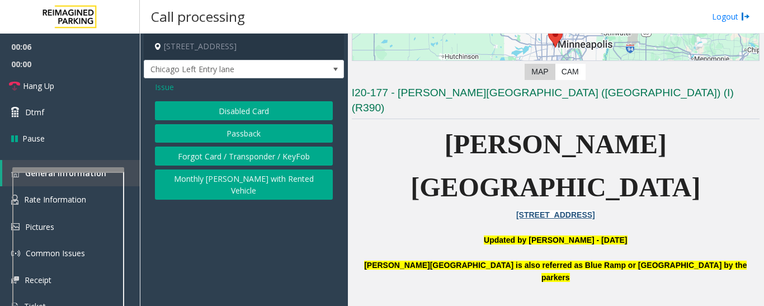
click at [270, 115] on button "Disabled Card" at bounding box center [244, 110] width 178 height 19
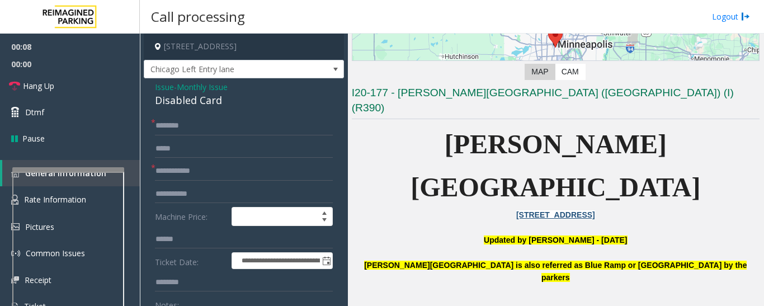
click at [210, 102] on div "Disabled Card" at bounding box center [244, 100] width 178 height 15
copy div "Disabled Card"
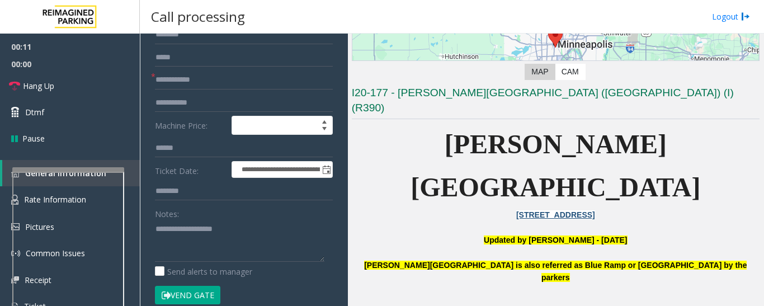
scroll to position [224, 0]
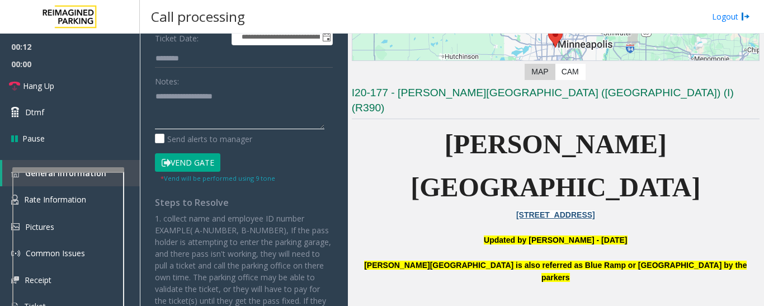
click at [217, 112] on textarea at bounding box center [240, 108] width 170 height 42
paste textarea "**********"
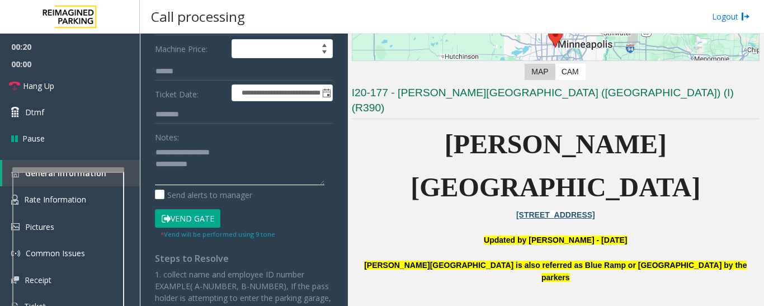
scroll to position [56, 0]
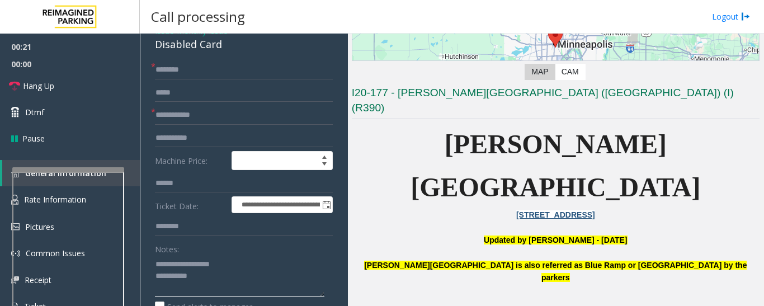
type textarea "**********"
click at [217, 113] on input "text" at bounding box center [244, 115] width 178 height 19
type input "*"
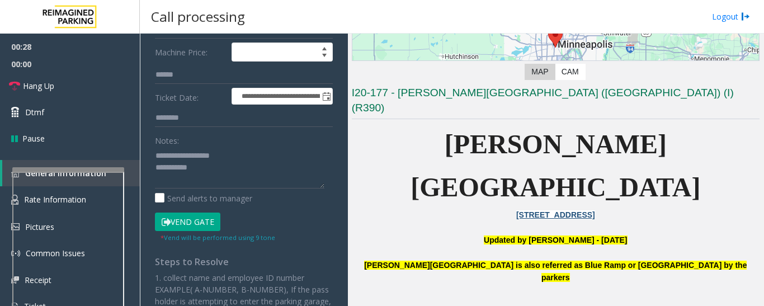
scroll to position [168, 0]
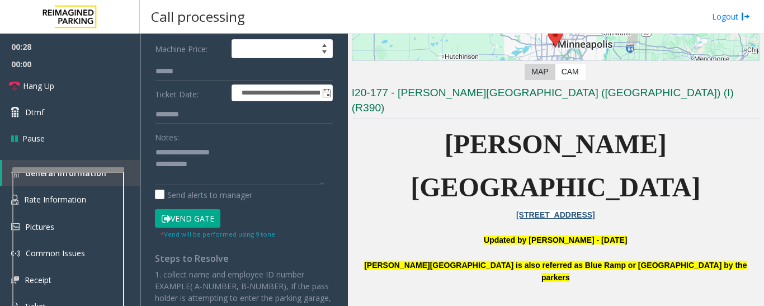
type input "*****"
click at [252, 184] on textarea at bounding box center [240, 164] width 170 height 42
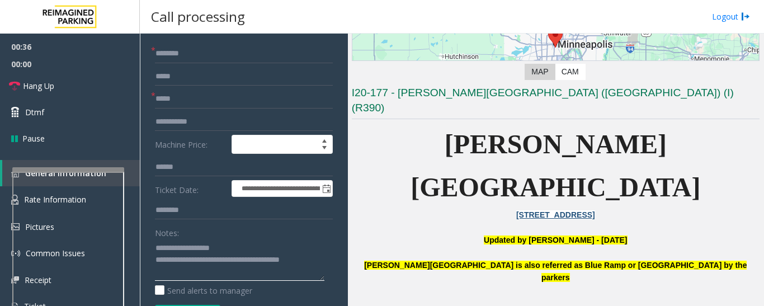
scroll to position [56, 0]
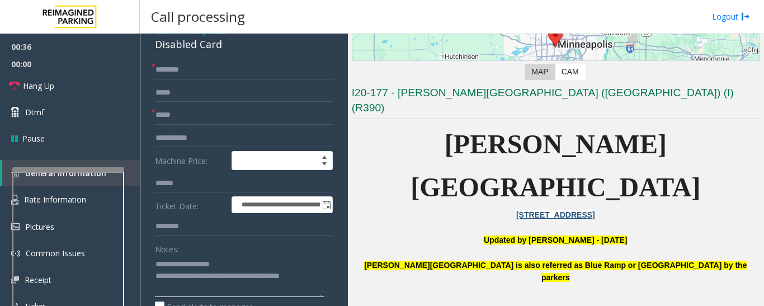
type textarea "**********"
click at [214, 120] on input "*****" at bounding box center [244, 115] width 178 height 19
click at [216, 74] on input "text" at bounding box center [244, 69] width 178 height 19
type input "**"
click at [217, 115] on input "*****" at bounding box center [244, 115] width 178 height 19
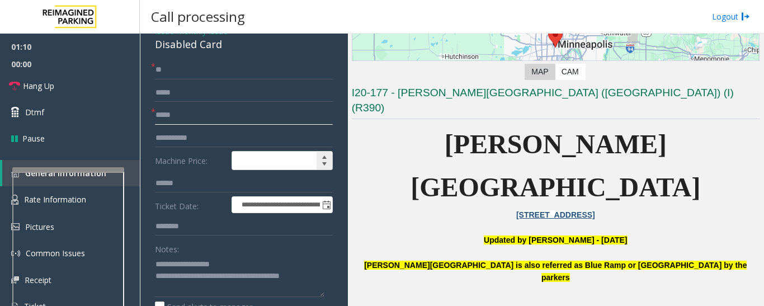
scroll to position [280, 0]
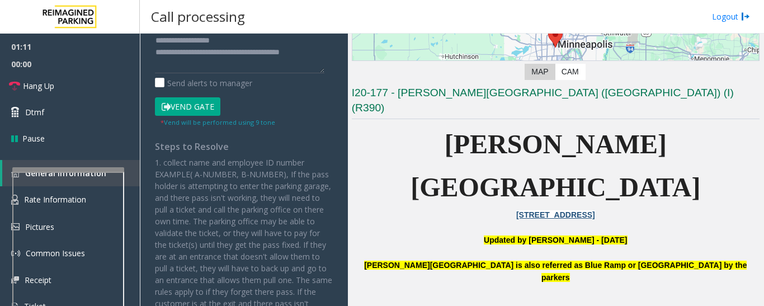
click at [208, 107] on button "Vend Gate" at bounding box center [187, 106] width 65 height 19
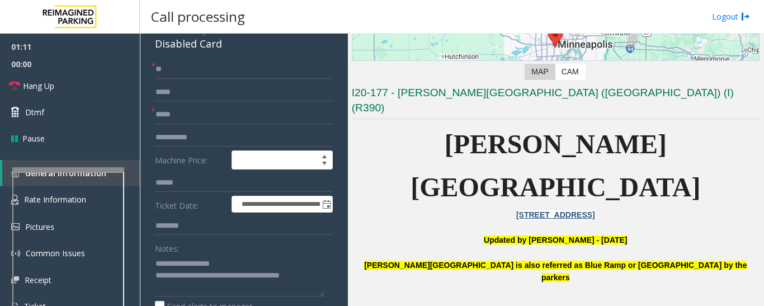
scroll to position [56, 0]
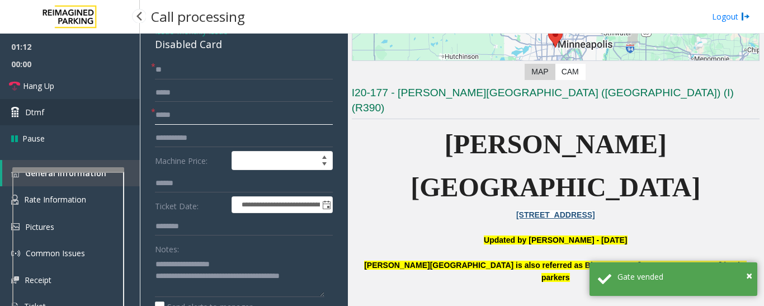
drag, startPoint x: 203, startPoint y: 109, endPoint x: 69, endPoint y: 112, distance: 133.8
click at [69, 112] on app-root "**********" at bounding box center [382, 153] width 764 height 306
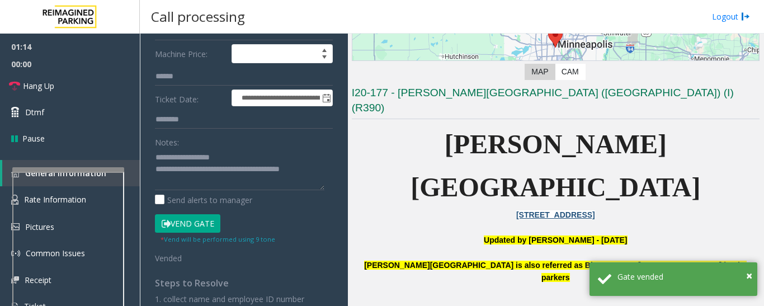
scroll to position [168, 0]
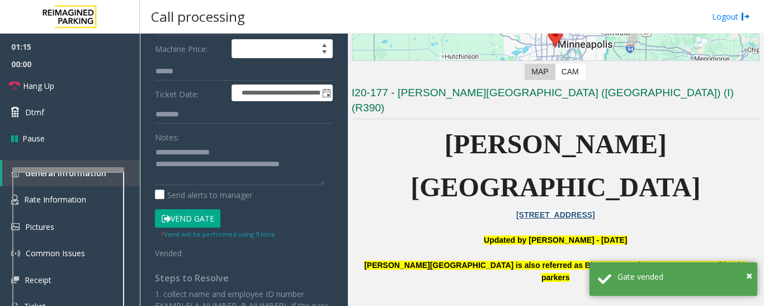
type input "**"
drag, startPoint x: 195, startPoint y: 168, endPoint x: 351, endPoint y: 170, distance: 156.7
click at [351, 170] on div "**********" at bounding box center [452, 170] width 624 height 272
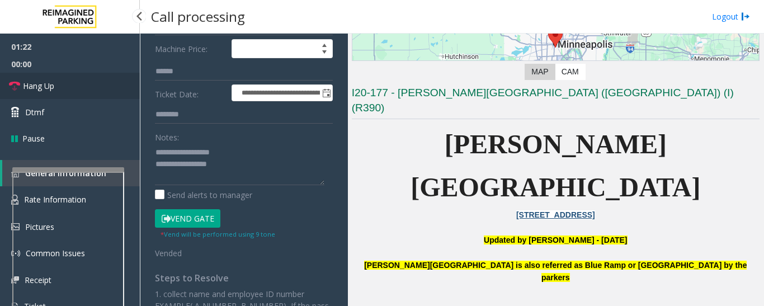
click at [74, 75] on link "Hang Up" at bounding box center [70, 86] width 140 height 26
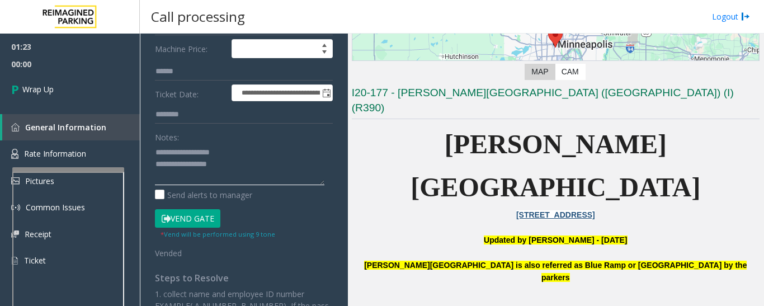
drag, startPoint x: 237, startPoint y: 164, endPoint x: 191, endPoint y: 167, distance: 46.5
click at [191, 167] on textarea at bounding box center [240, 164] width 170 height 42
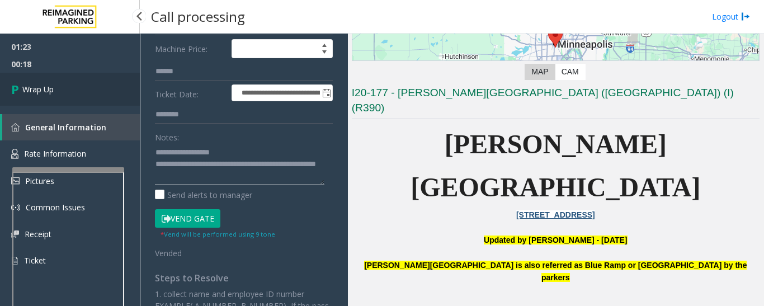
type textarea "**********"
click at [89, 76] on link "Wrap Up" at bounding box center [70, 89] width 140 height 33
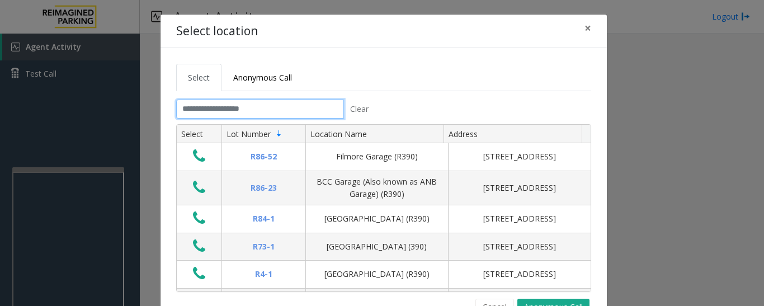
click at [265, 106] on input "text" at bounding box center [260, 109] width 168 height 19
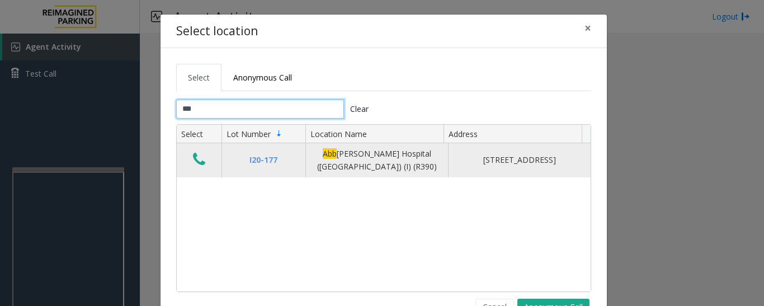
type input "***"
click at [203, 164] on button "Data table" at bounding box center [199, 160] width 19 height 18
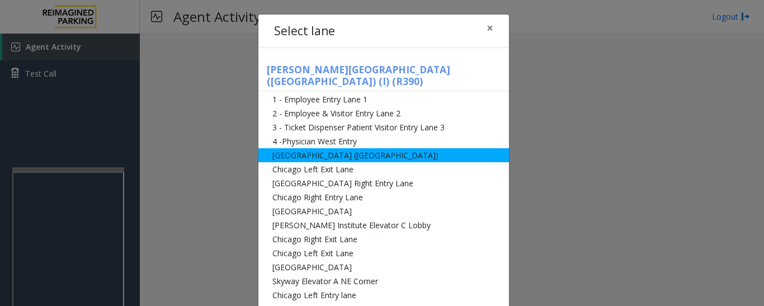
click at [297, 148] on li "[GEOGRAPHIC_DATA] ([GEOGRAPHIC_DATA])" at bounding box center [383, 155] width 251 height 14
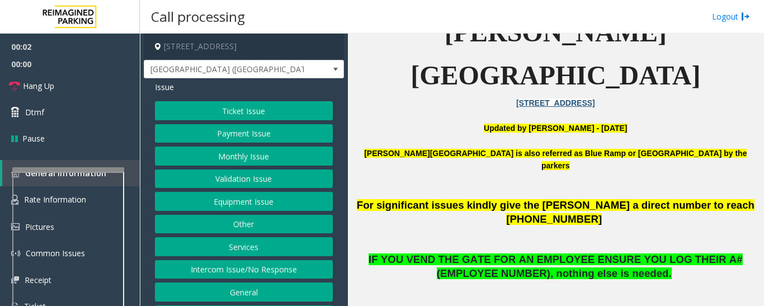
scroll to position [23, 0]
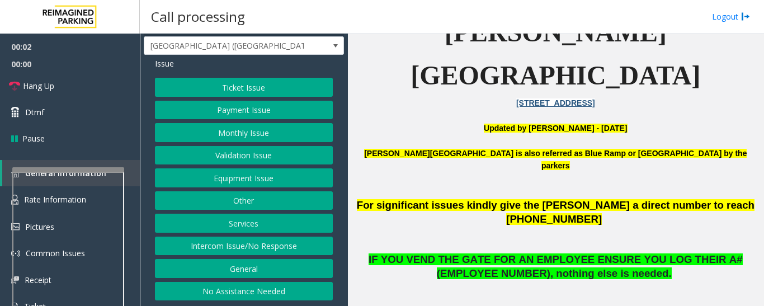
click at [260, 254] on button "Intercom Issue/No Response" at bounding box center [244, 246] width 178 height 19
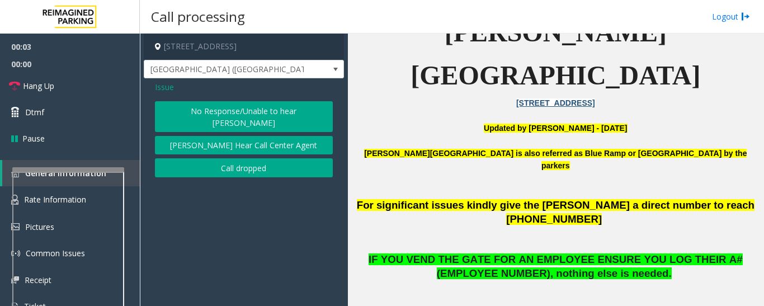
scroll to position [0, 0]
click at [203, 112] on button "No Response/Unable to hear [PERSON_NAME]" at bounding box center [244, 116] width 178 height 31
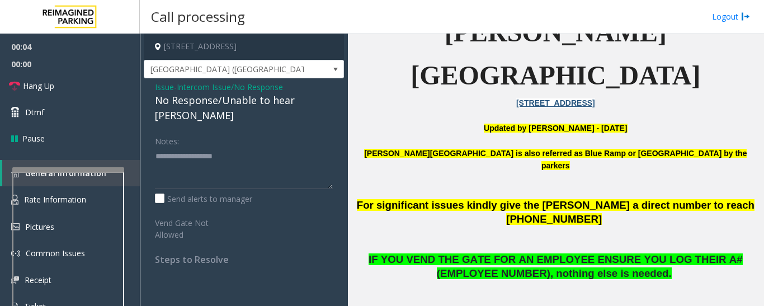
click at [272, 105] on div "No Response/Unable to hear [PERSON_NAME]" at bounding box center [244, 108] width 178 height 30
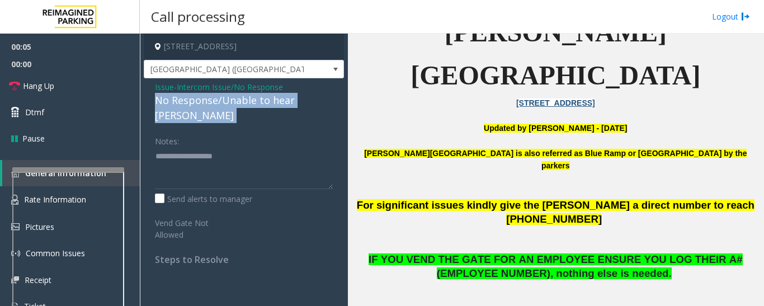
click at [272, 105] on div "No Response/Unable to hear [PERSON_NAME]" at bounding box center [244, 108] width 178 height 30
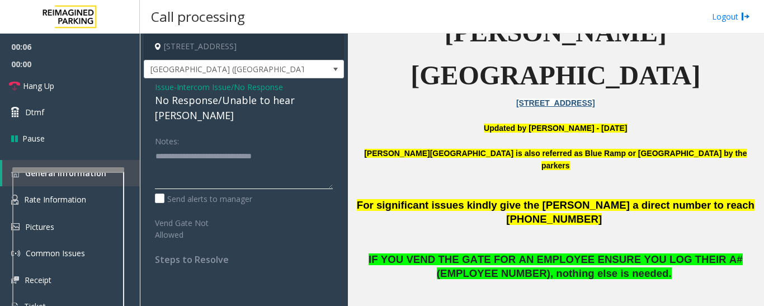
click at [302, 147] on textarea at bounding box center [244, 168] width 178 height 42
type textarea "**********"
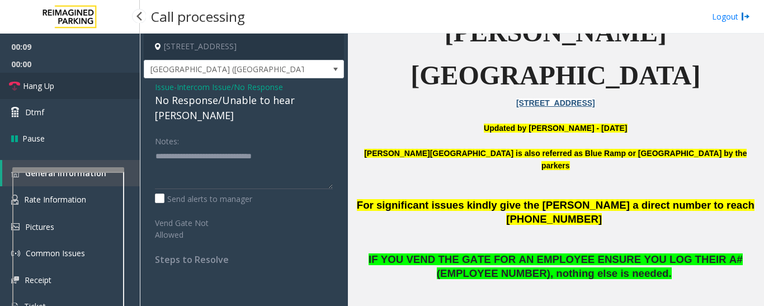
click at [20, 85] on link "Hang Up" at bounding box center [70, 86] width 140 height 26
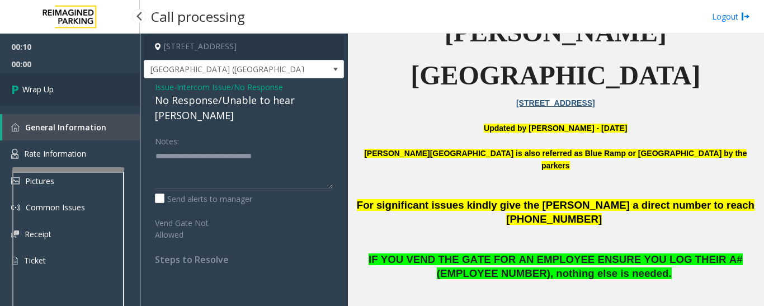
click at [20, 85] on icon at bounding box center [16, 89] width 11 height 18
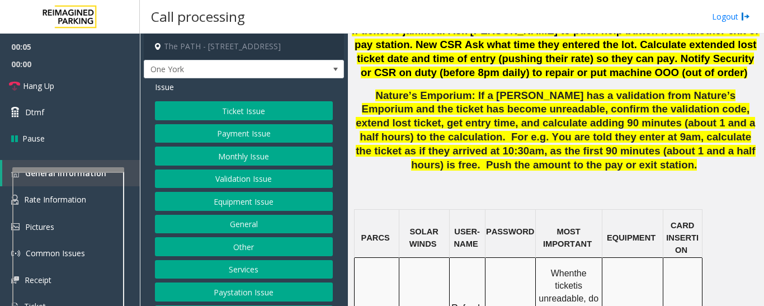
scroll to position [895, 0]
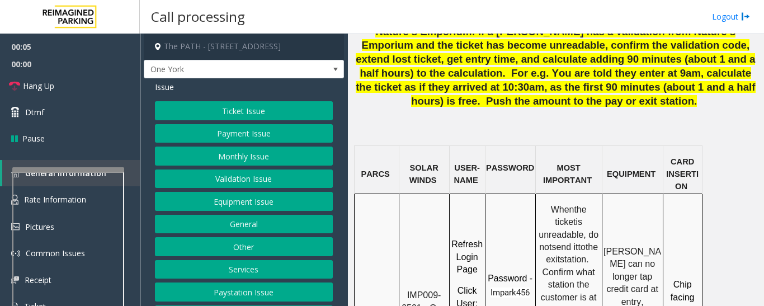
drag, startPoint x: 406, startPoint y: 178, endPoint x: 423, endPoint y: 197, distance: 25.0
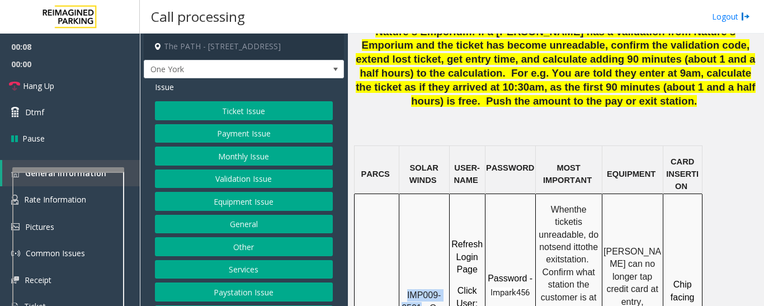
copy span "IMP009-0501"
click at [246, 136] on button "Payment Issue" at bounding box center [244, 133] width 178 height 19
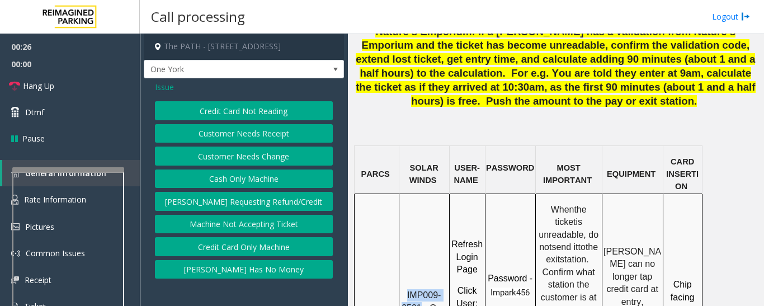
click at [270, 137] on button "Customer Needs Receipt" at bounding box center [244, 133] width 178 height 19
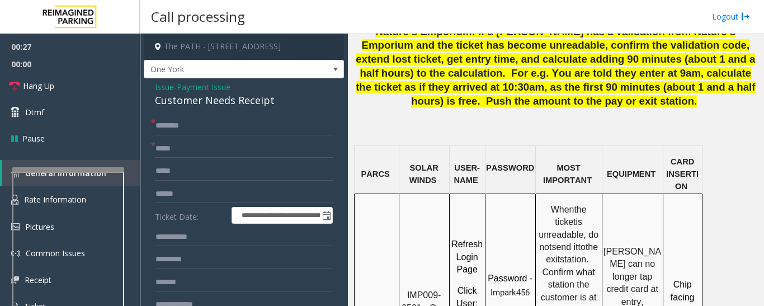
click at [214, 101] on div "Customer Needs Receipt" at bounding box center [244, 100] width 178 height 15
copy div "Customer Needs Receipt"
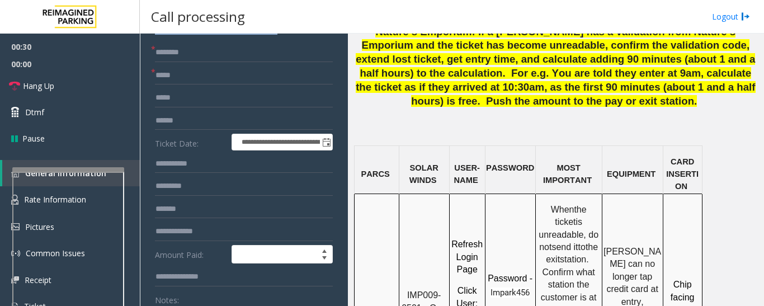
scroll to position [224, 0]
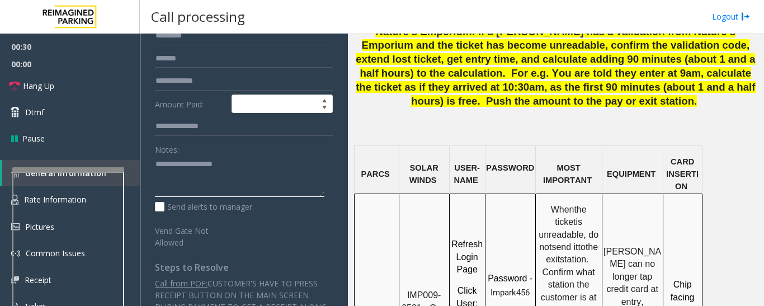
click at [231, 184] on textarea at bounding box center [240, 177] width 170 height 42
paste textarea "**********"
click at [225, 182] on textarea at bounding box center [240, 177] width 170 height 42
type textarea "**********"
click at [289, 182] on textarea at bounding box center [240, 177] width 170 height 42
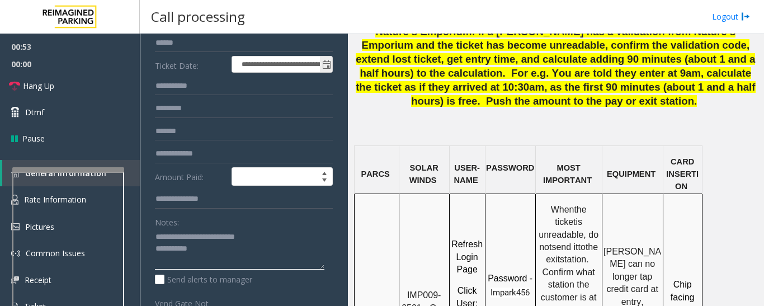
scroll to position [56, 0]
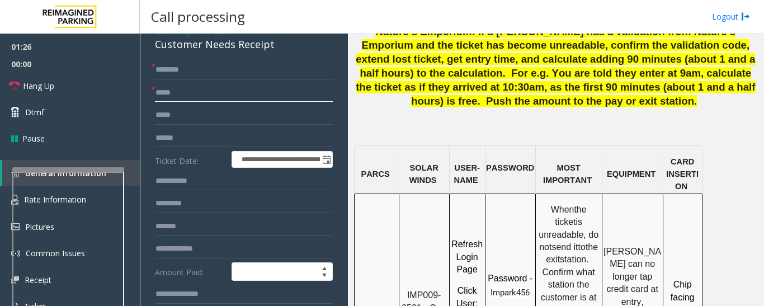
click at [191, 83] on input "text" at bounding box center [244, 92] width 178 height 19
type input "**"
click at [241, 77] on input "text" at bounding box center [244, 69] width 178 height 19
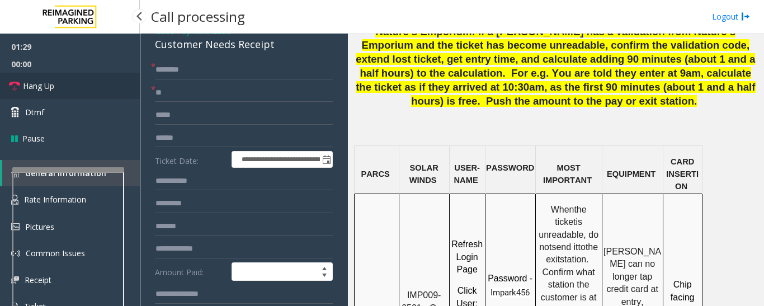
click at [97, 91] on link "Hang Up" at bounding box center [70, 86] width 140 height 26
click at [181, 70] on input "text" at bounding box center [244, 69] width 178 height 19
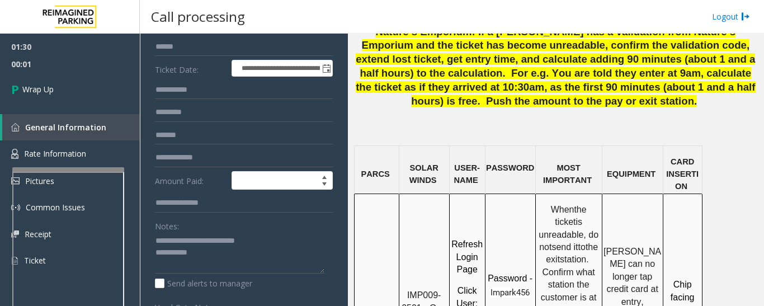
scroll to position [280, 0]
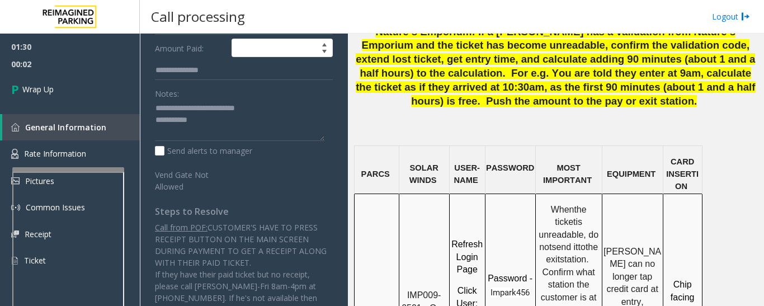
type input "**"
click at [239, 126] on textarea at bounding box center [240, 121] width 170 height 42
click at [254, 105] on textarea at bounding box center [240, 121] width 170 height 42
drag, startPoint x: 290, startPoint y: 122, endPoint x: 301, endPoint y: 121, distance: 11.2
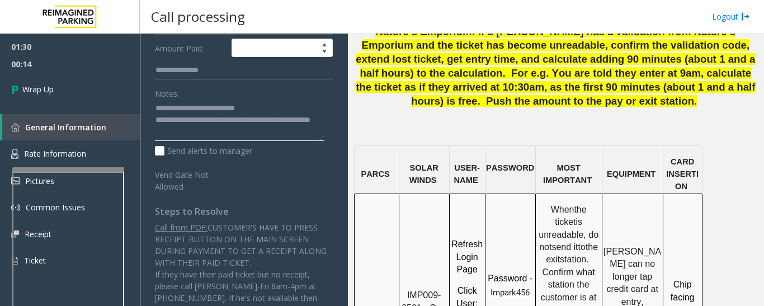
click at [301, 121] on textarea at bounding box center [240, 121] width 170 height 42
paste textarea "***"
click at [168, 130] on textarea at bounding box center [240, 121] width 170 height 42
click at [183, 132] on textarea at bounding box center [240, 121] width 170 height 42
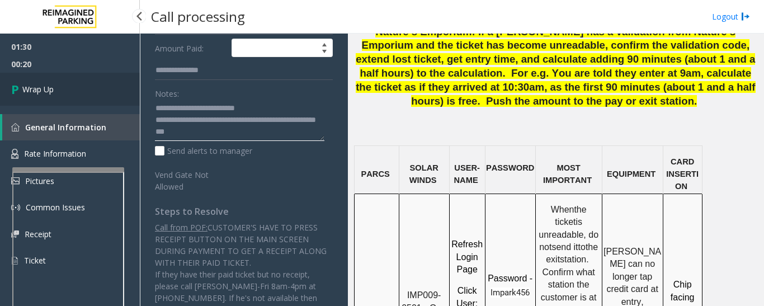
type textarea "**********"
click at [18, 78] on link "Wrap Up" at bounding box center [70, 89] width 140 height 33
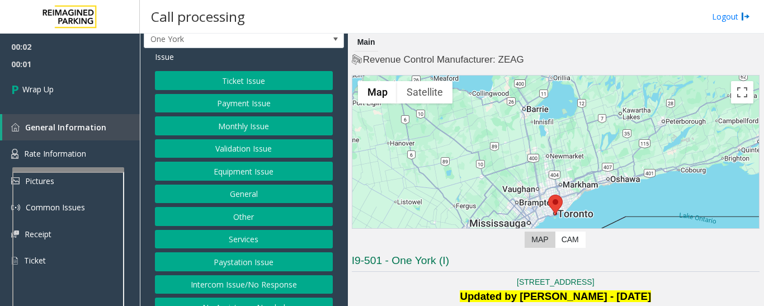
scroll to position [46, 0]
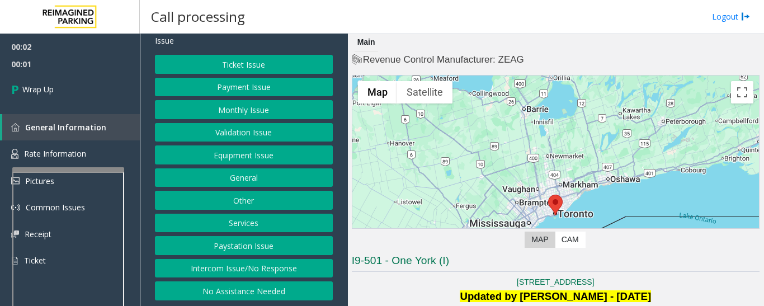
click at [252, 262] on button "Intercom Issue/No Response" at bounding box center [244, 268] width 178 height 19
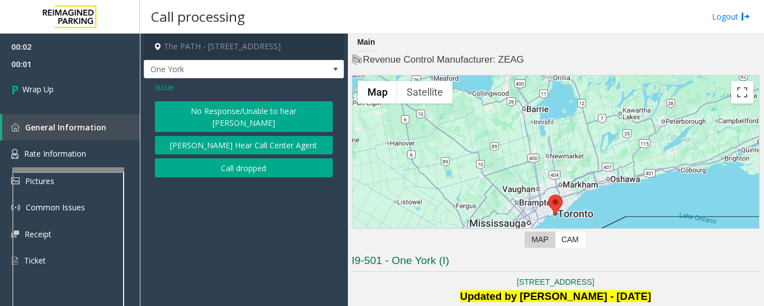
scroll to position [0, 0]
click at [254, 158] on button "Call dropped" at bounding box center [244, 167] width 178 height 19
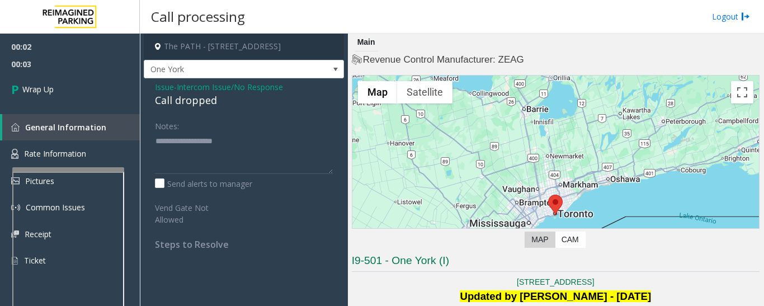
click at [194, 100] on div "Call dropped" at bounding box center [244, 100] width 178 height 15
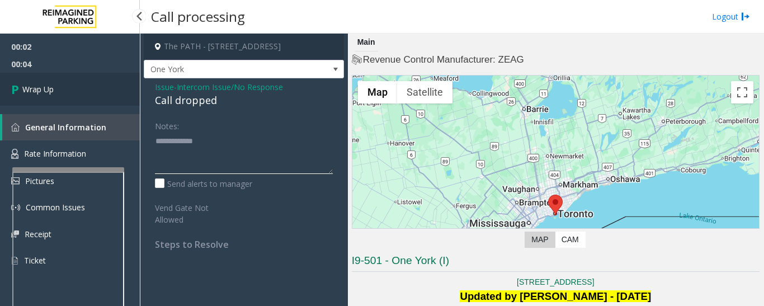
type textarea "**********"
click at [100, 90] on link "Wrap Up" at bounding box center [70, 89] width 140 height 33
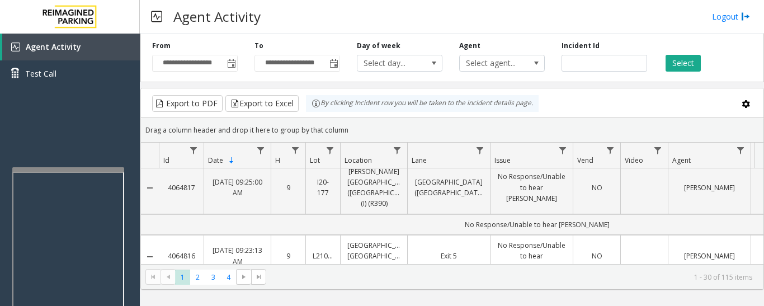
scroll to position [615, 0]
